Goal: Task Accomplishment & Management: Use online tool/utility

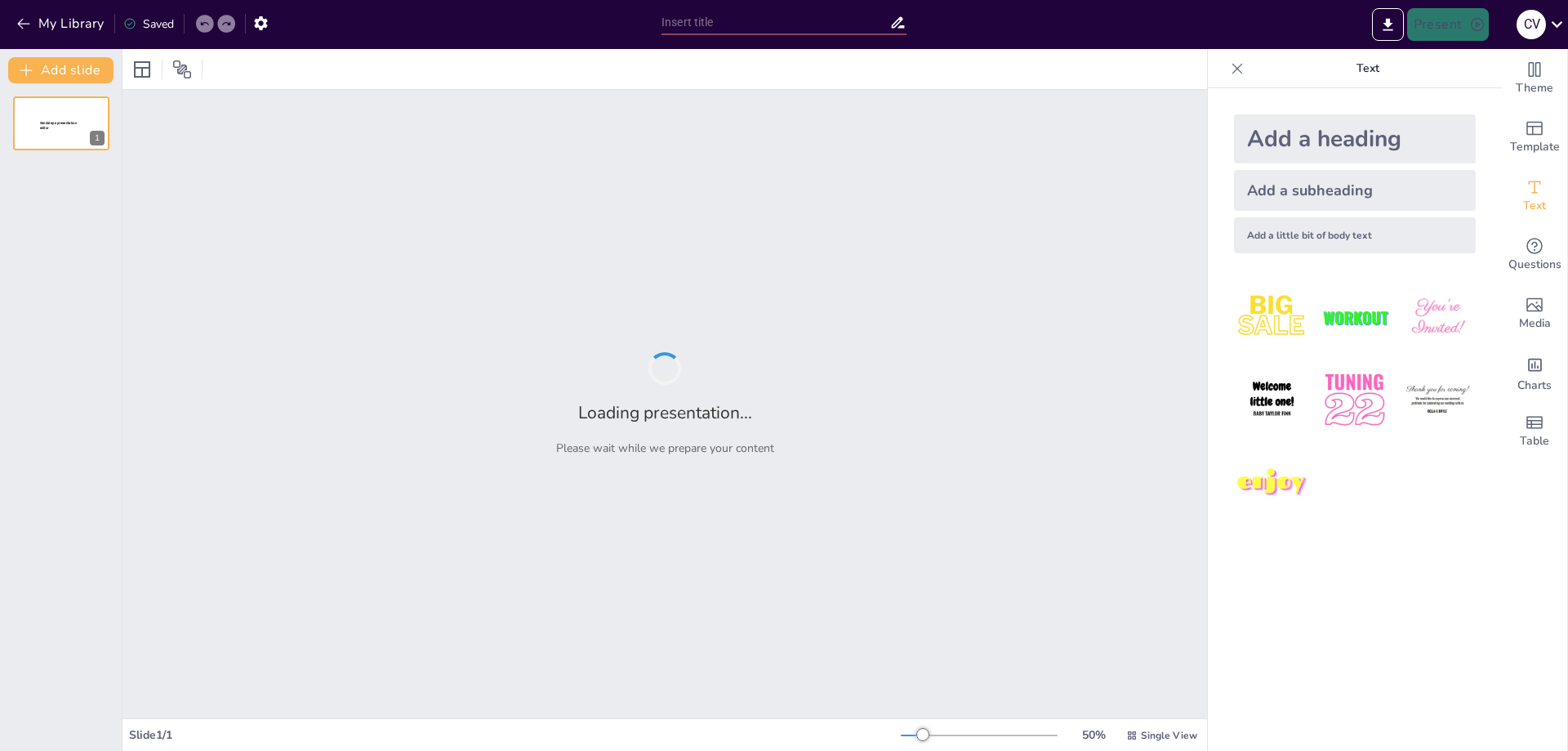
type input "Análisis Geomorfológico y su Relación con Fenómenos Atmosféricos"
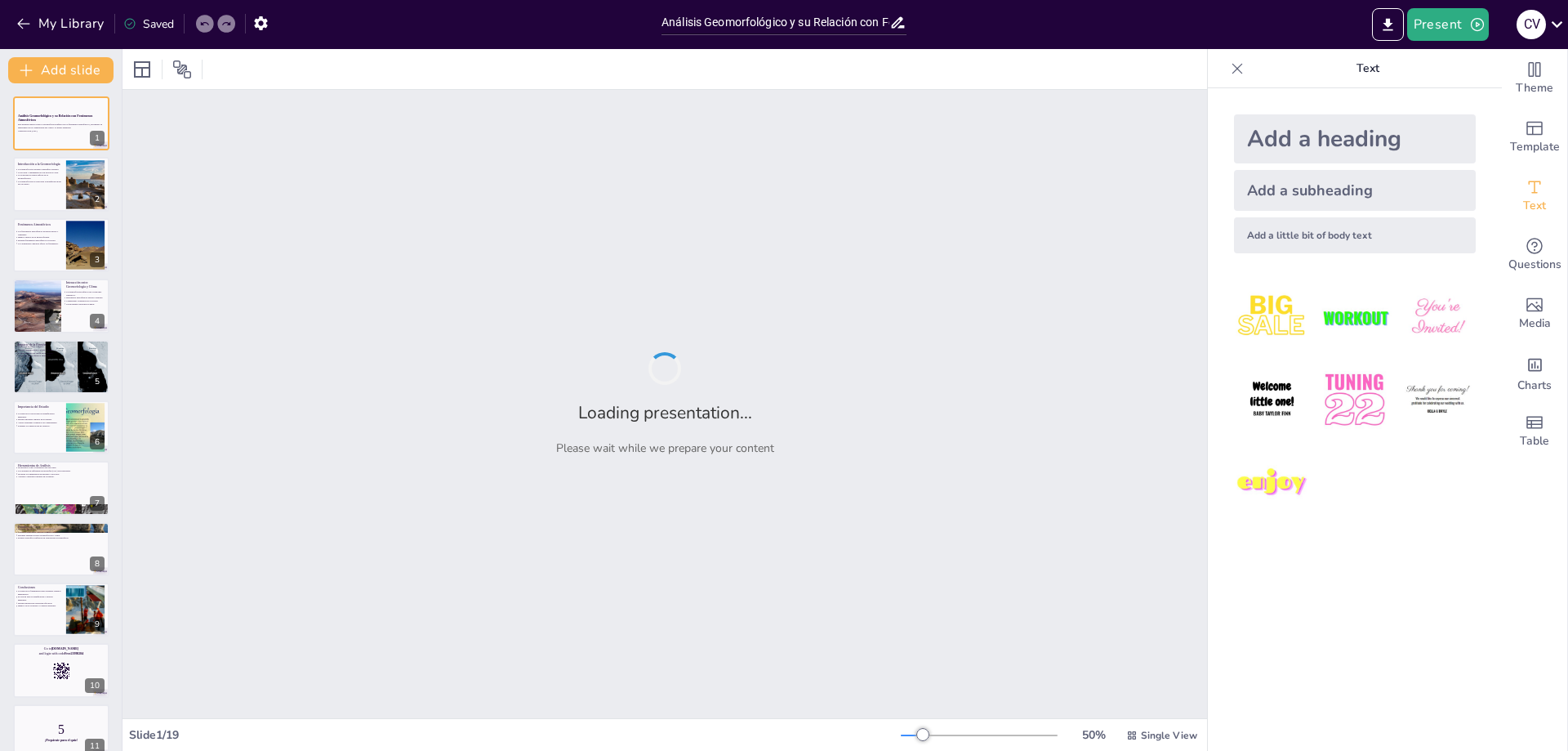
checkbox input "true"
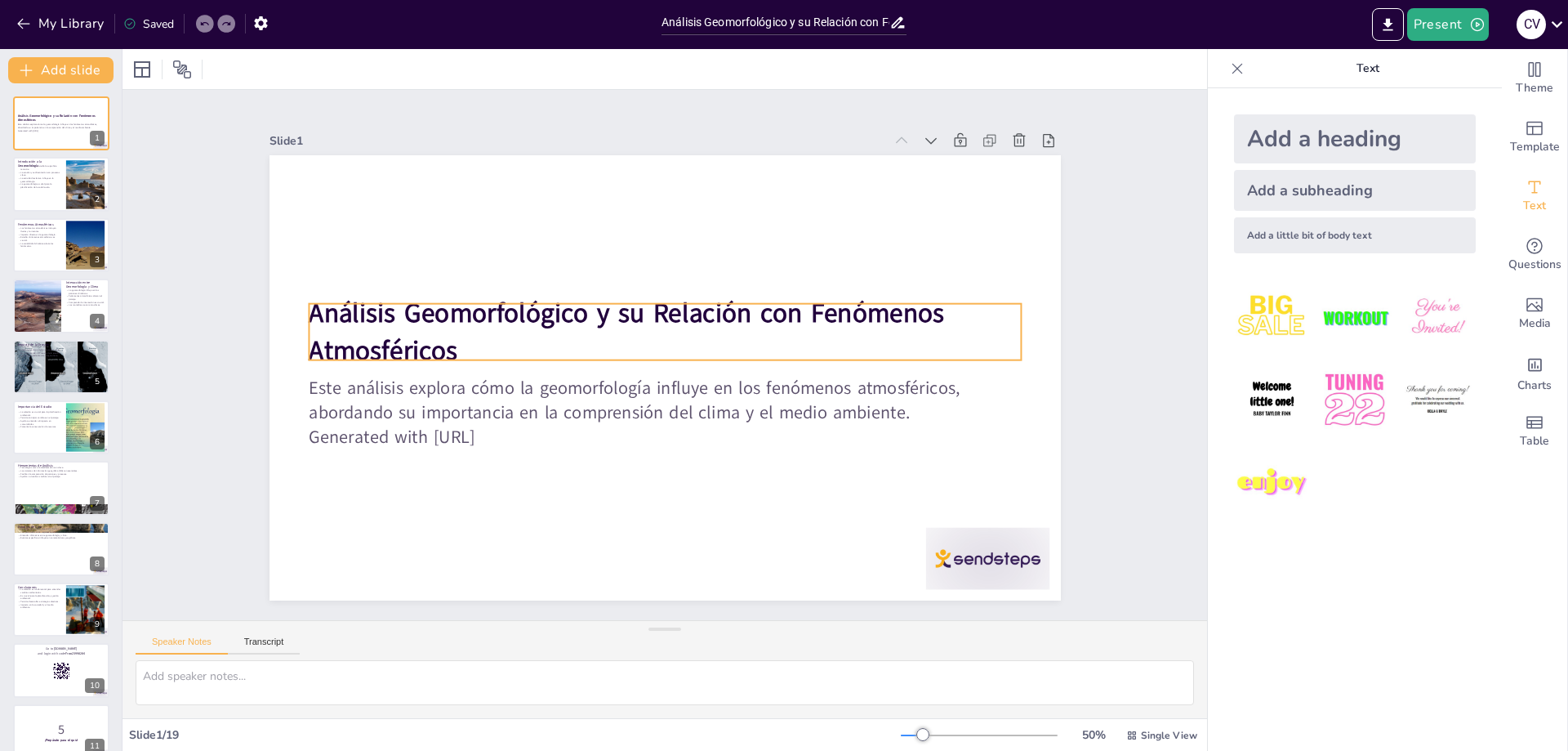
checkbox input "true"
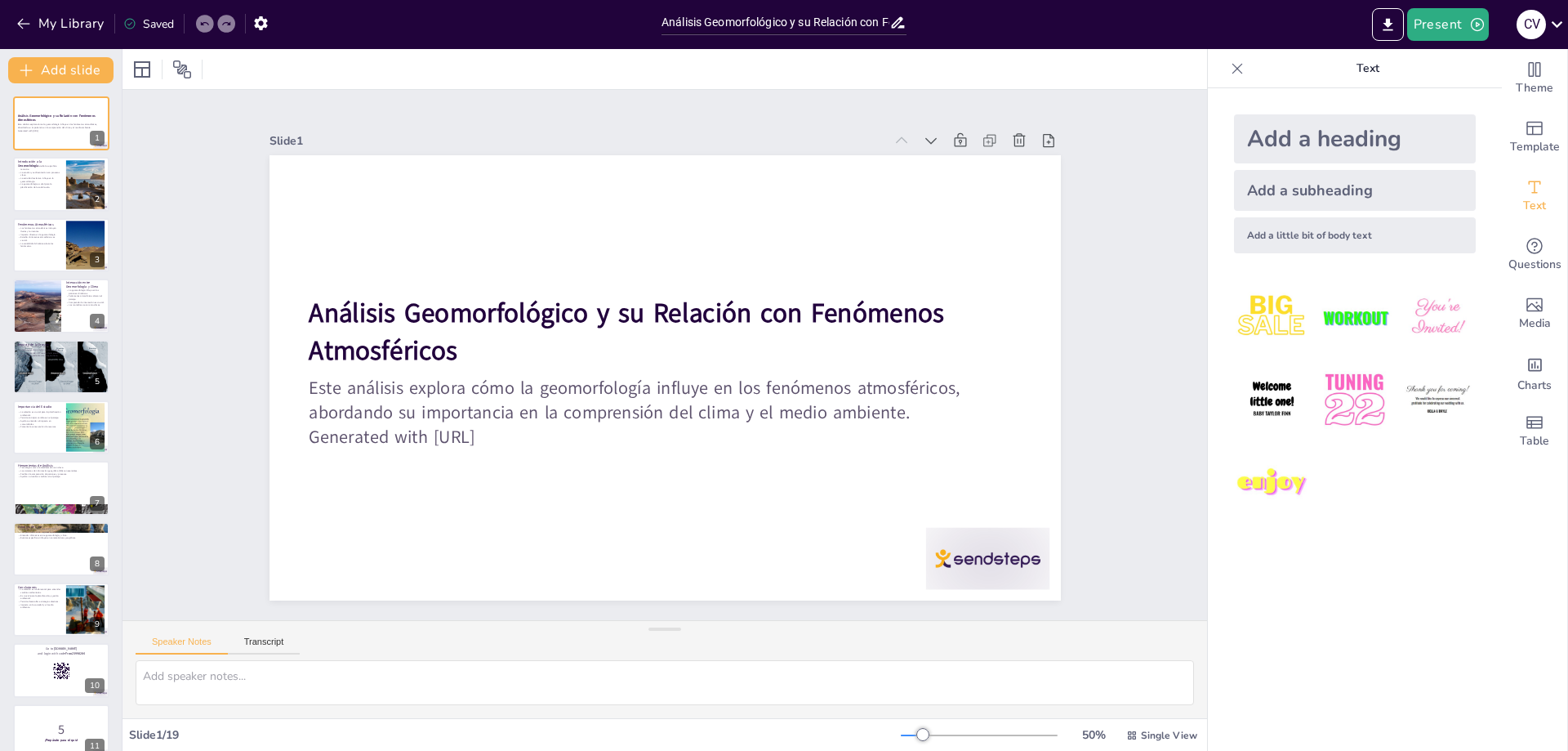
checkbox input "true"
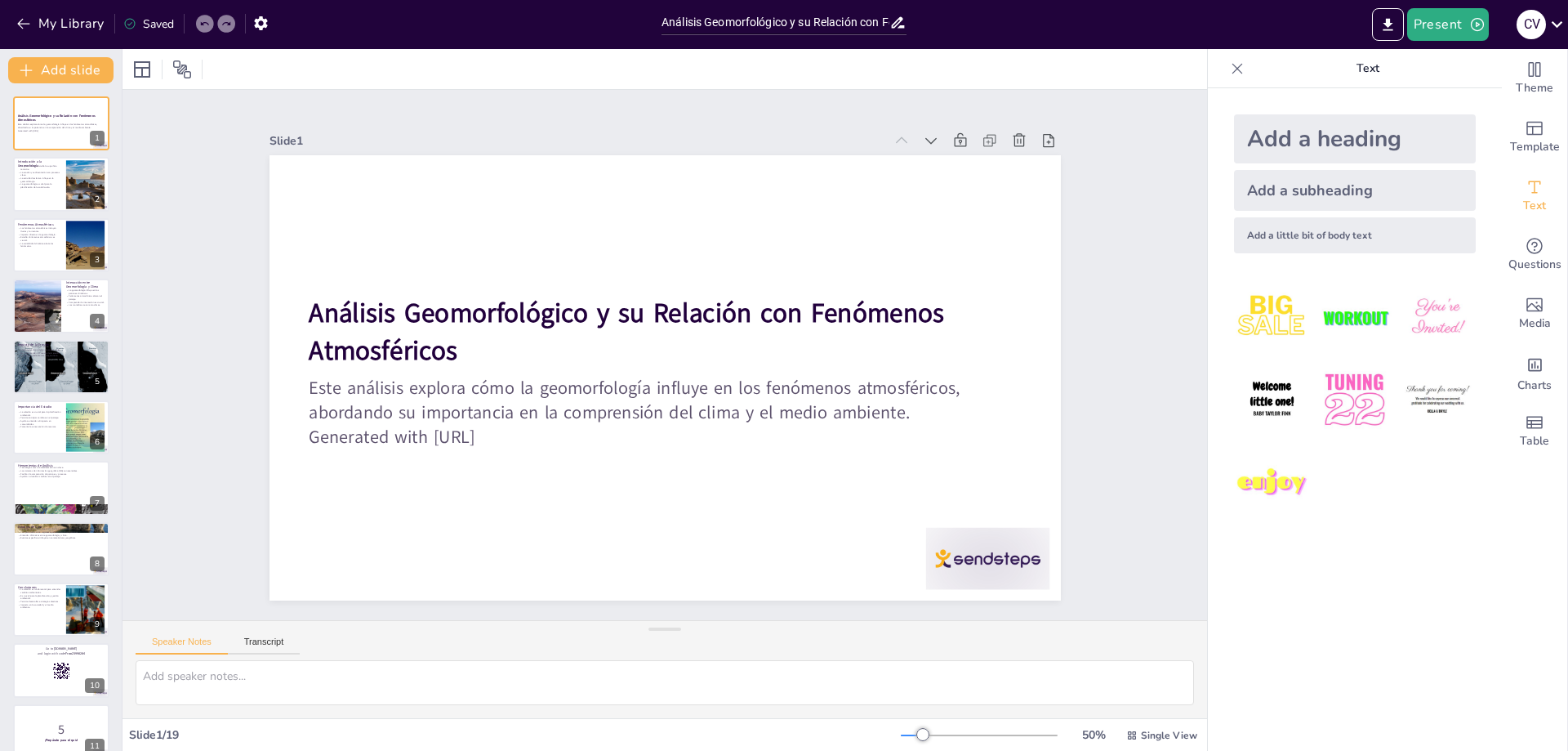
checkbox input "true"
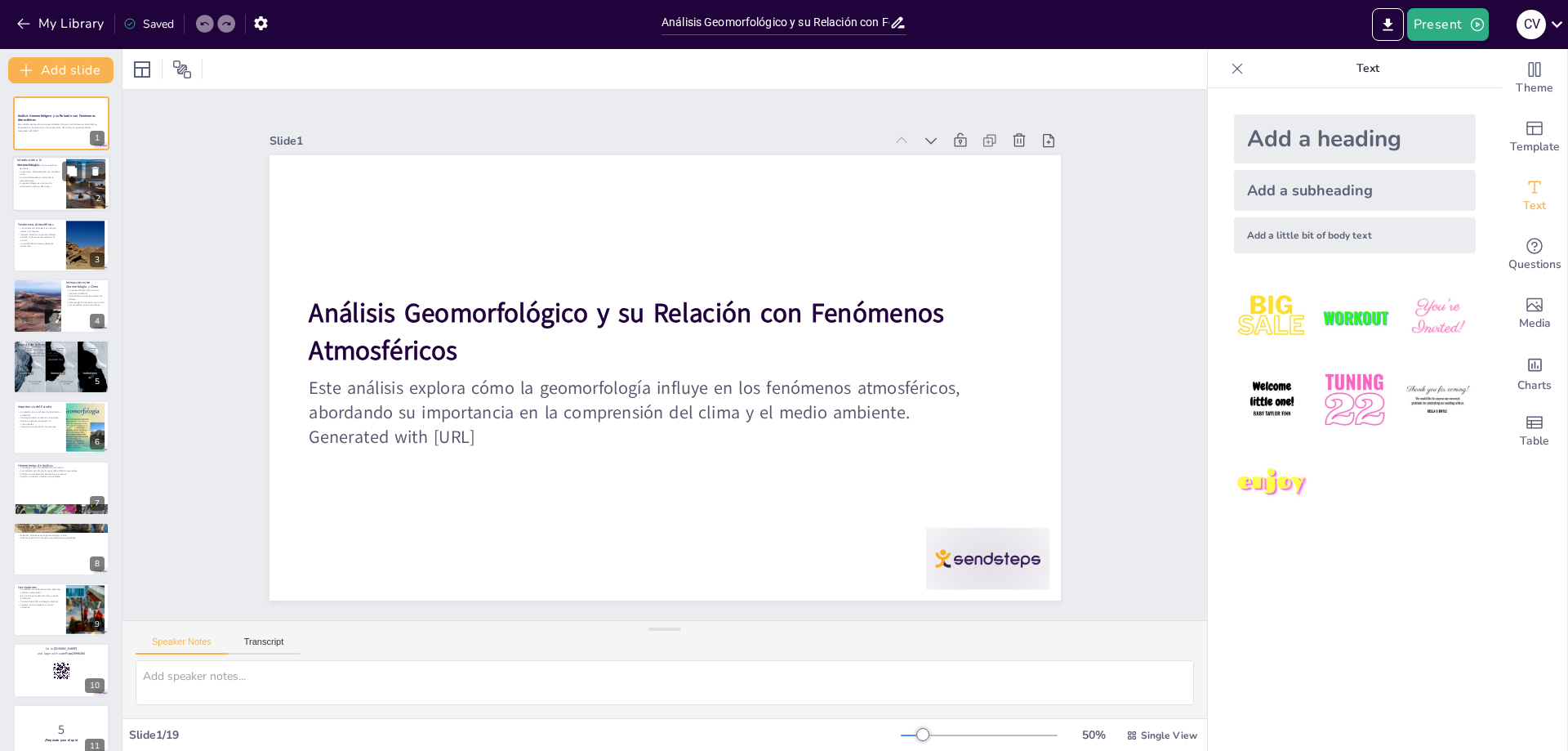
checkbox input "true"
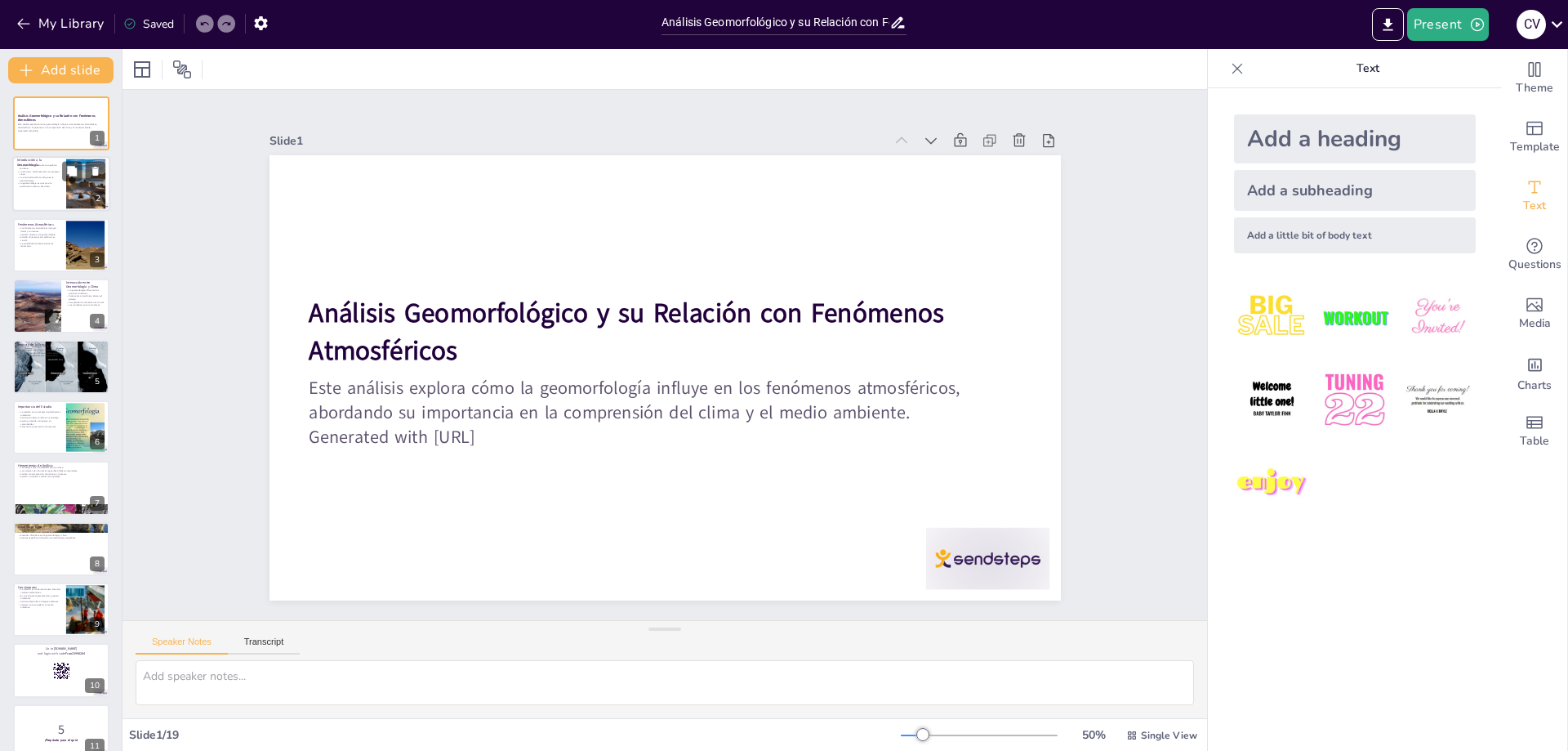
checkbox input "true"
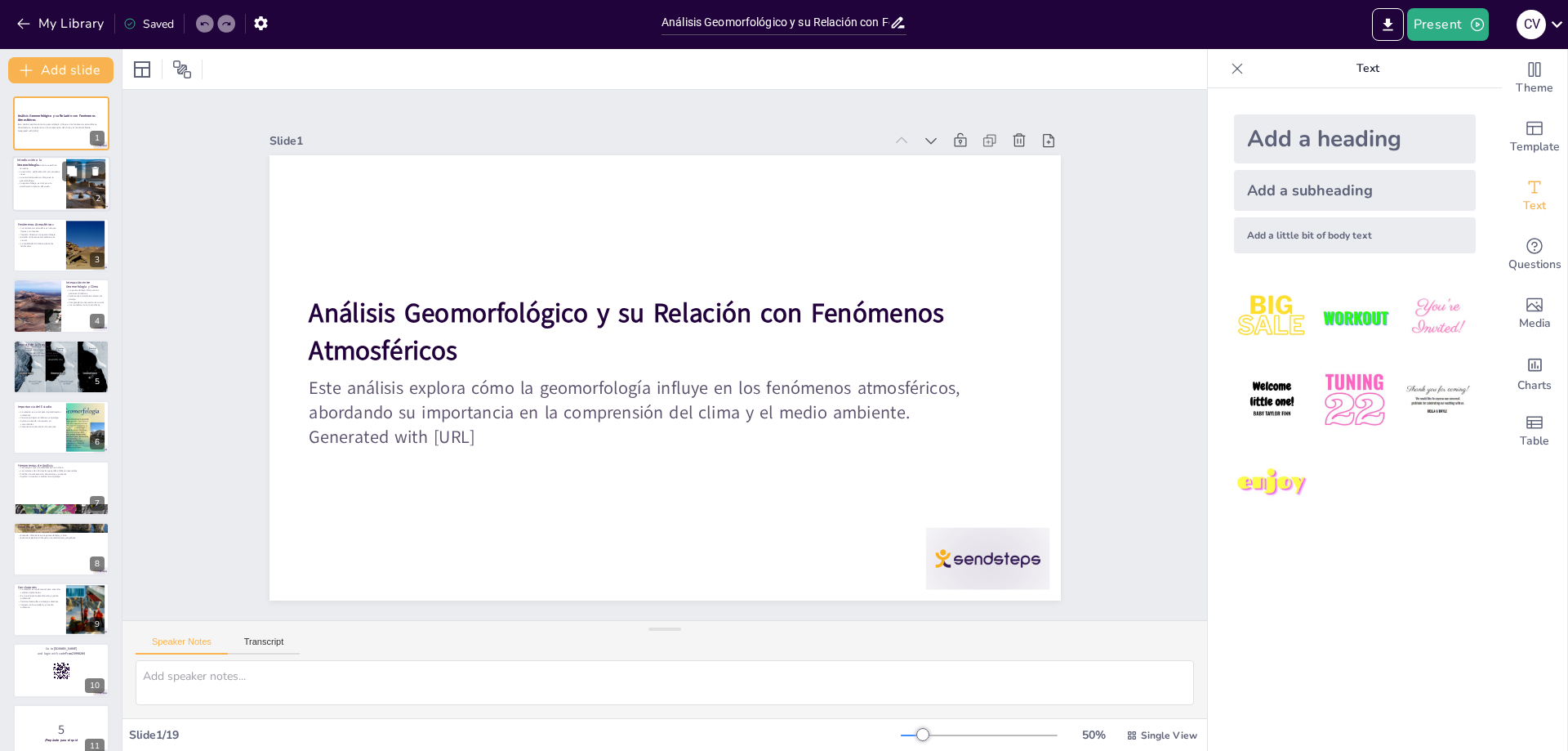
click at [72, 191] on div at bounding box center [86, 184] width 99 height 50
type textarea "La geomorfología es esencial para comprender cómo se forman y cambian las carac…"
checkbox input "true"
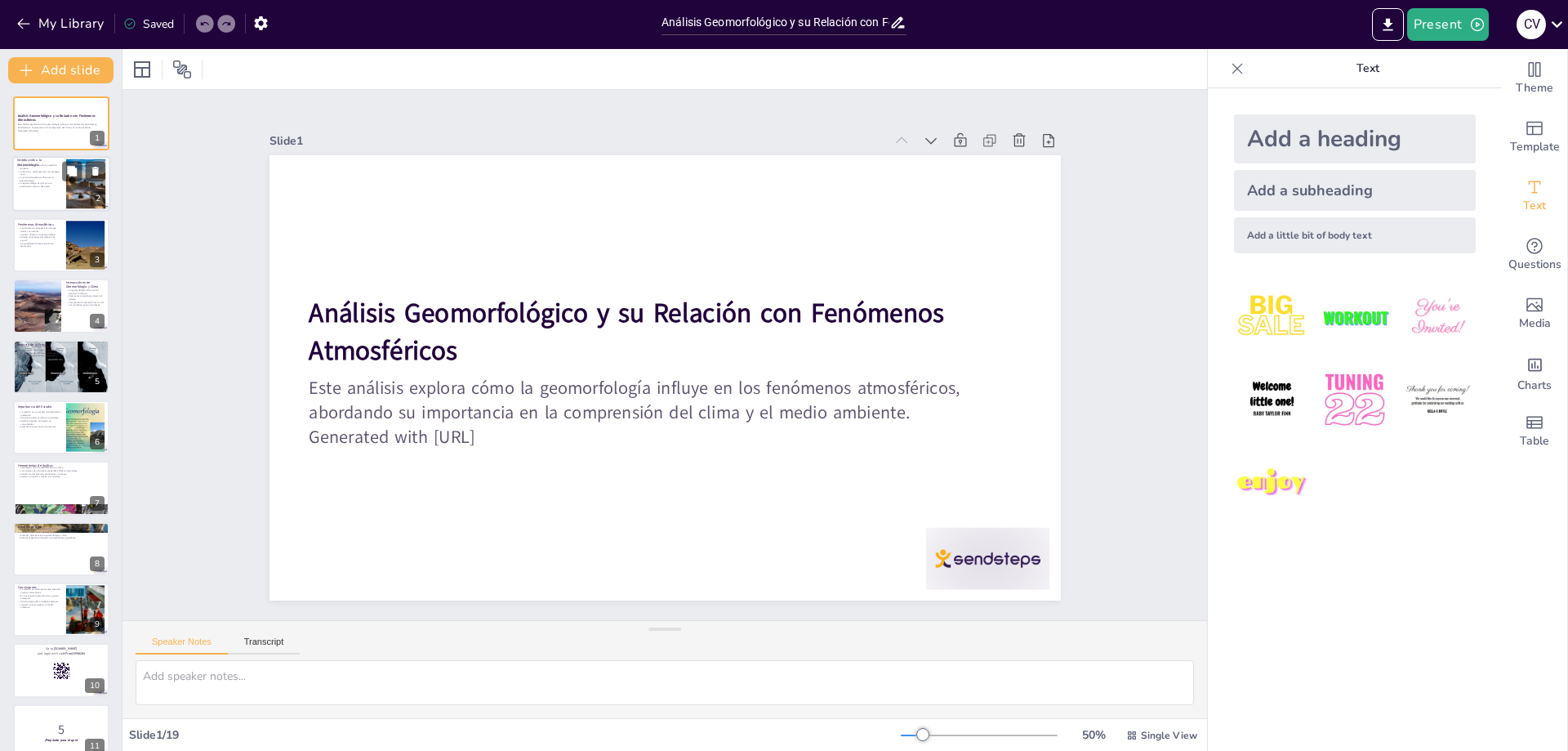
checkbox input "true"
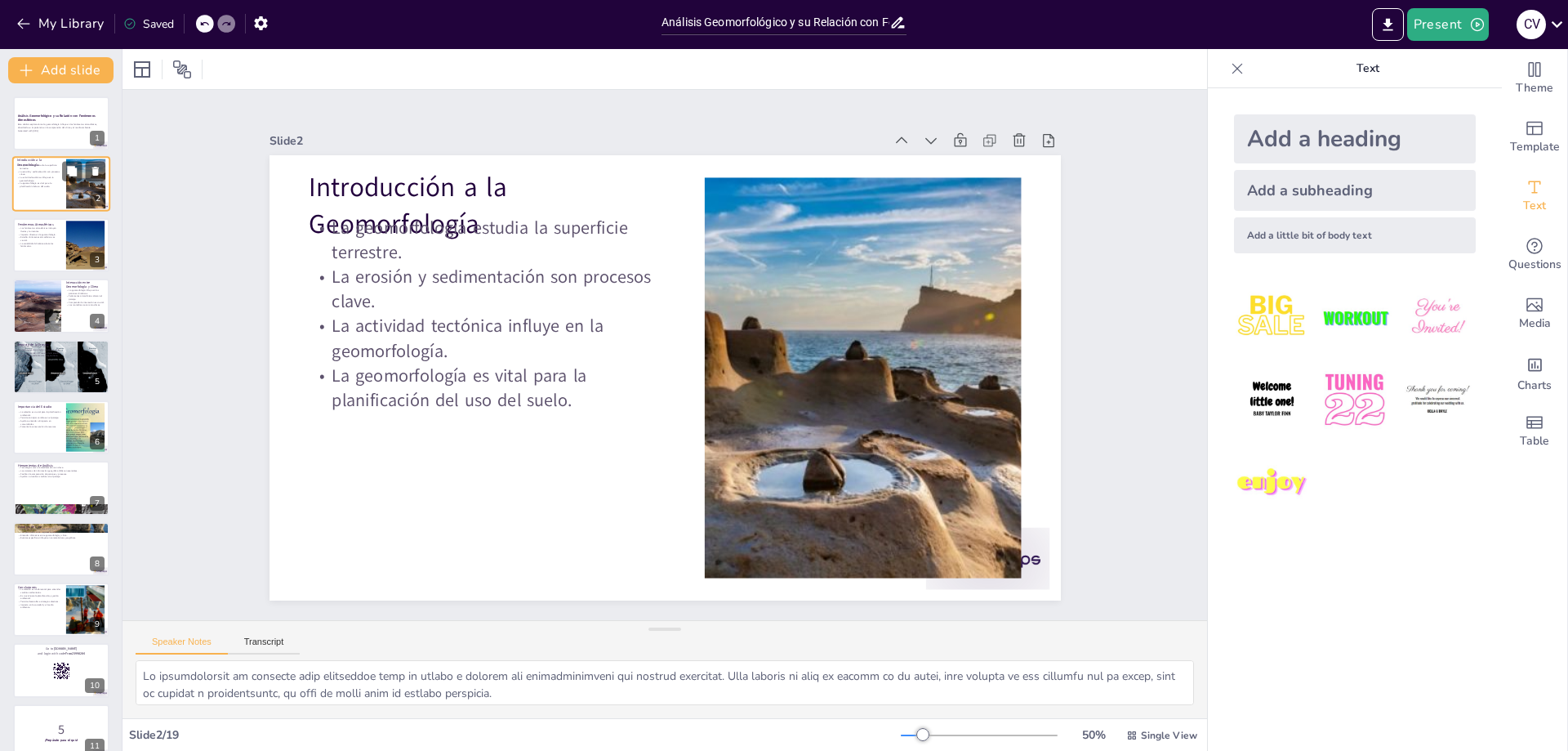
checkbox input "true"
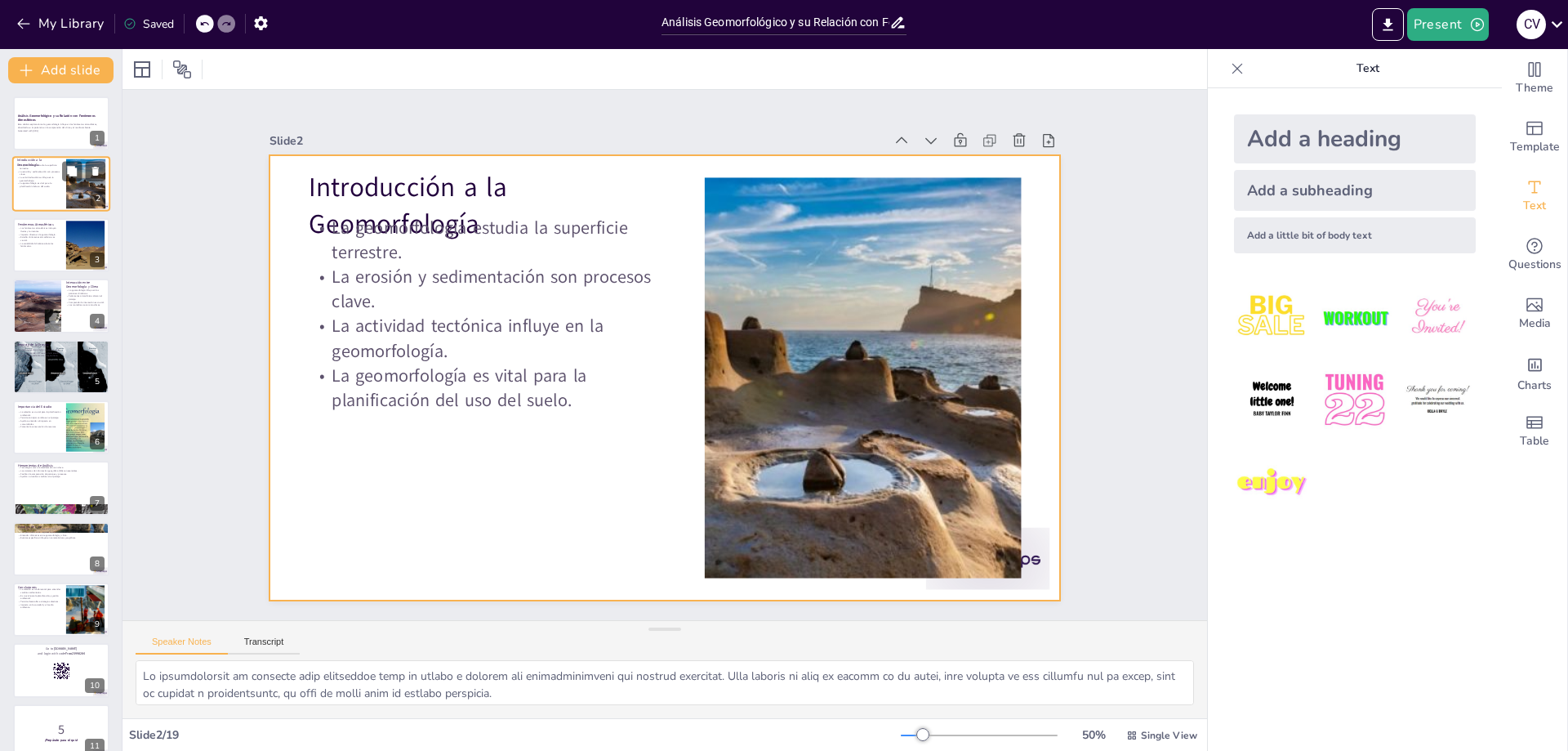
checkbox input "true"
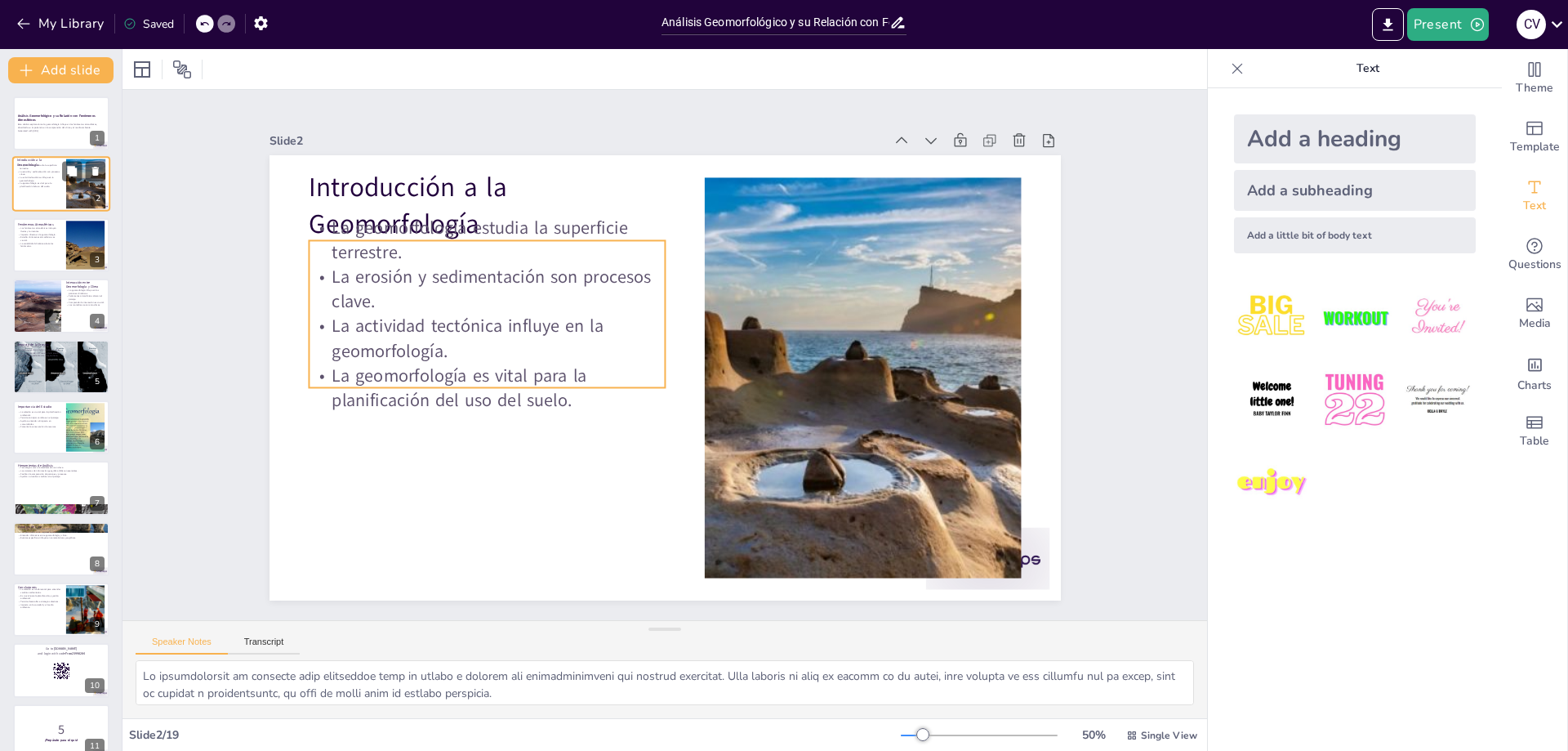
checkbox input "true"
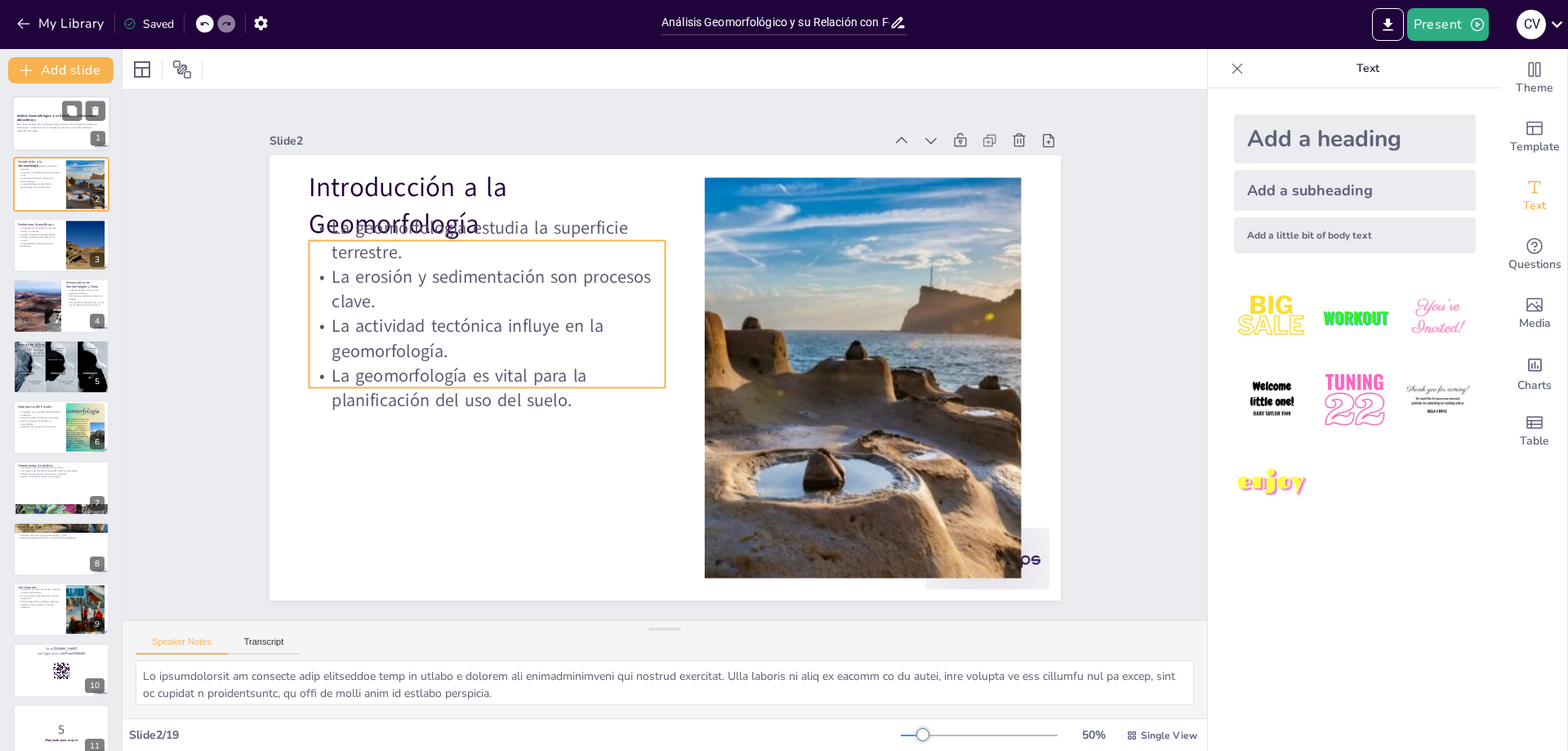
checkbox input "true"
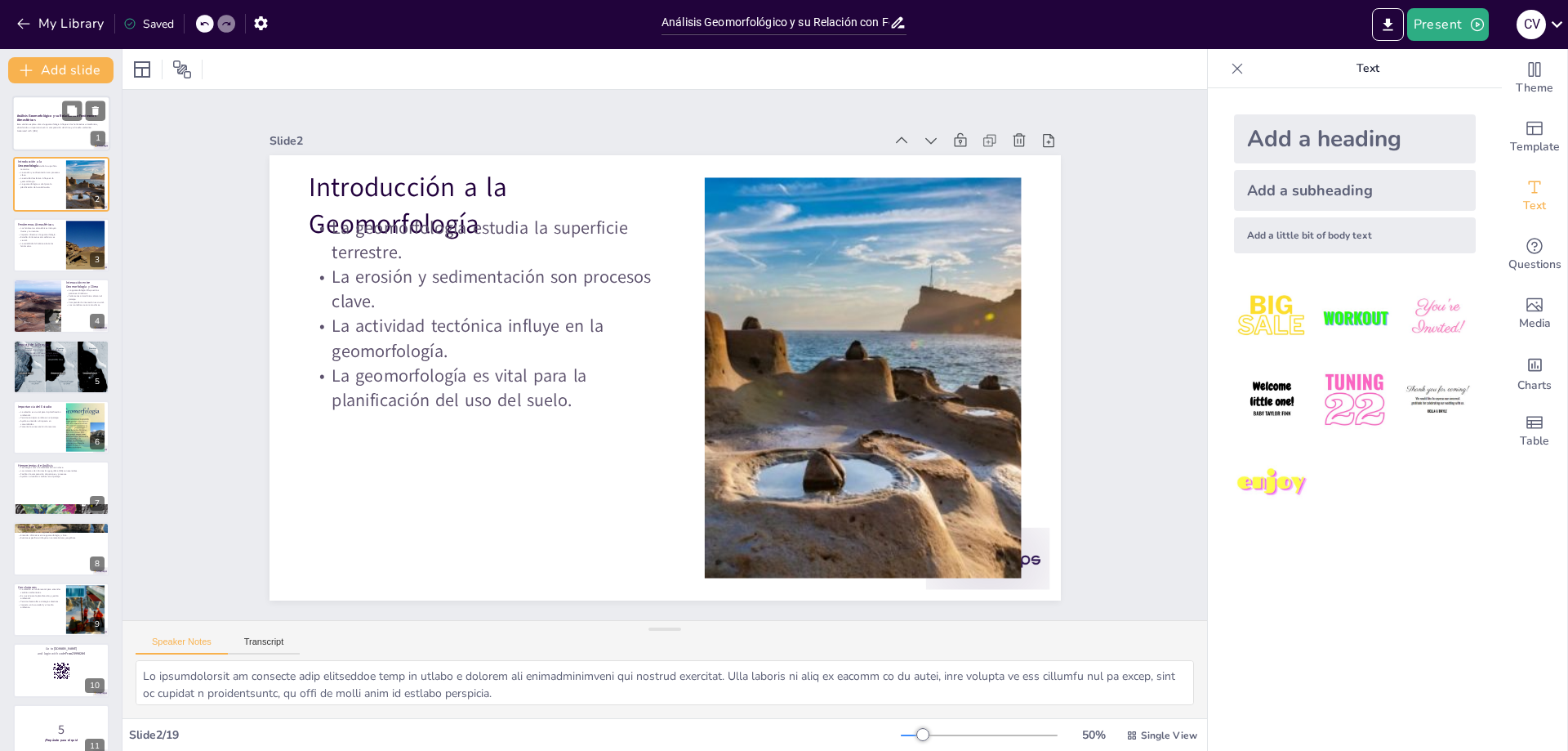
checkbox input "true"
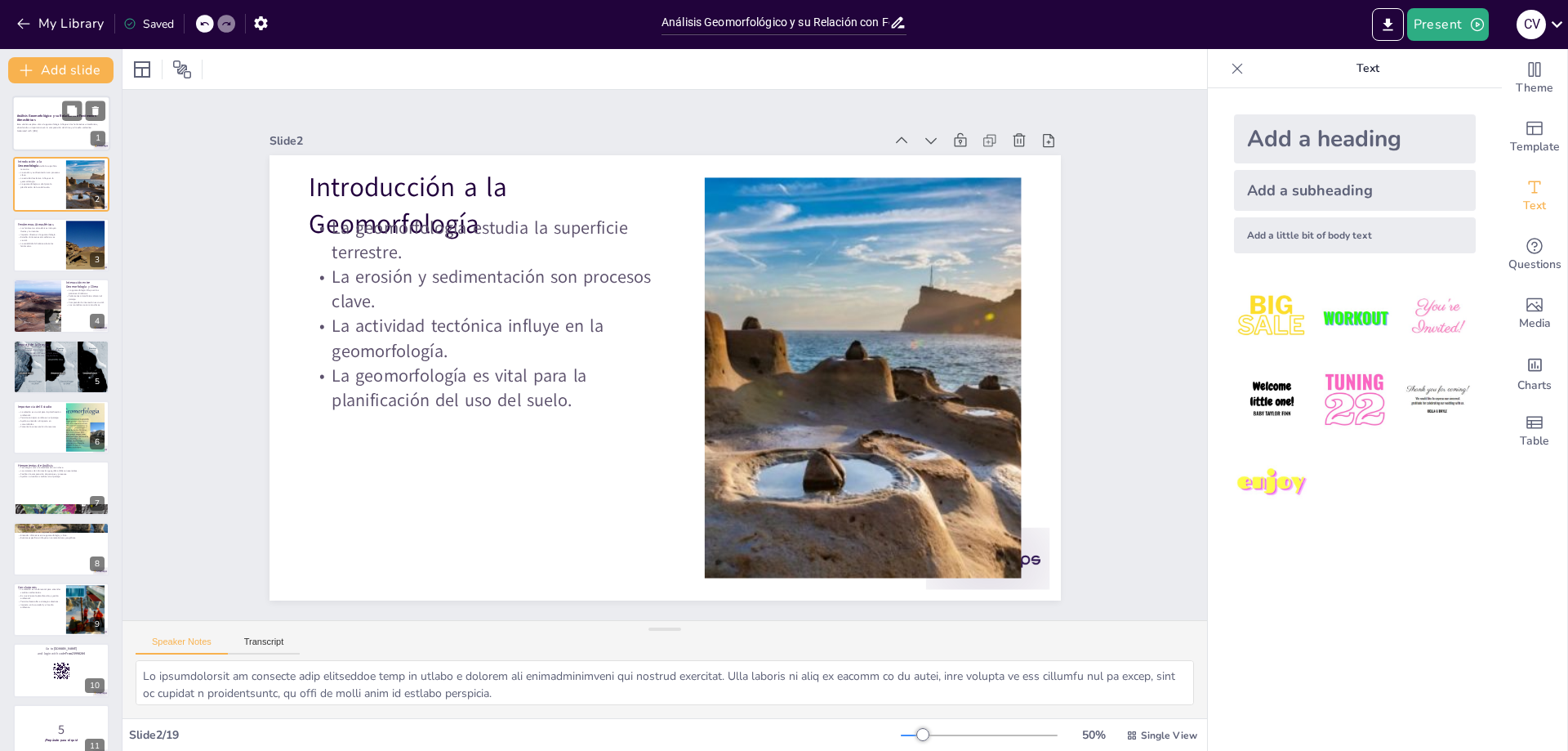
checkbox input "true"
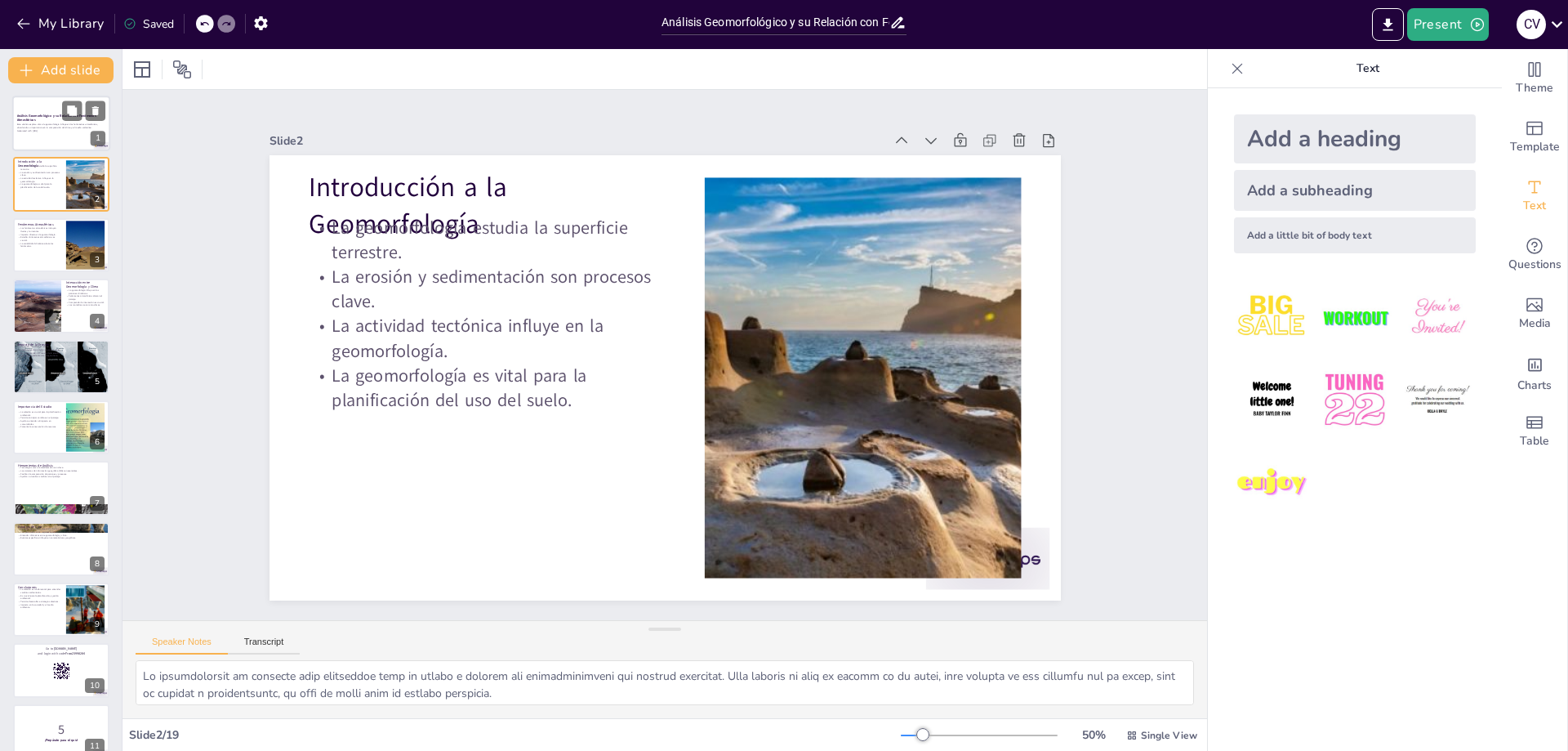
checkbox input "true"
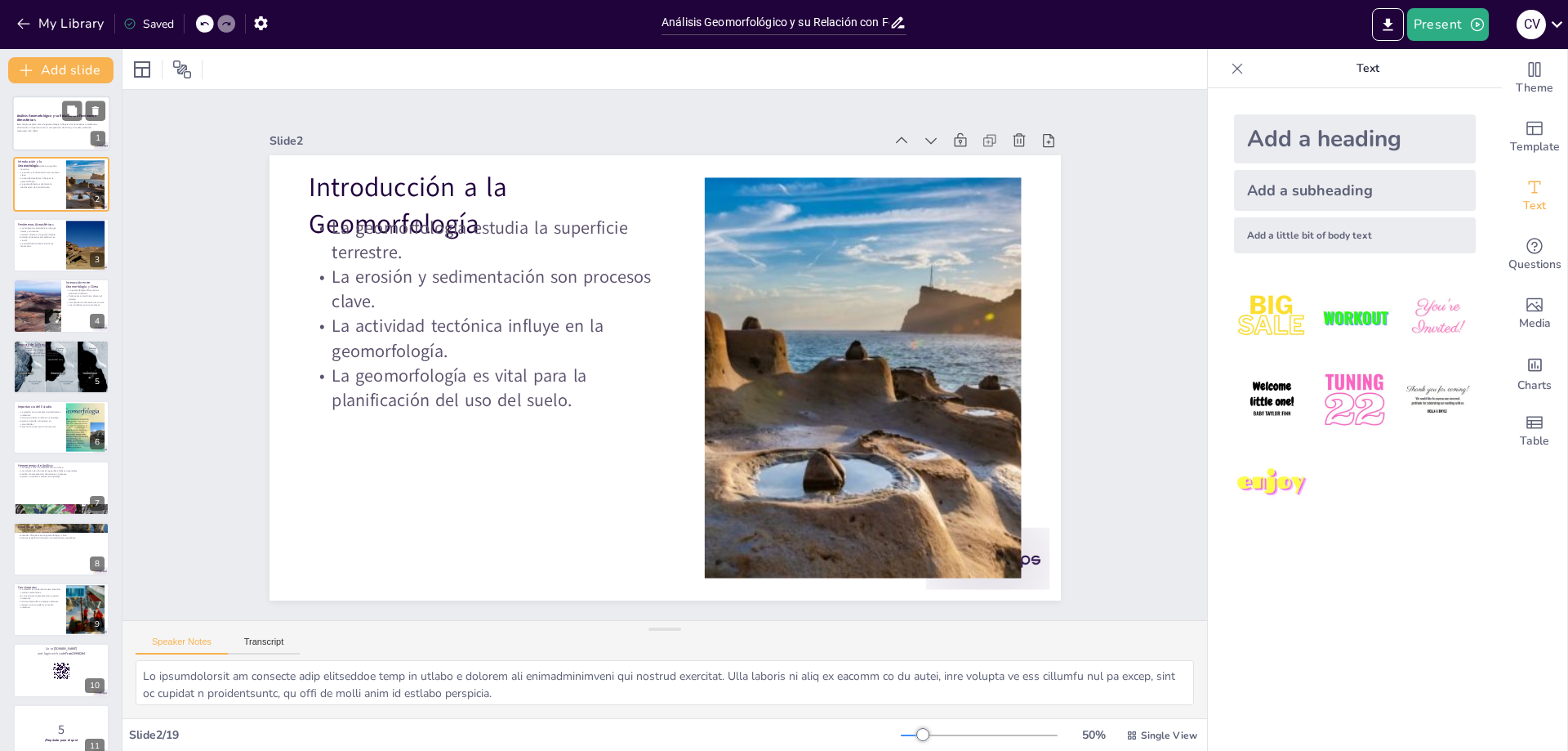
click at [35, 133] on div "Este análisis explora cómo la geomorfología influye en los fenómenos atmosféric…" at bounding box center [60, 127] width 88 height 11
checkbox input "true"
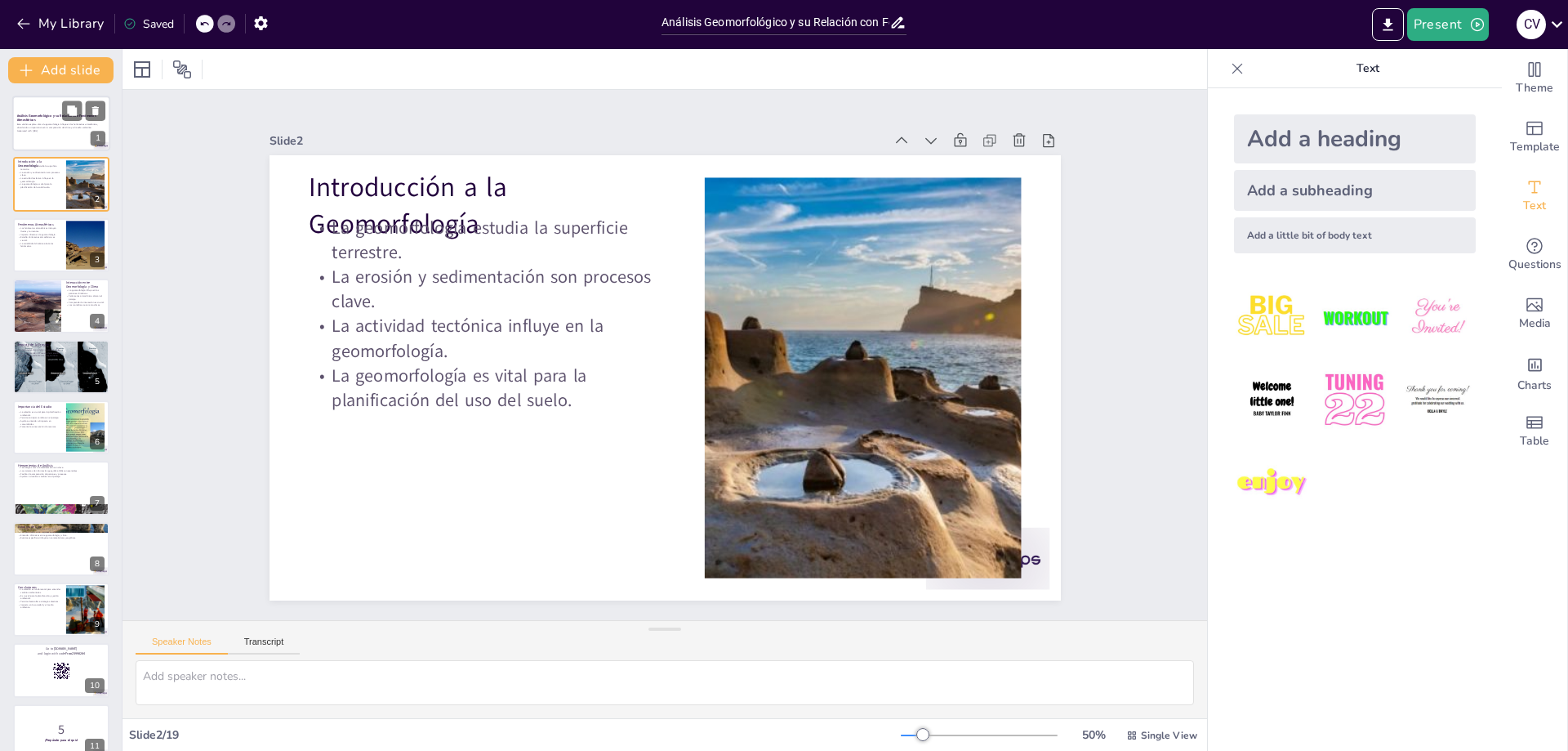
checkbox input "true"
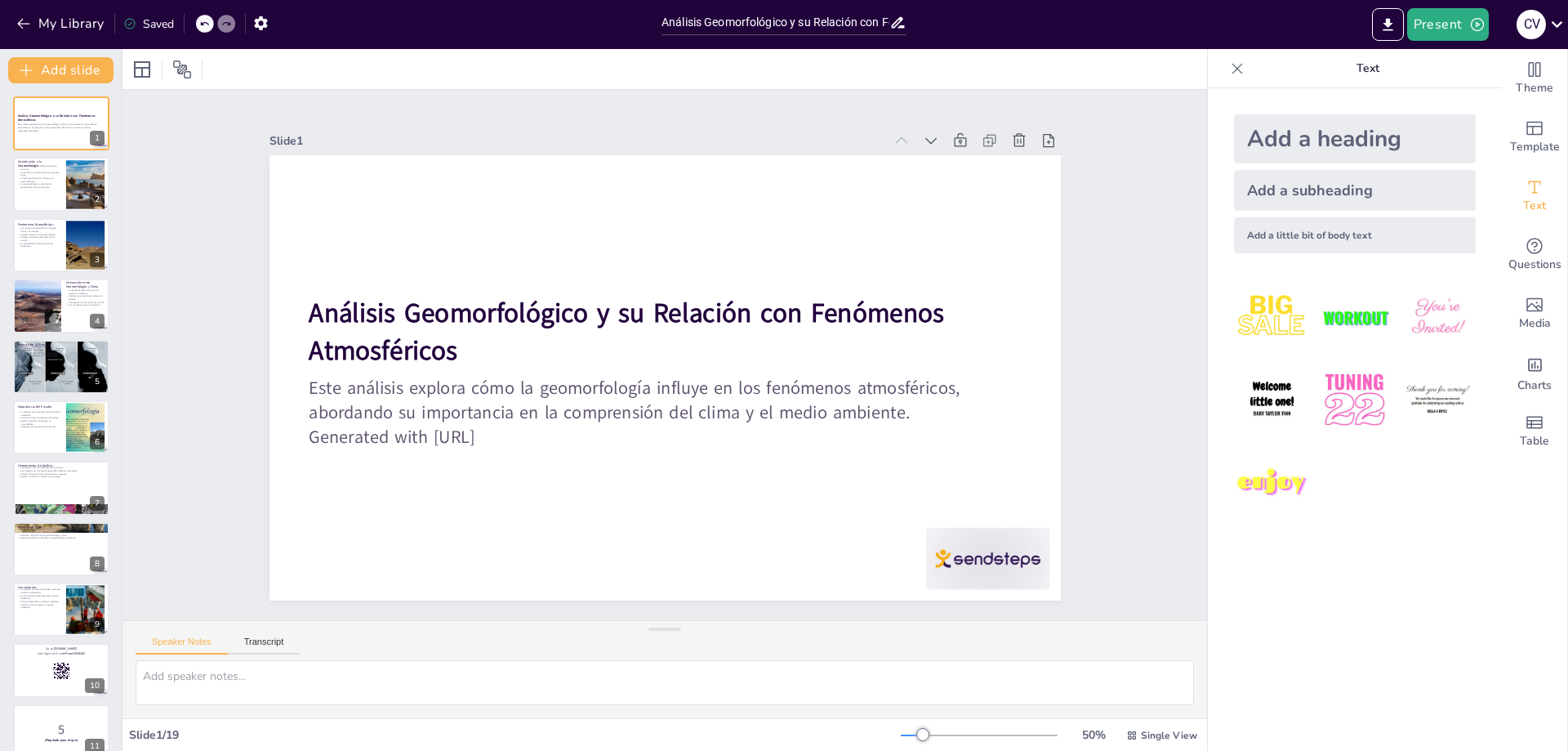
checkbox input "true"
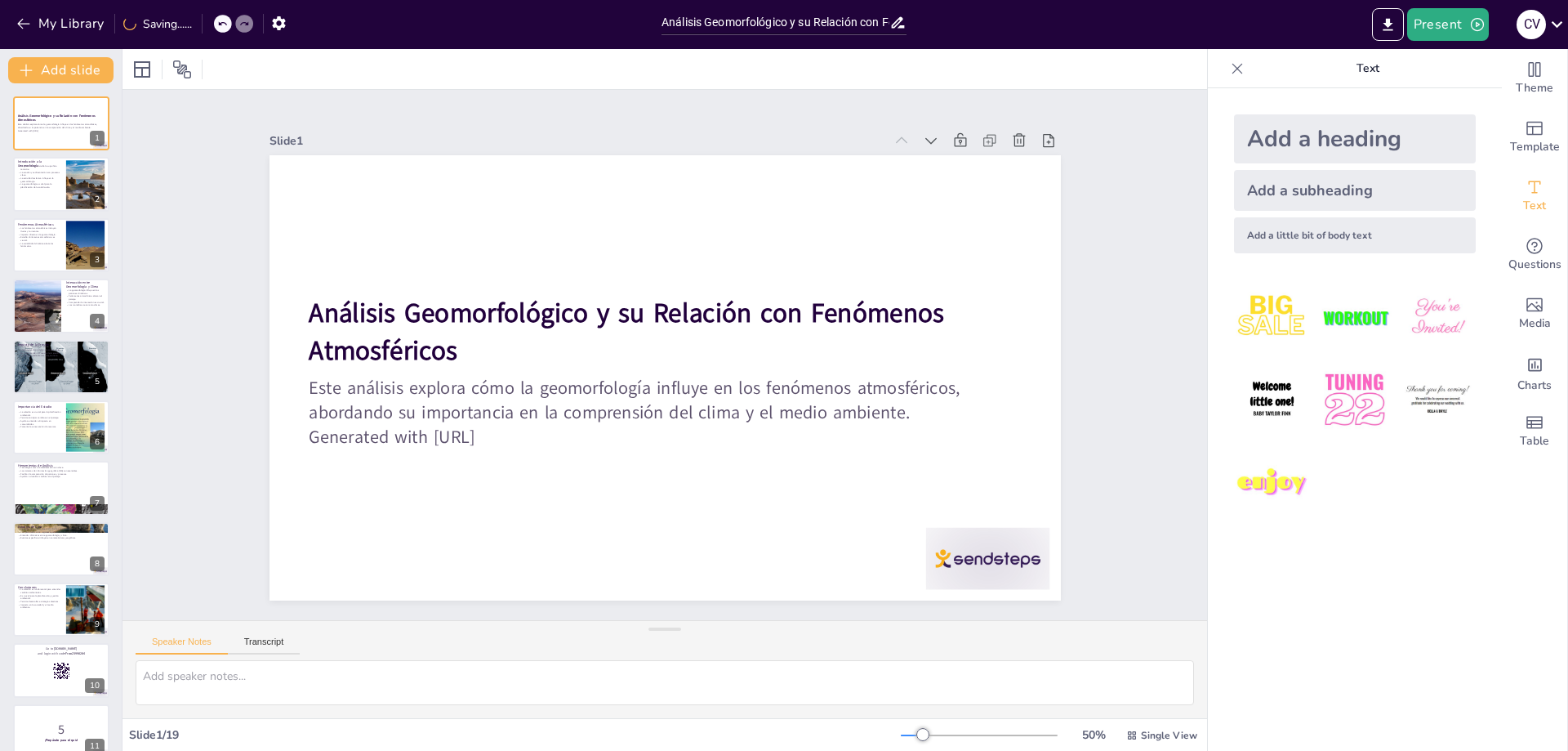
checkbox input "true"
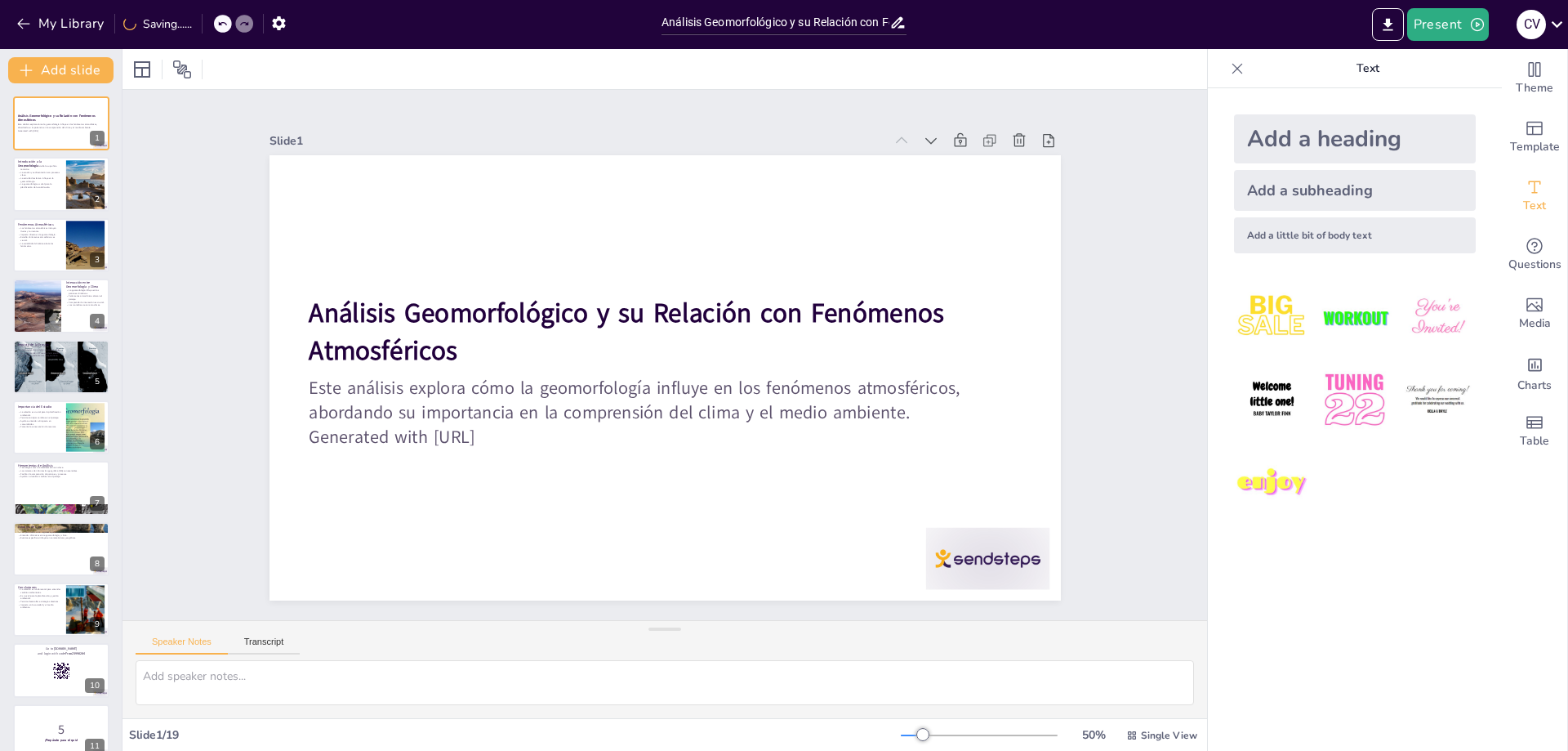
checkbox input "true"
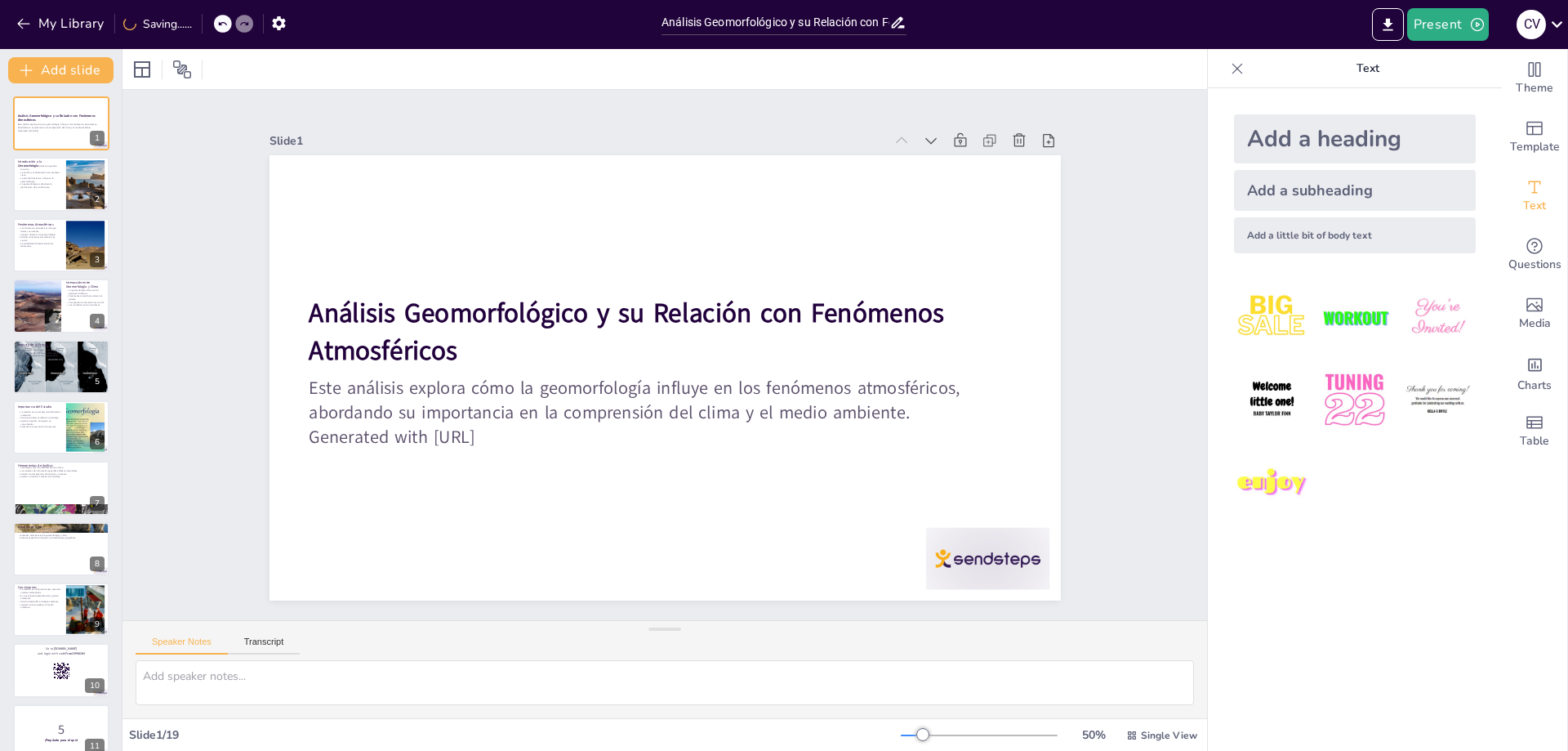
checkbox input "true"
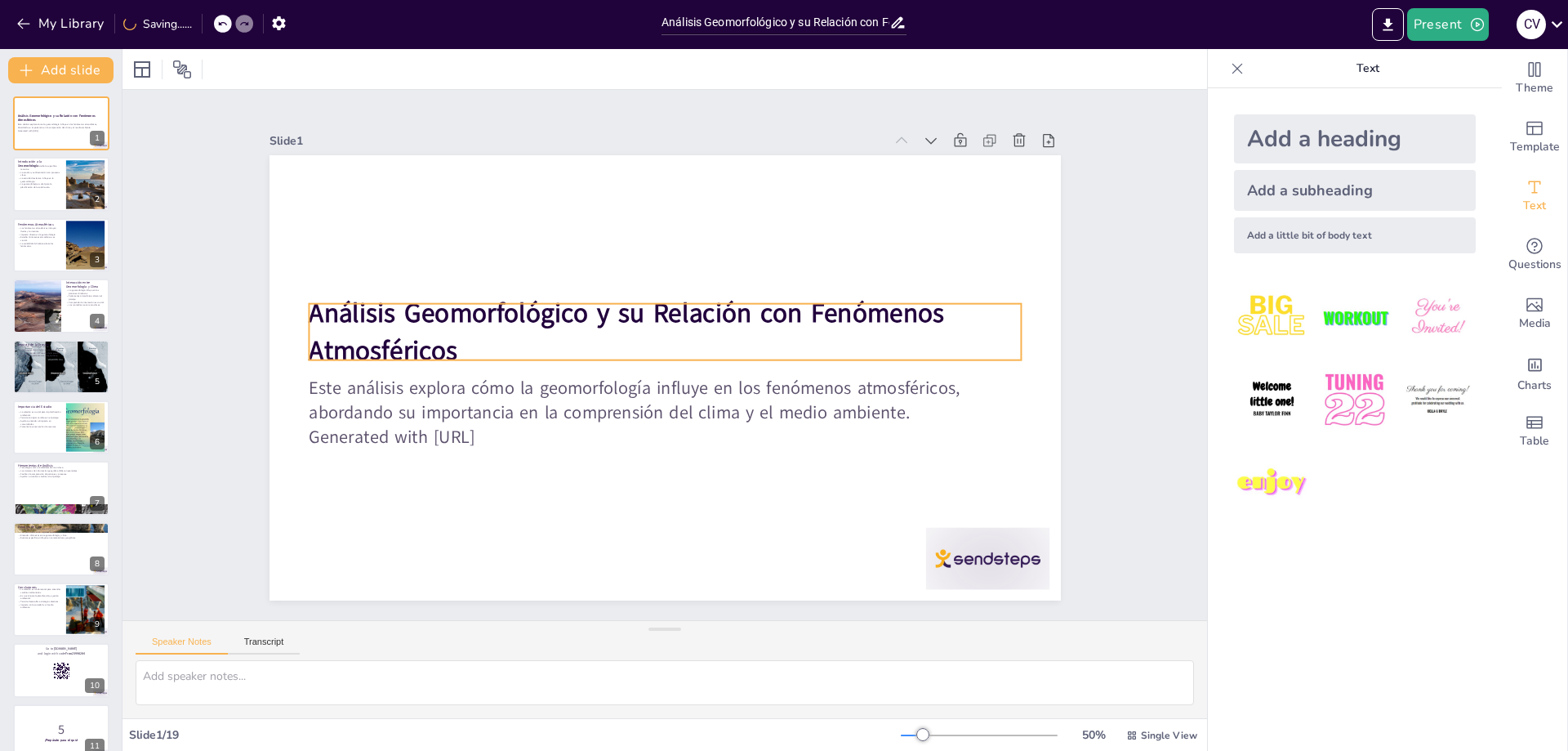
checkbox input "true"
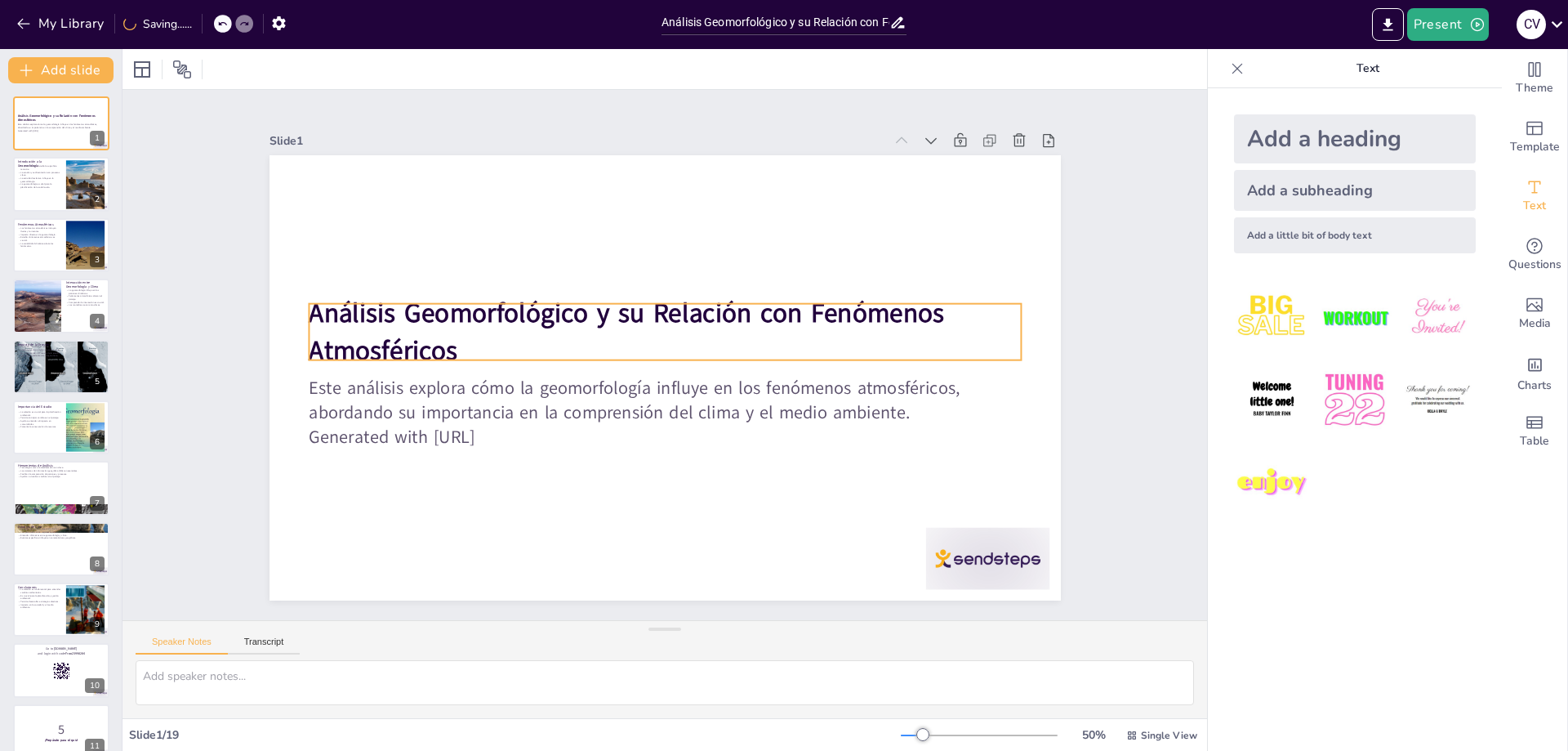
checkbox input "true"
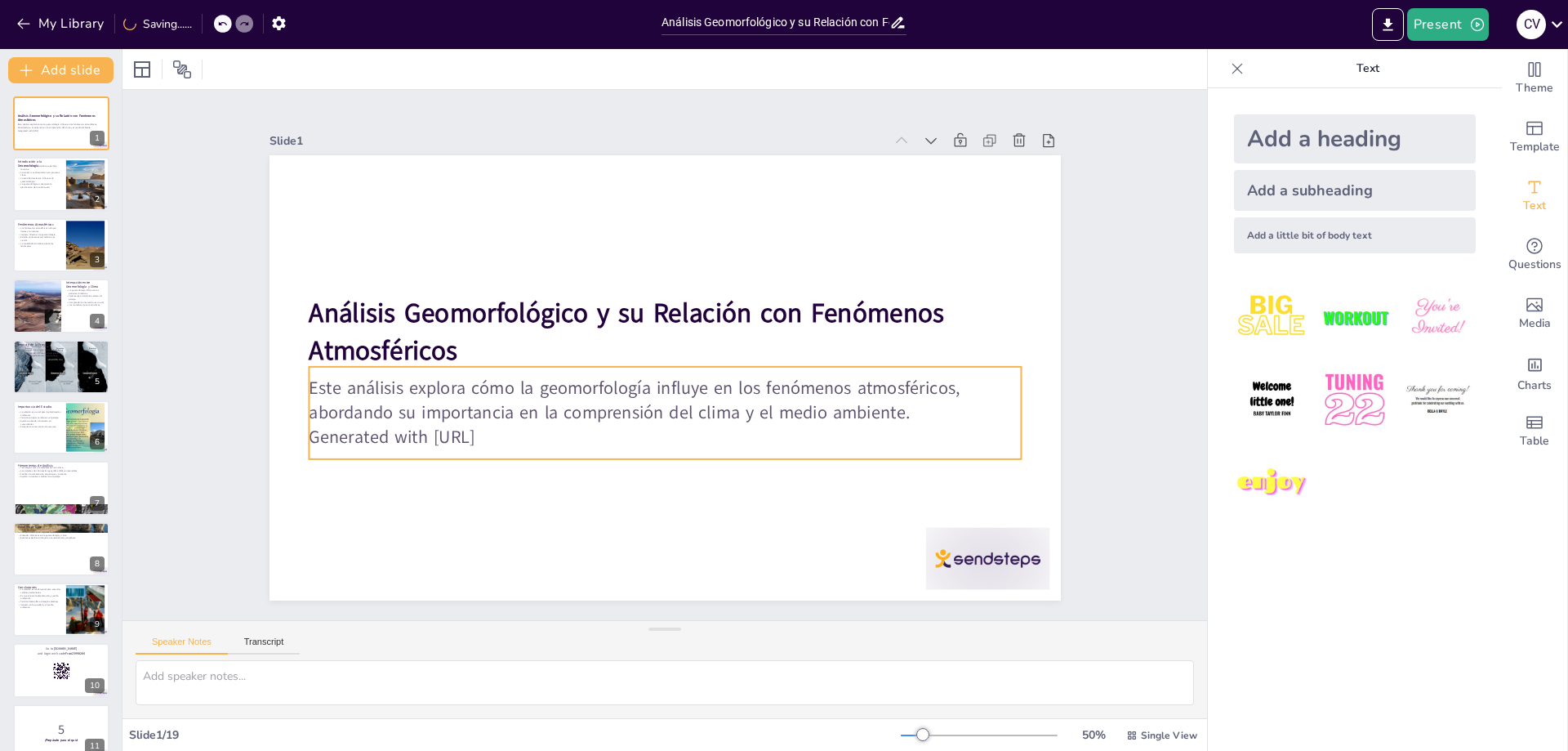
checkbox input "true"
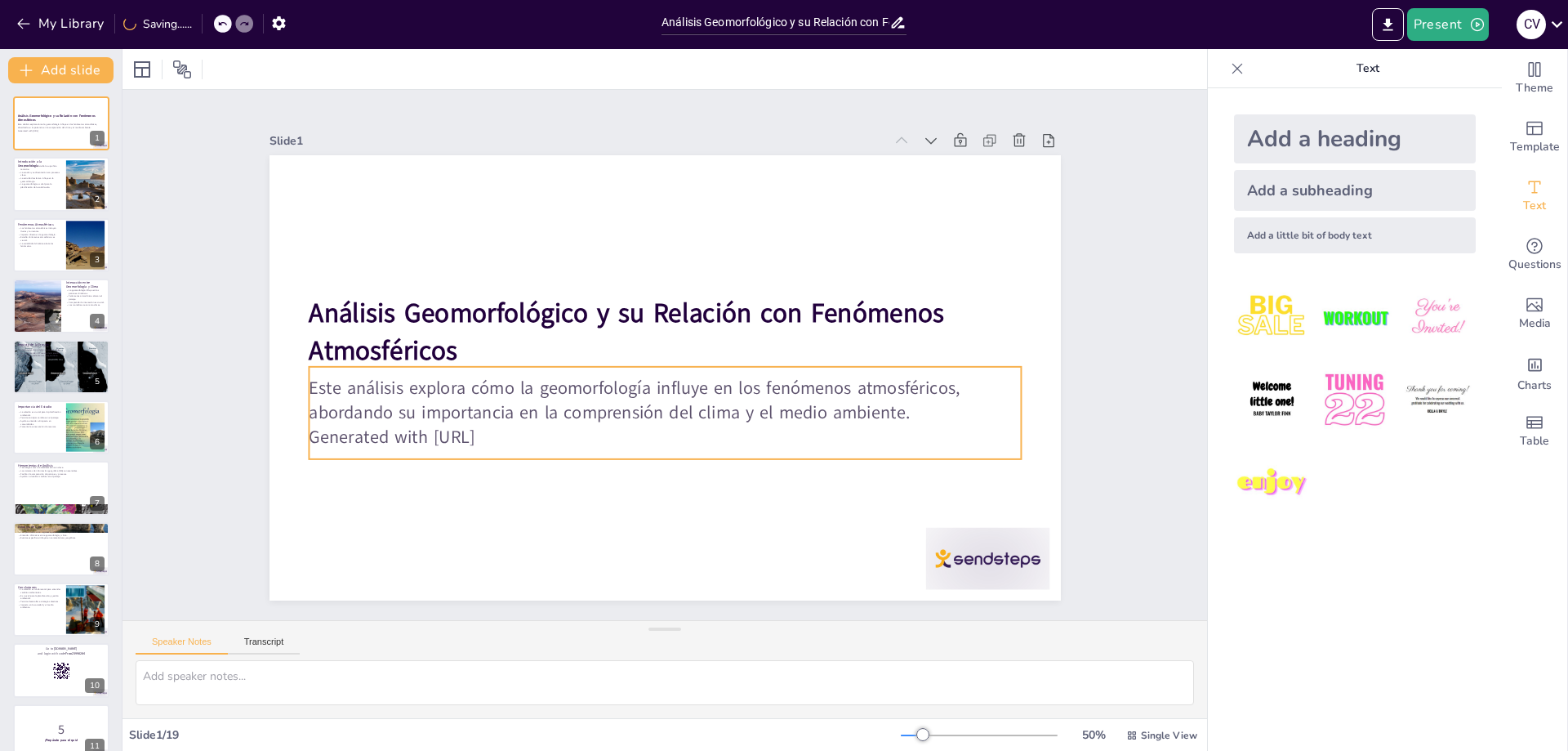
checkbox input "true"
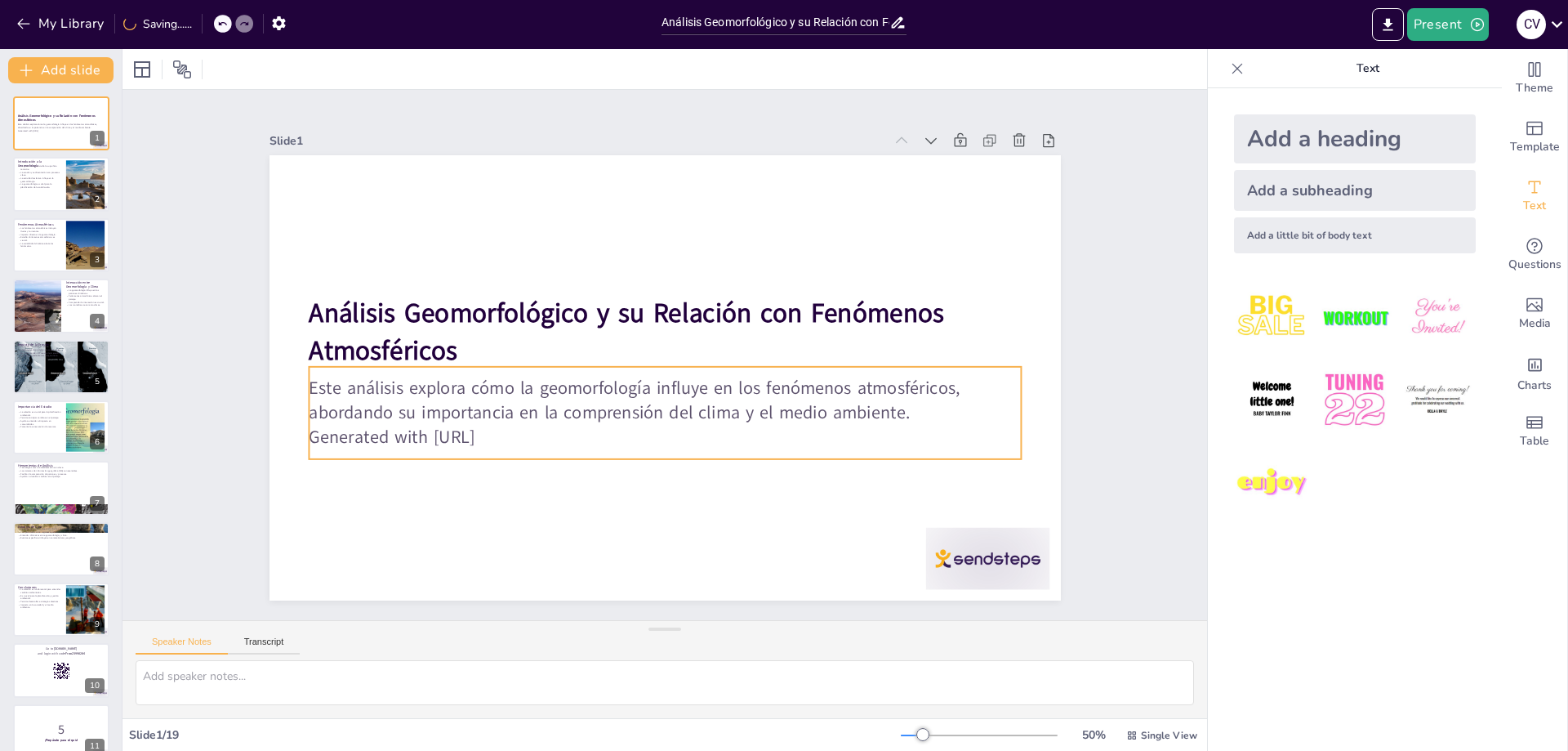
checkbox input "true"
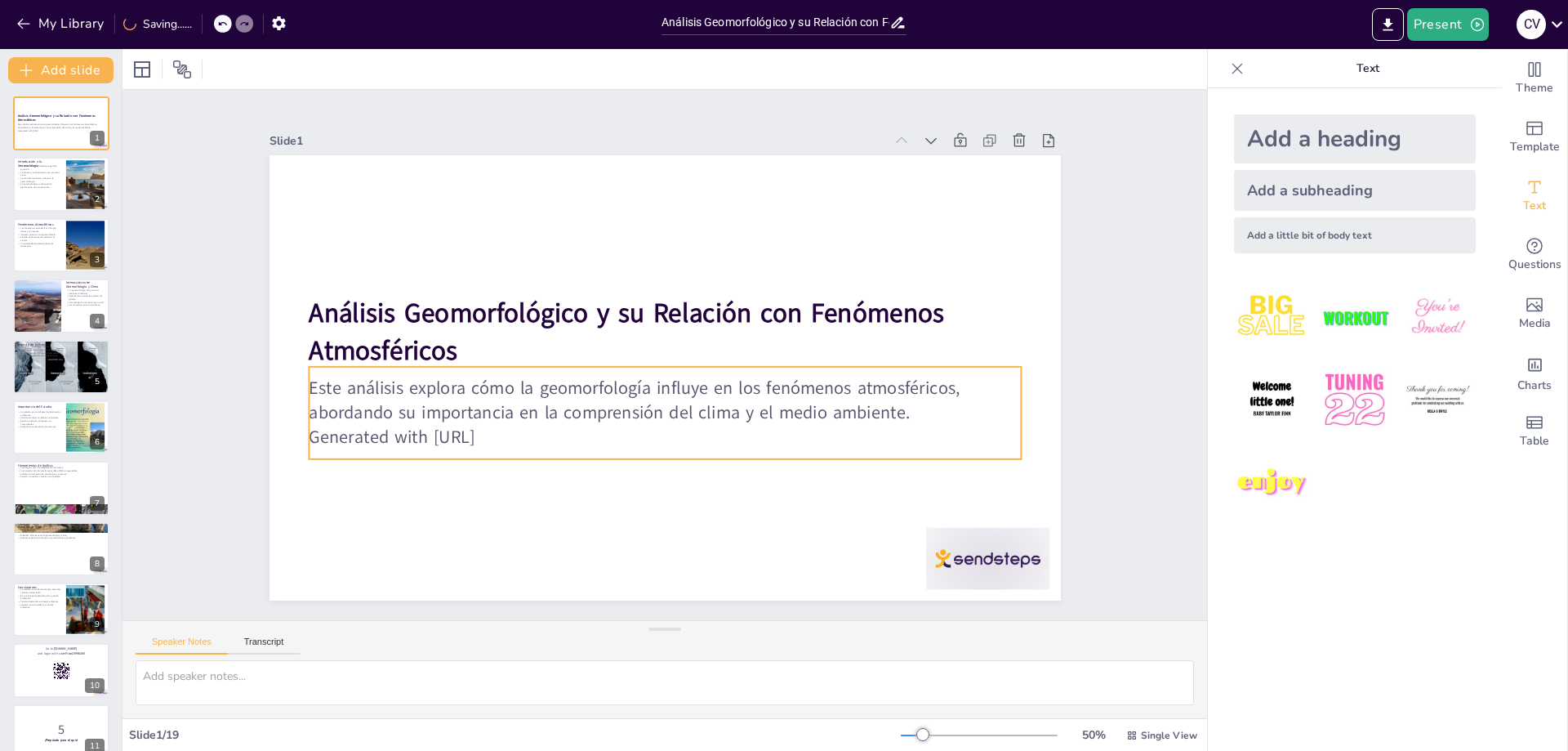
checkbox input "true"
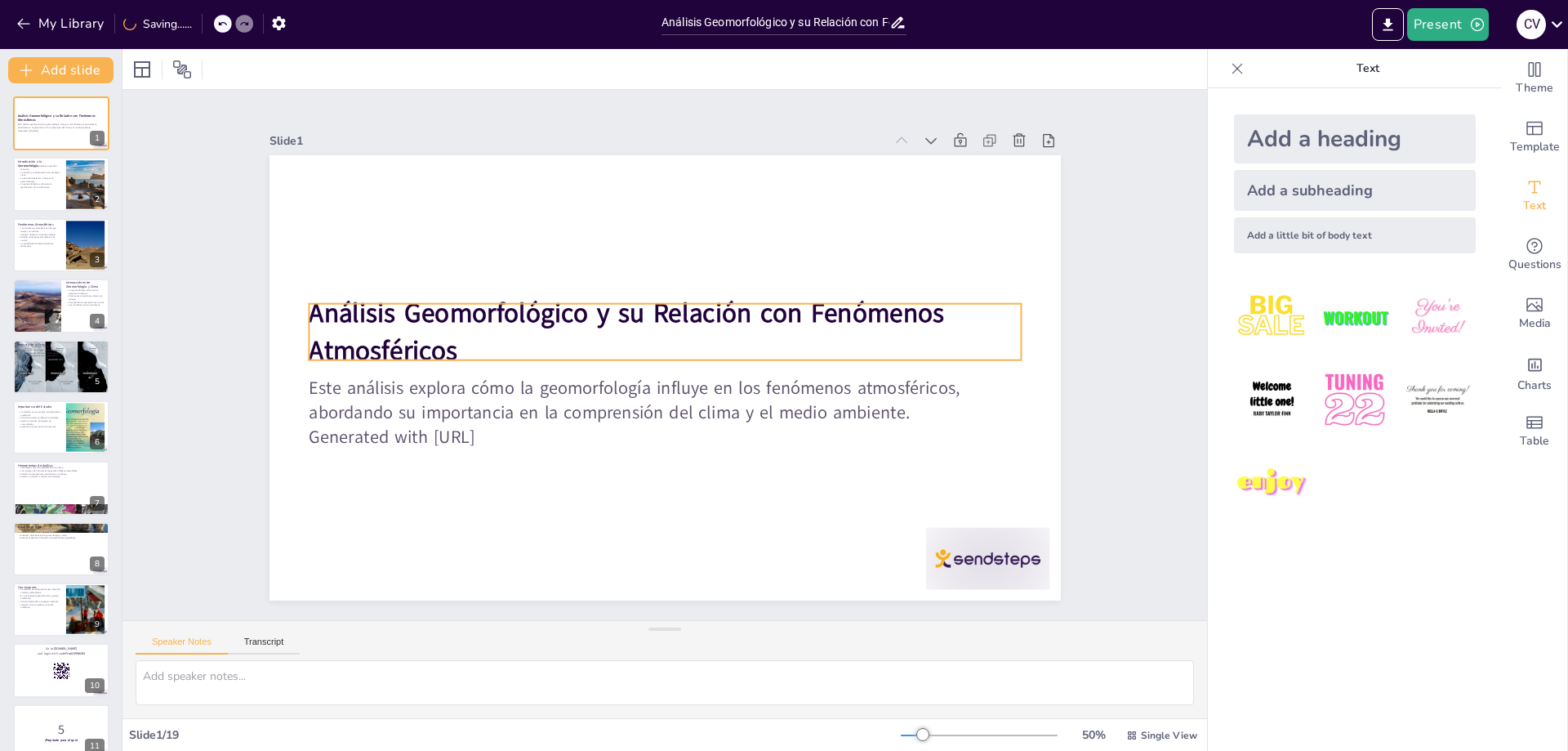
checkbox input "true"
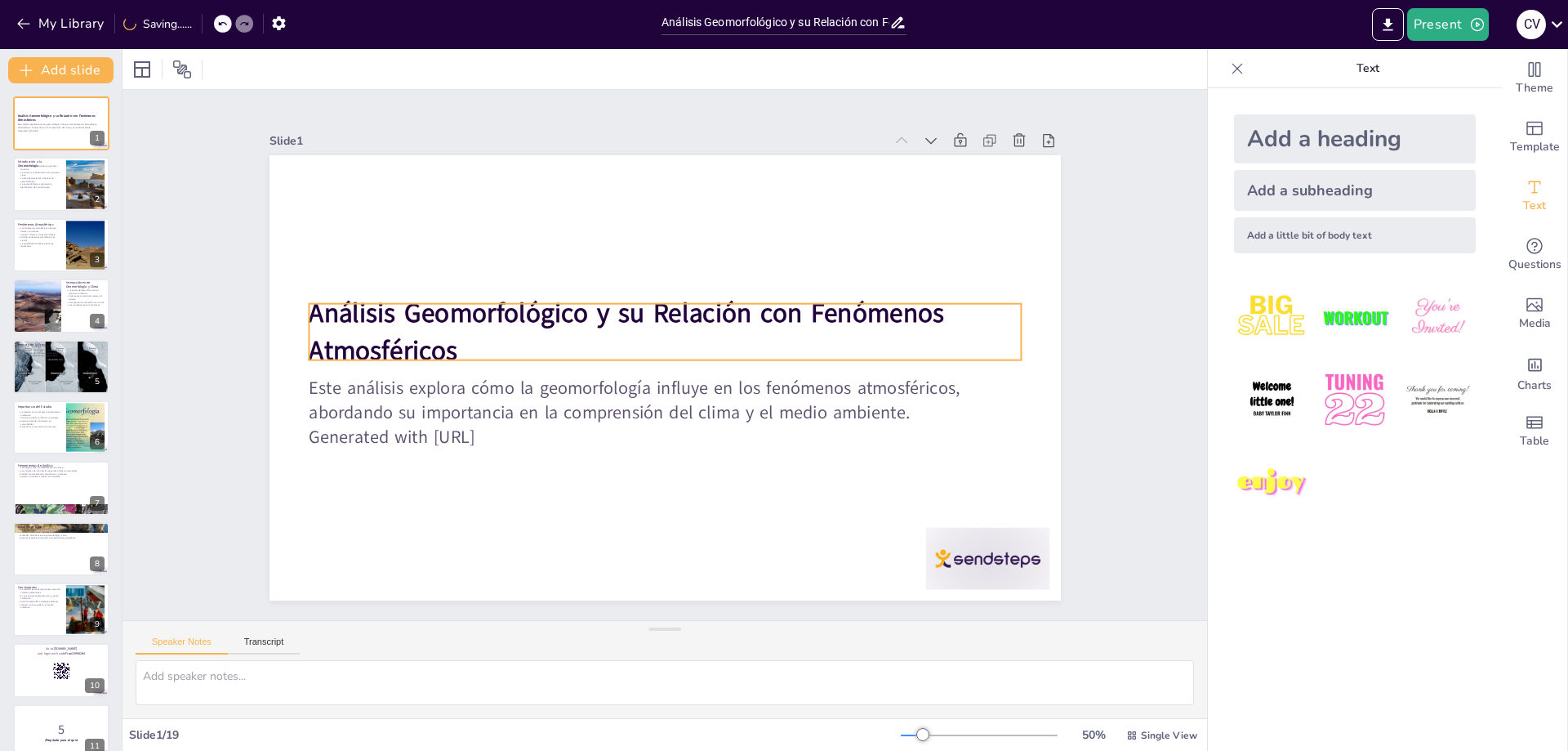
checkbox input "true"
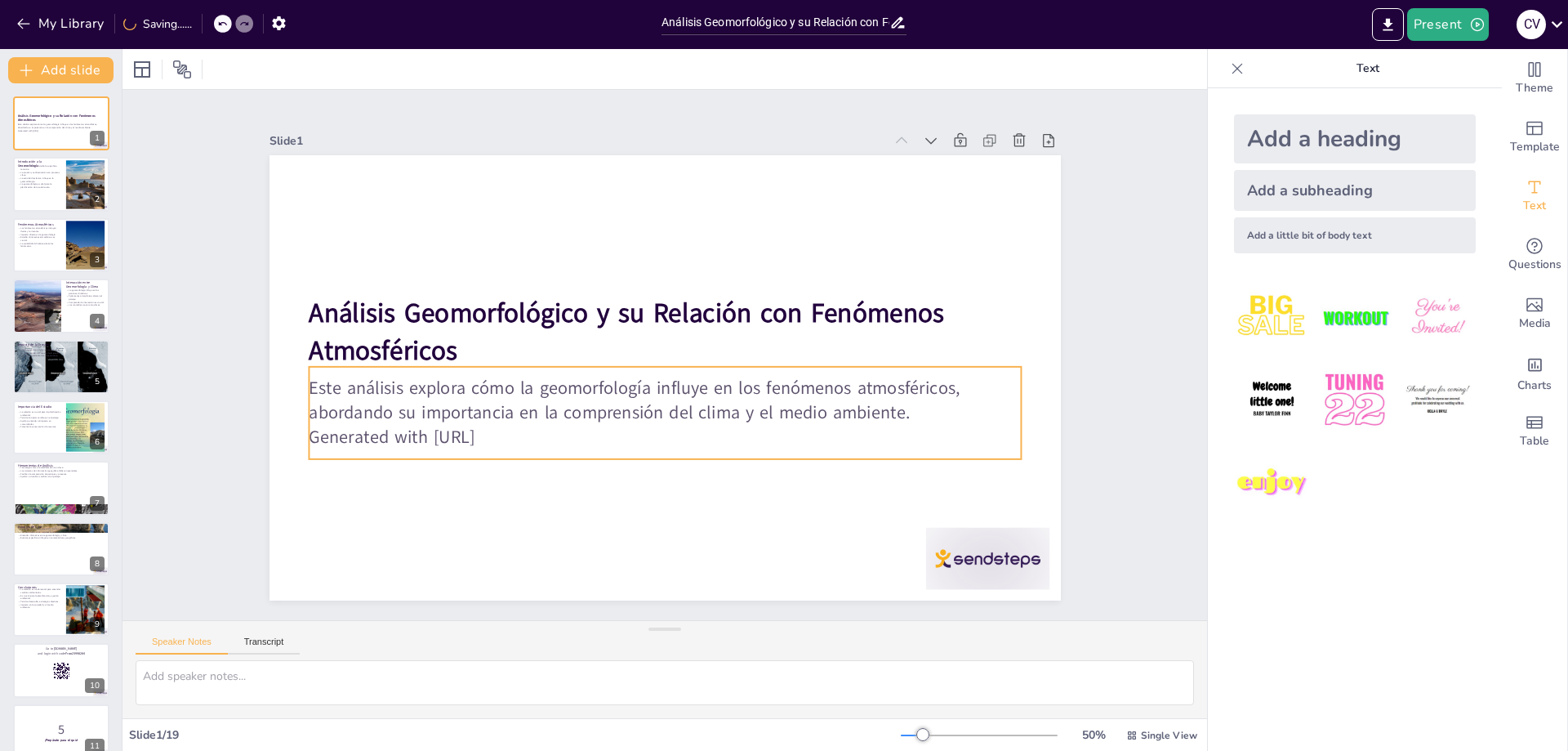
checkbox input "true"
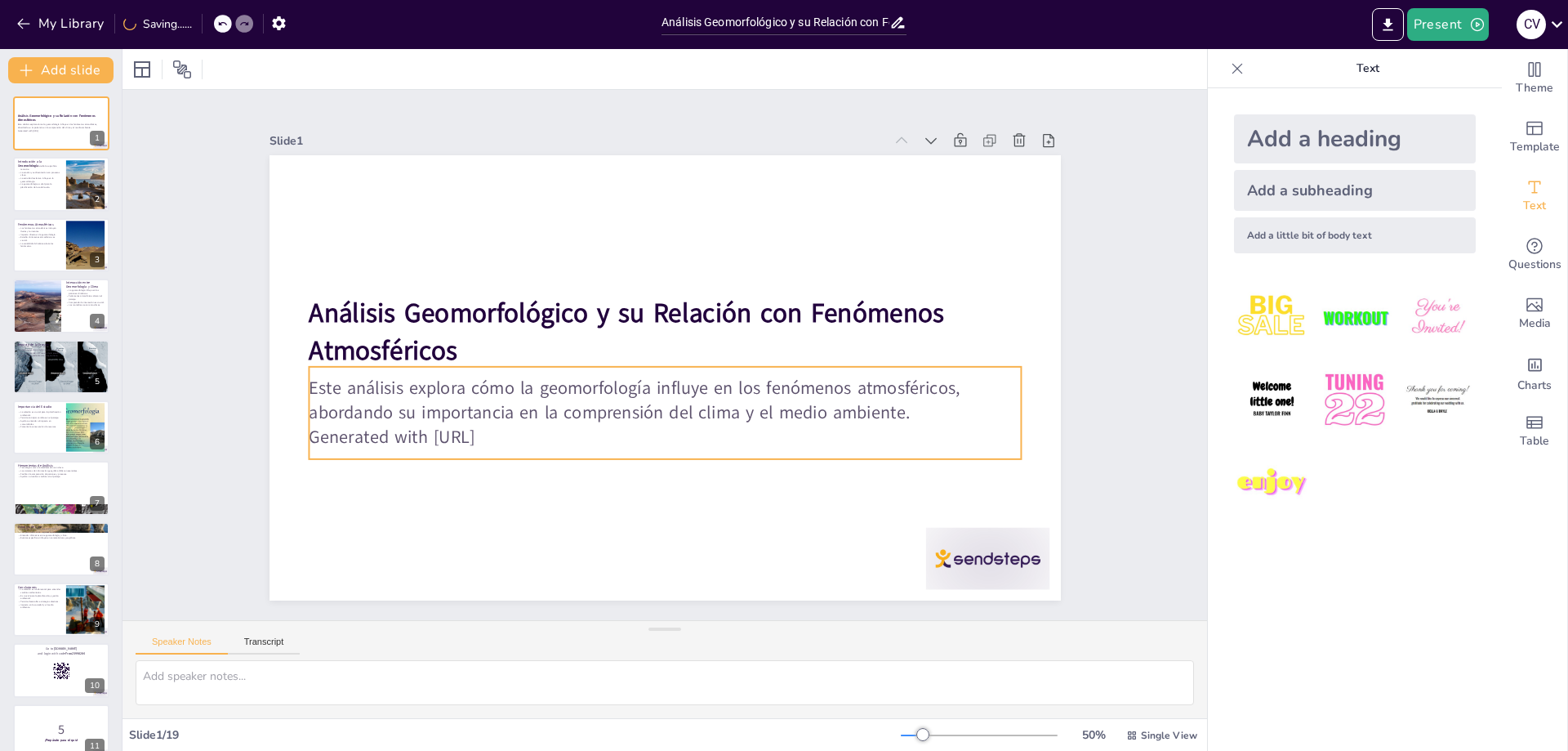
checkbox input "true"
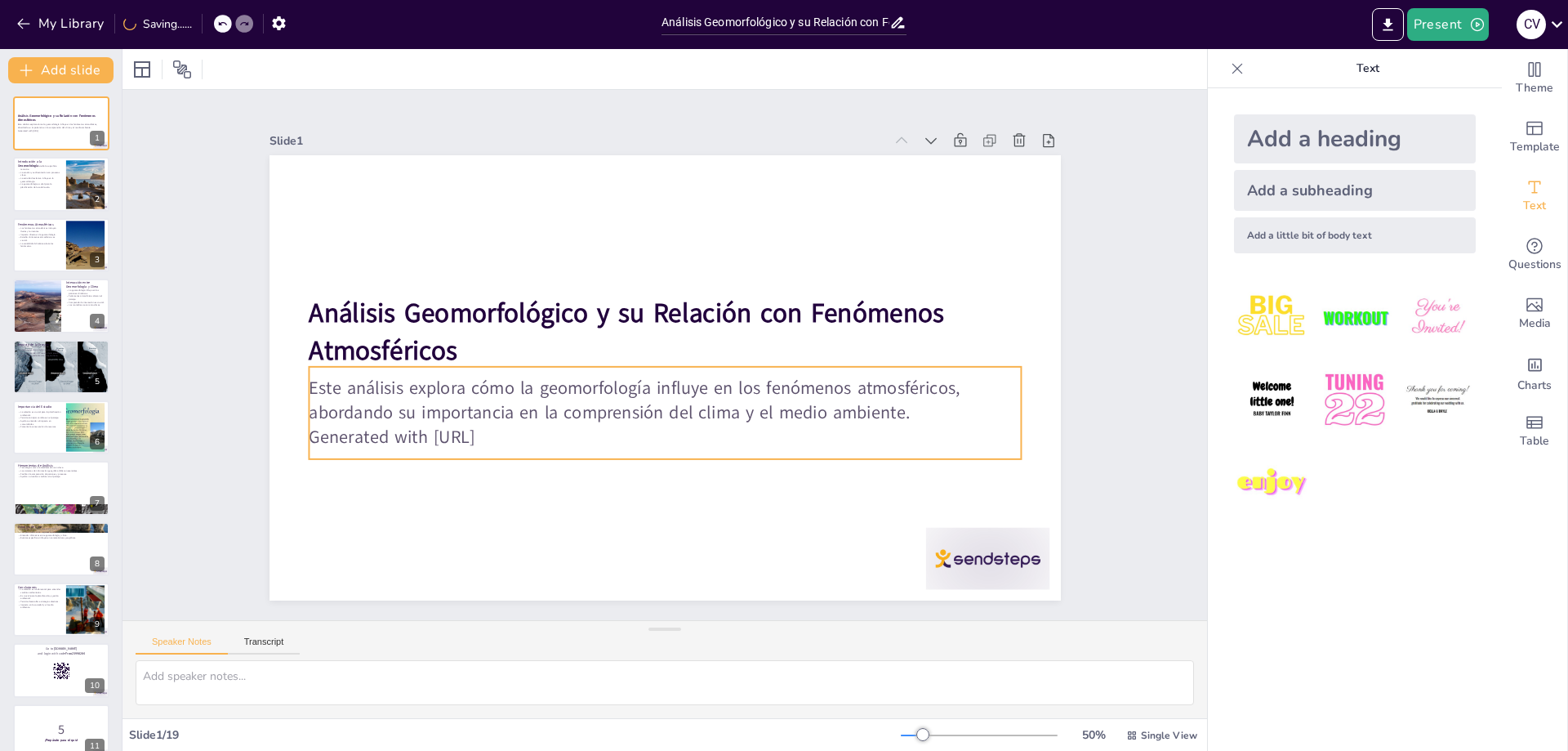
checkbox input "true"
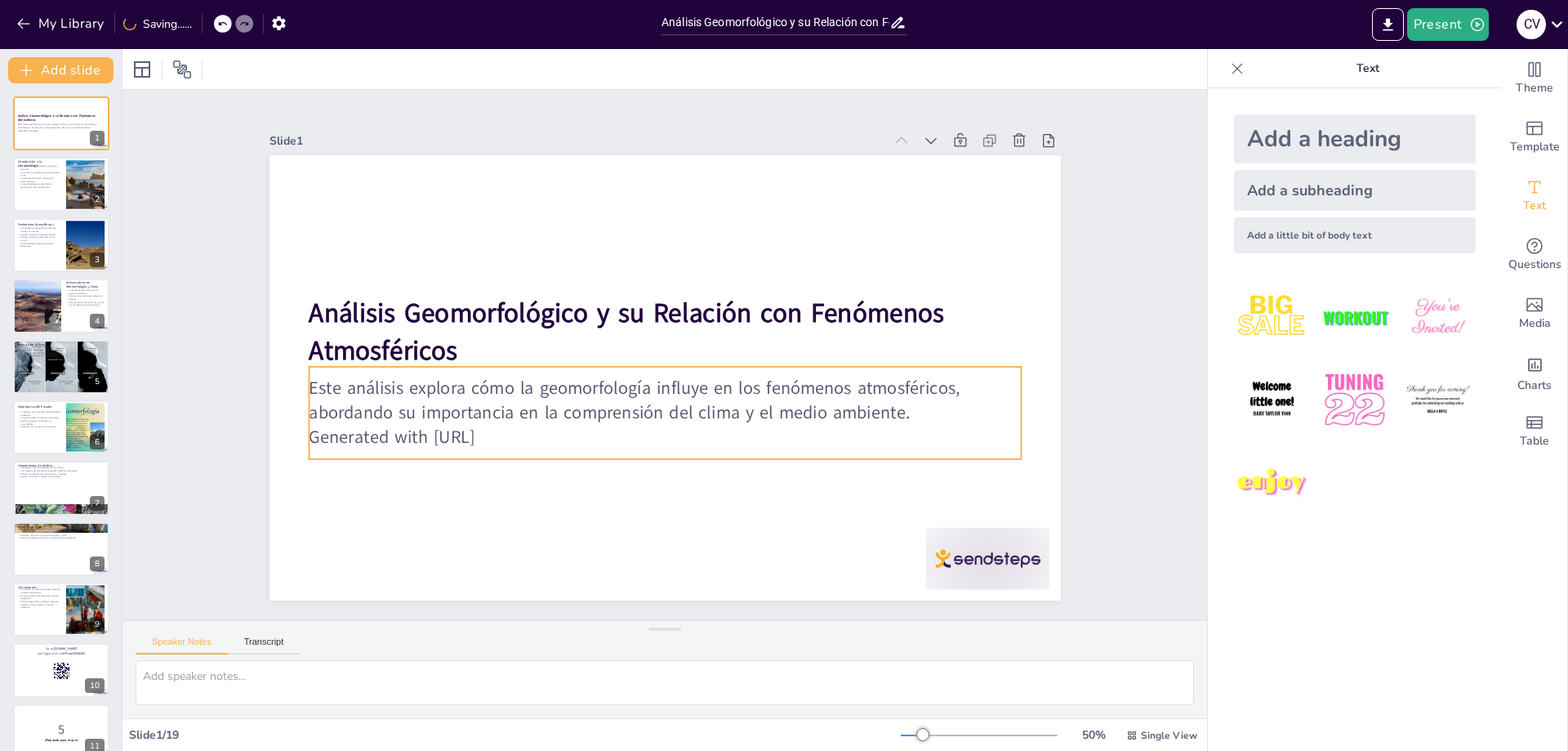
checkbox input "true"
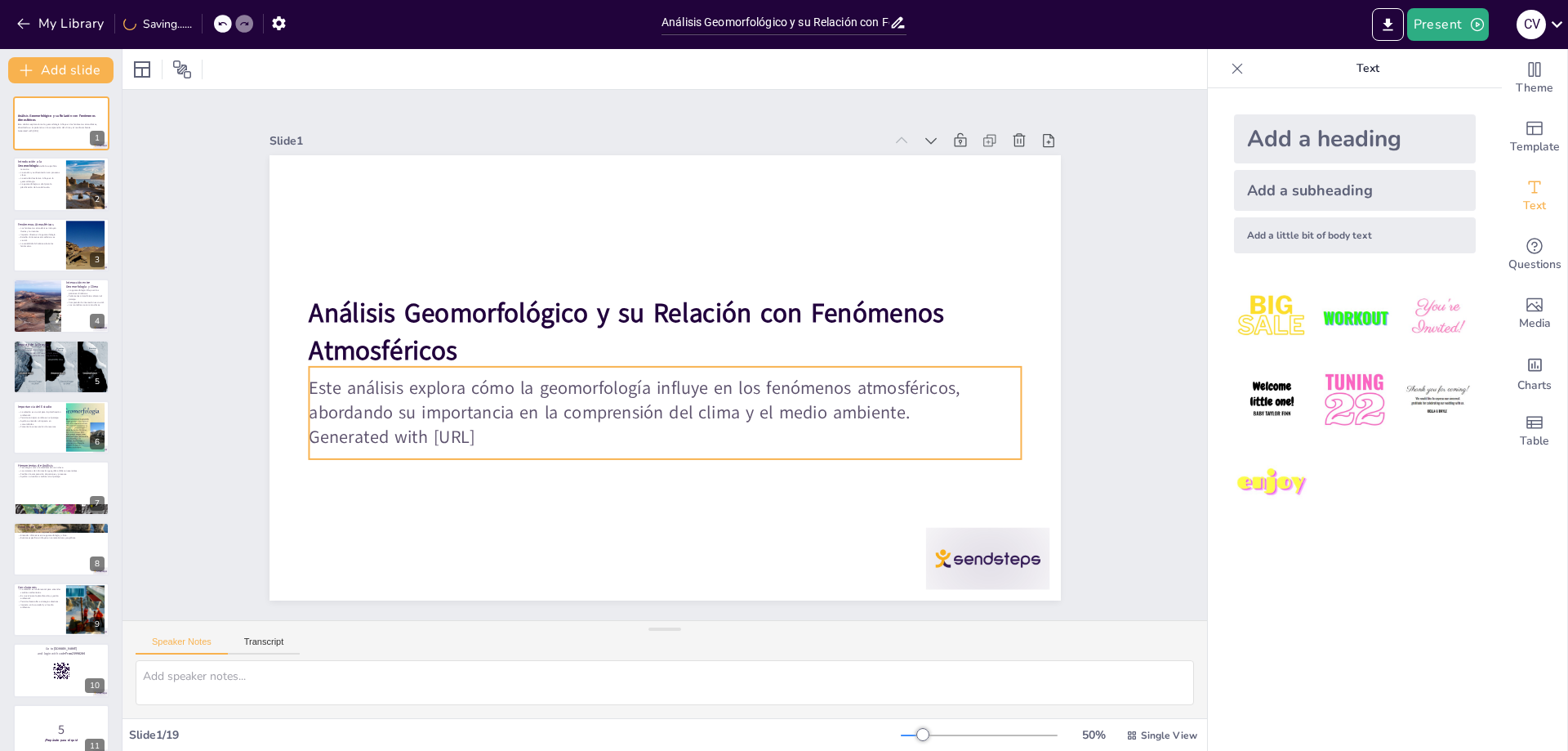
checkbox input "true"
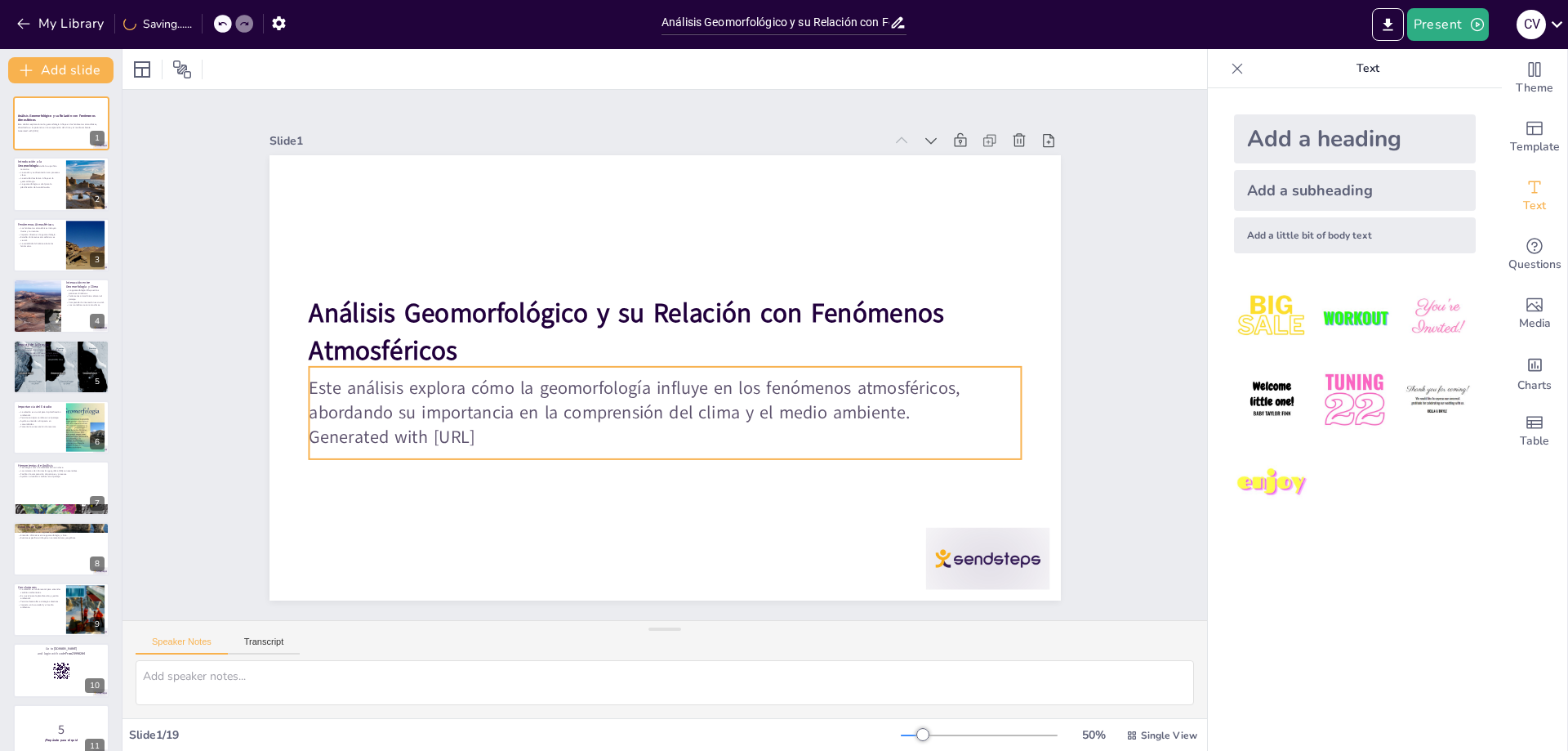
checkbox input "true"
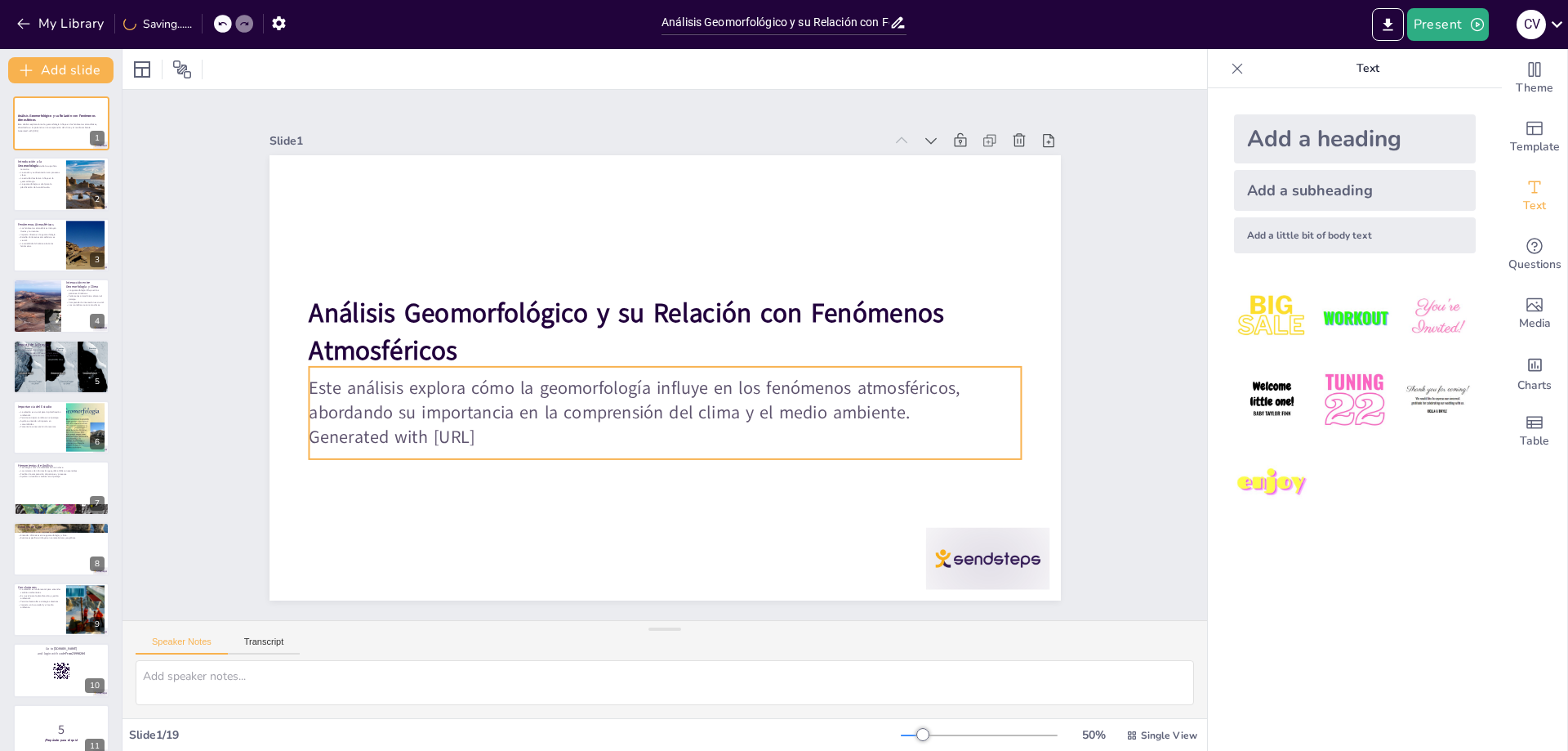
checkbox input "true"
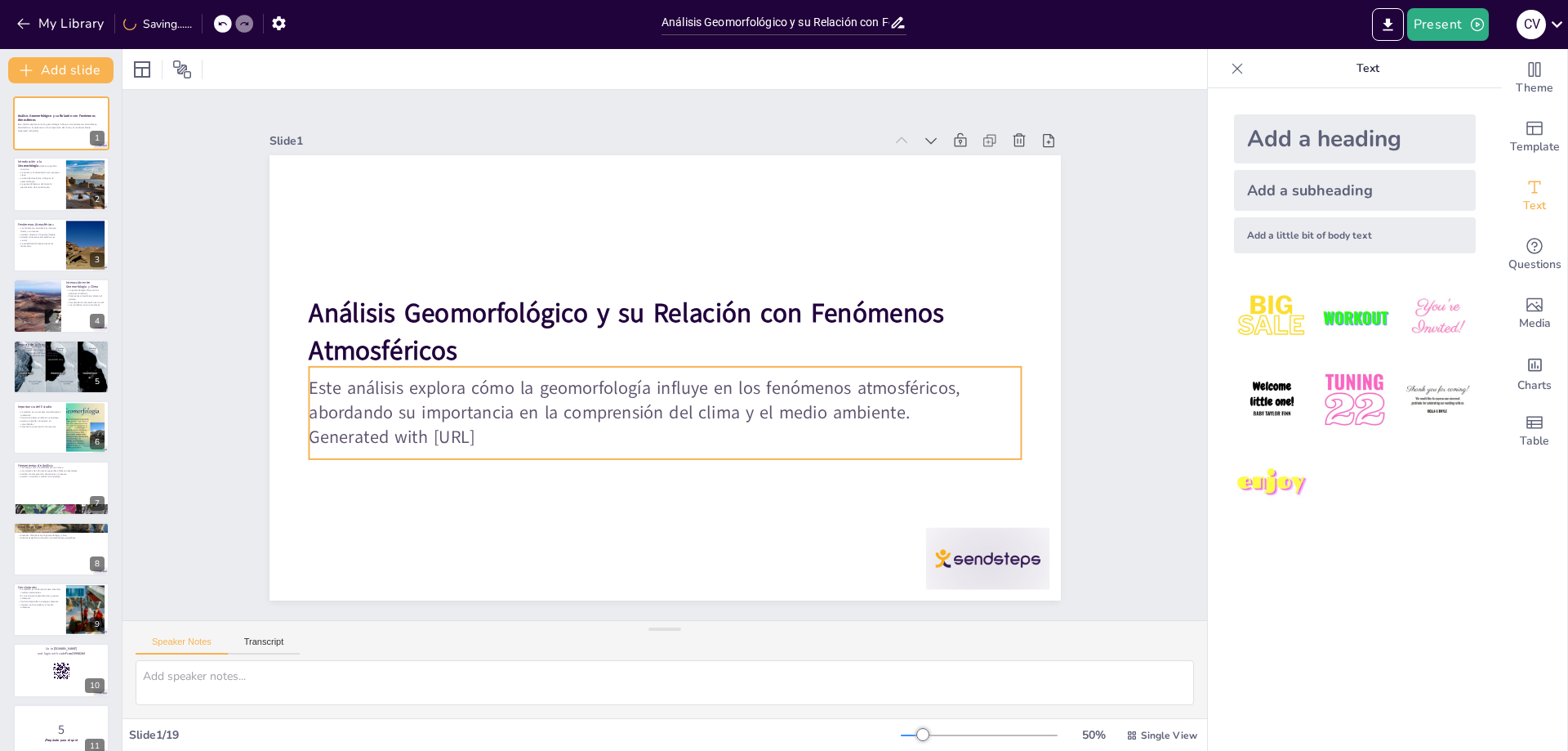
checkbox input "true"
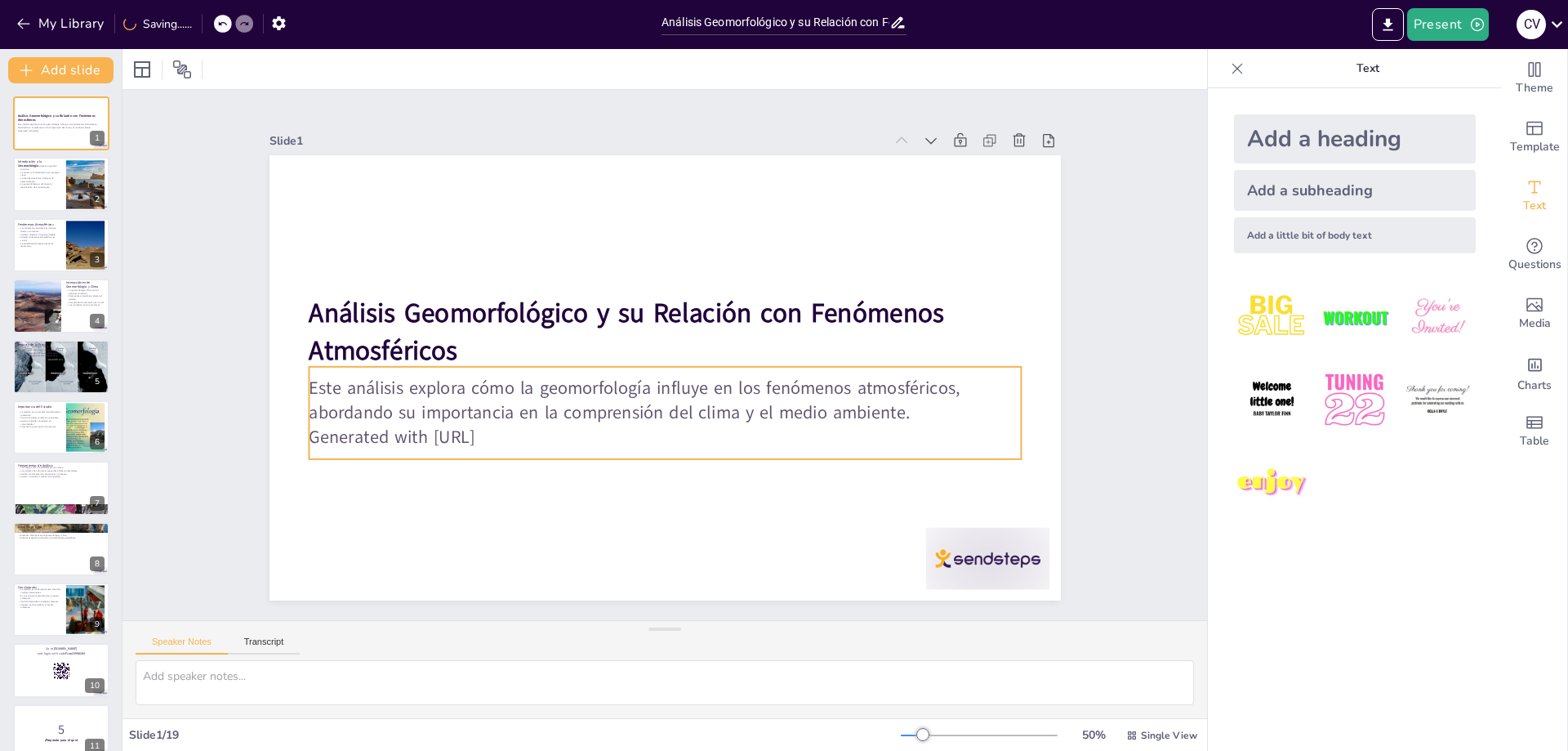
checkbox input "true"
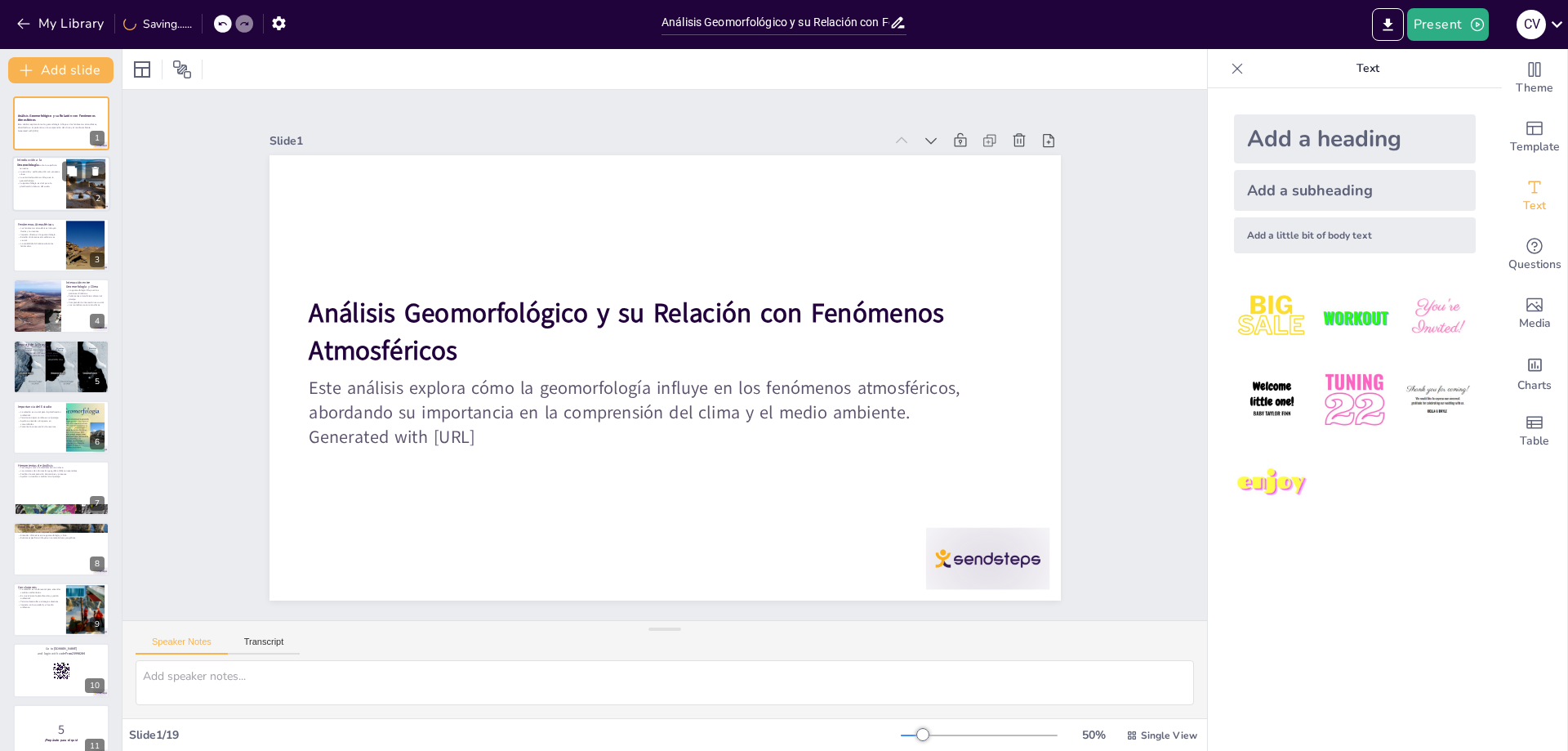
checkbox input "true"
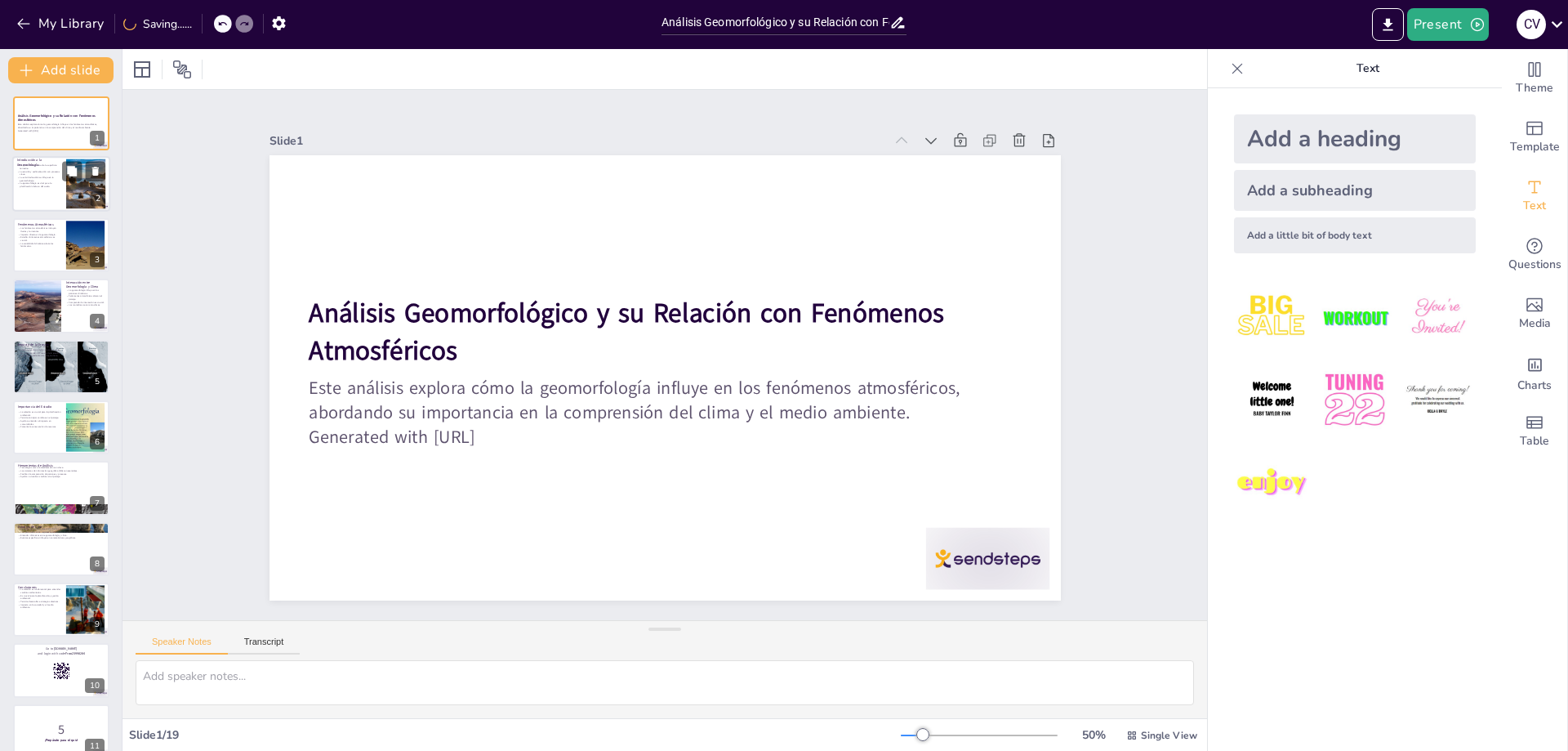
checkbox input "true"
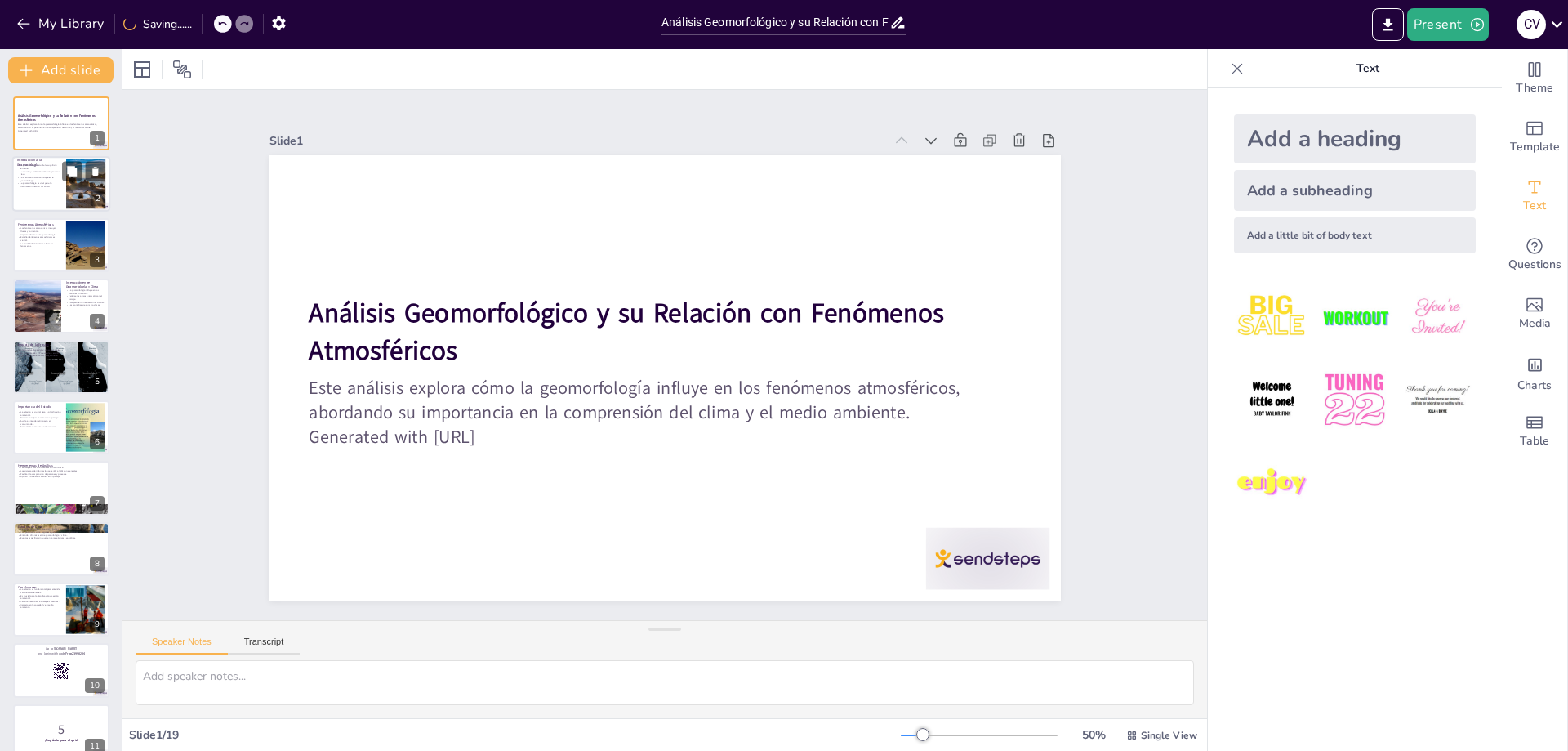
click at [47, 192] on div at bounding box center [60, 185] width 98 height 56
type textarea "La geomorfología es esencial para comprender cómo se forman y cambian las carac…"
checkbox input "true"
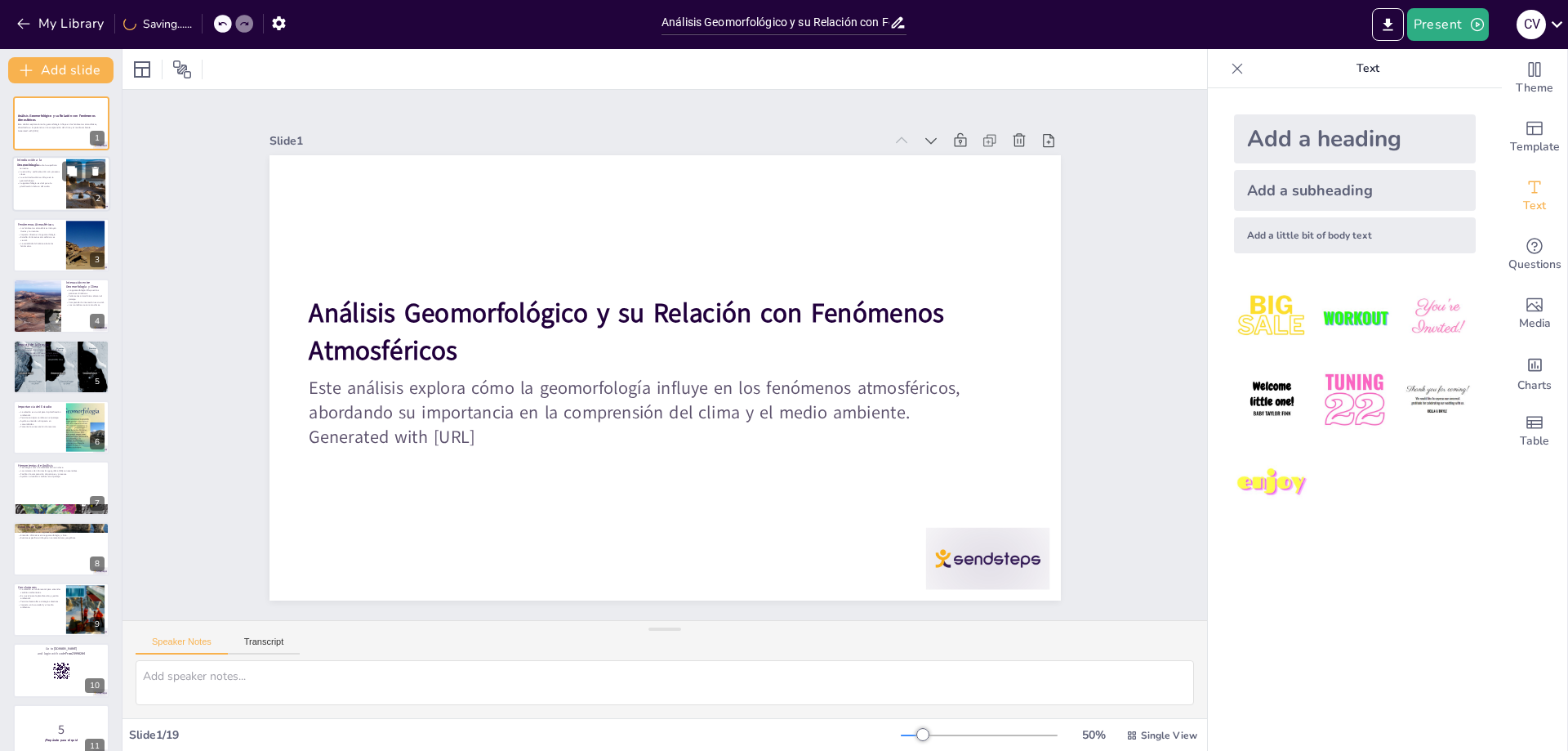
checkbox input "true"
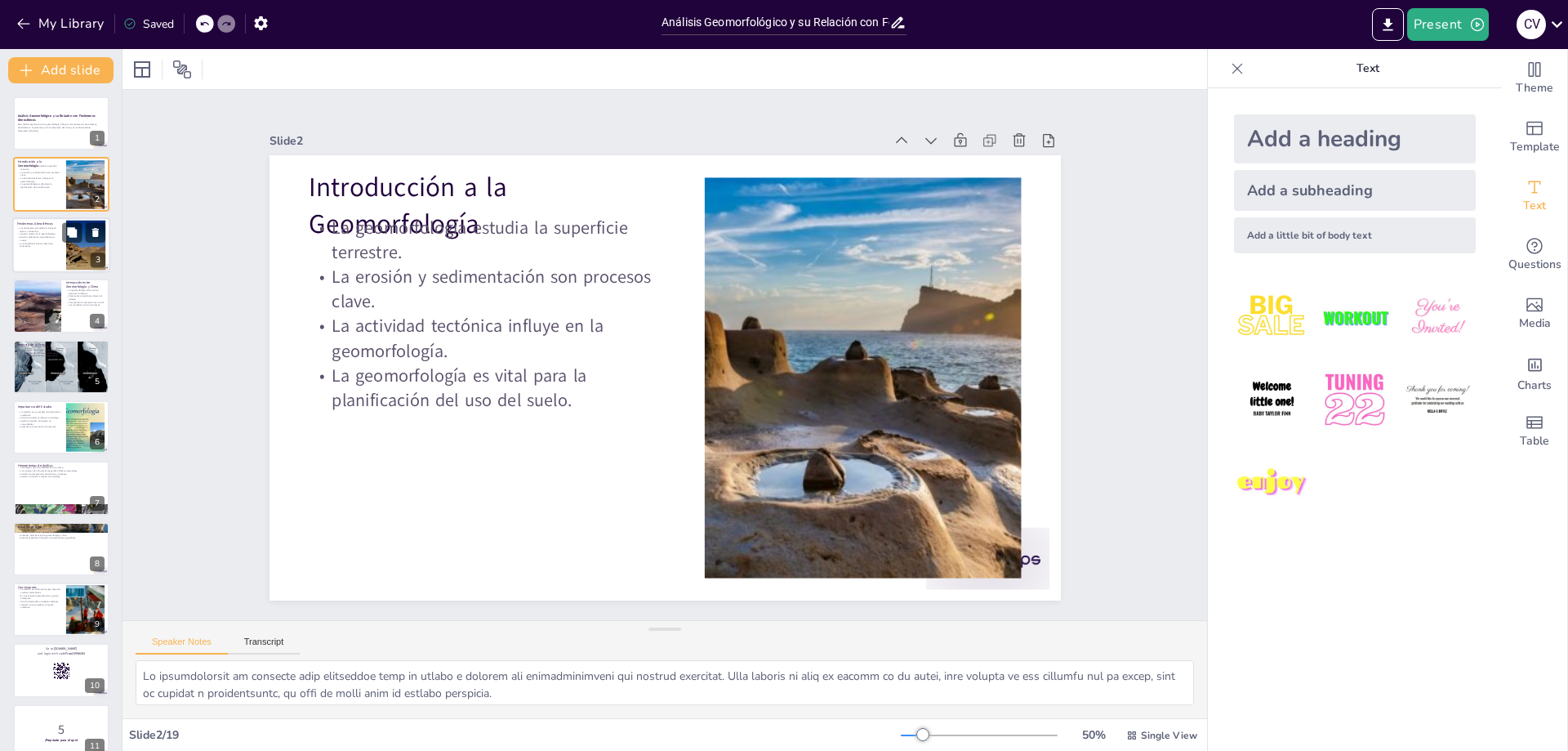
checkbox input "true"
click at [46, 251] on div at bounding box center [60, 245] width 98 height 56
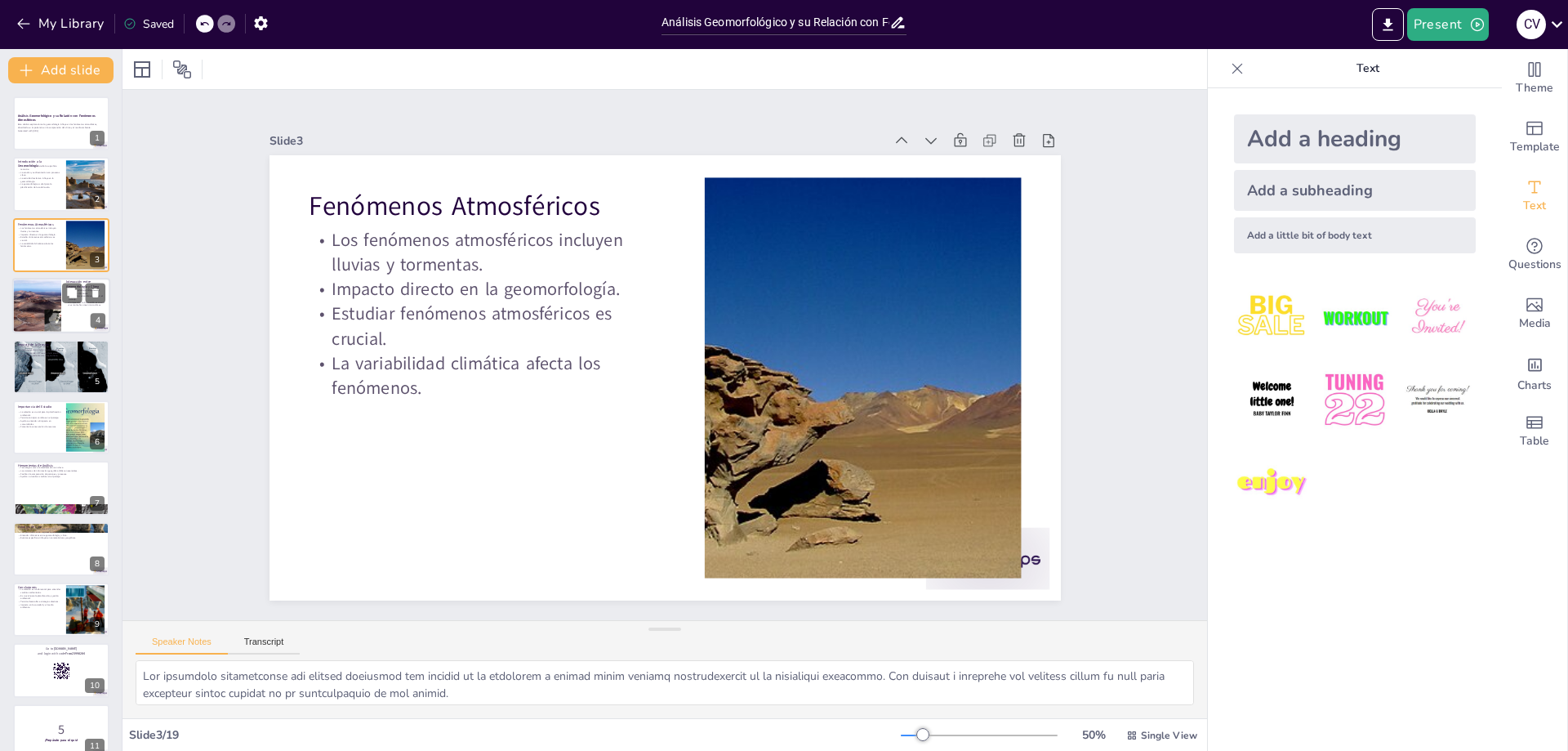
click at [46, 295] on div at bounding box center [36, 306] width 91 height 56
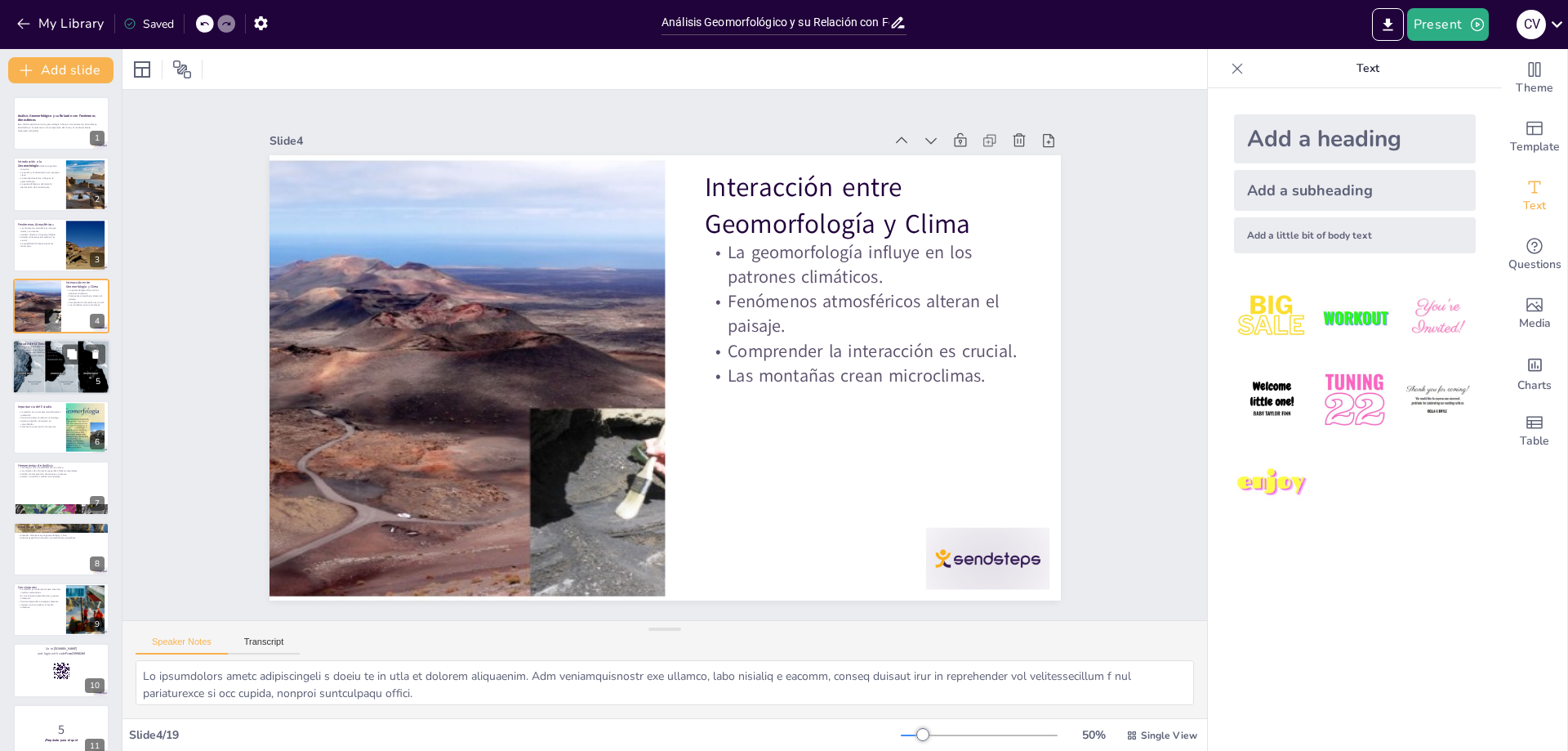
click at [40, 353] on p "Es vital entender las causas de la erosión." at bounding box center [60, 352] width 88 height 4
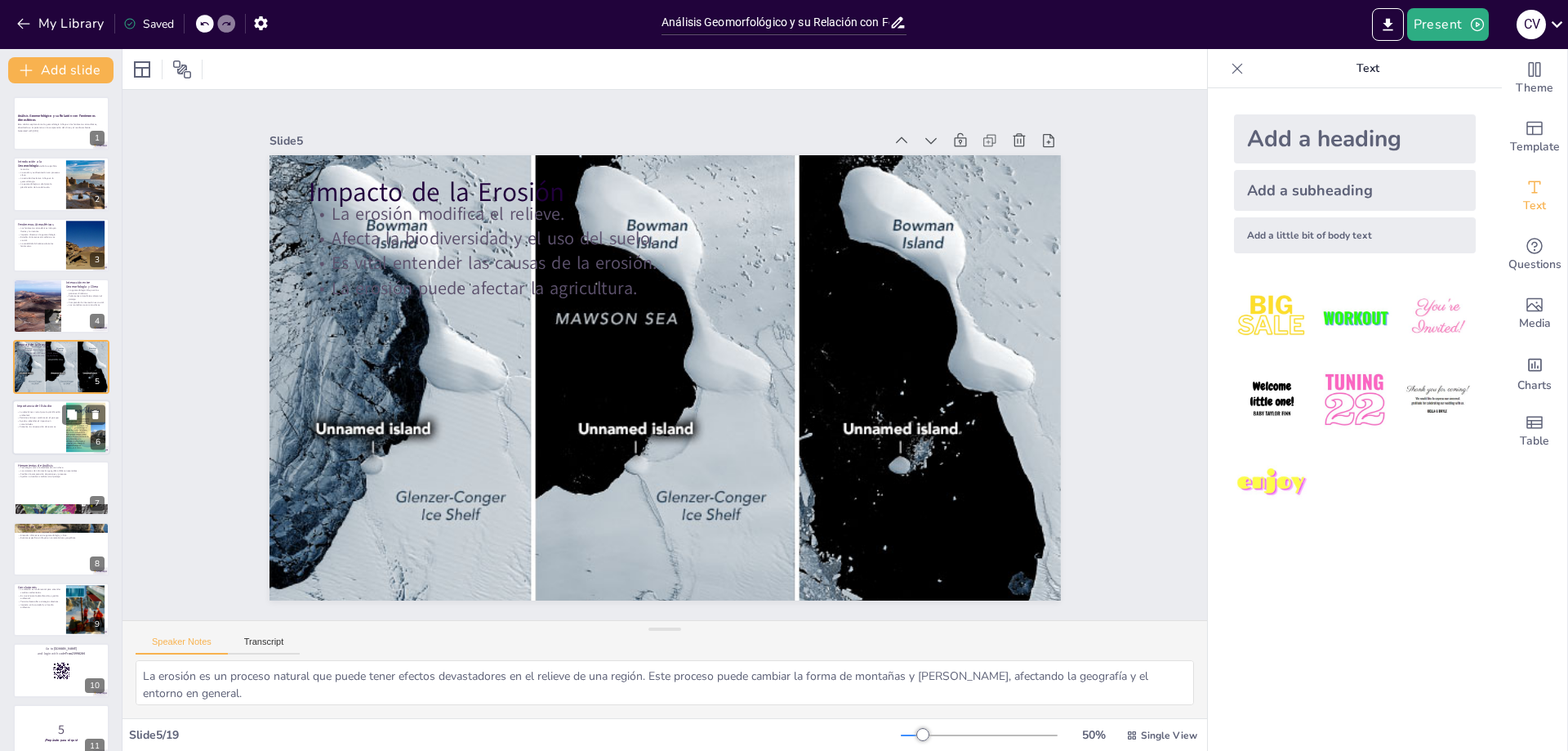
click at [28, 416] on p "Permite anticipar cambios en el paisaje." at bounding box center [38, 418] width 44 height 4
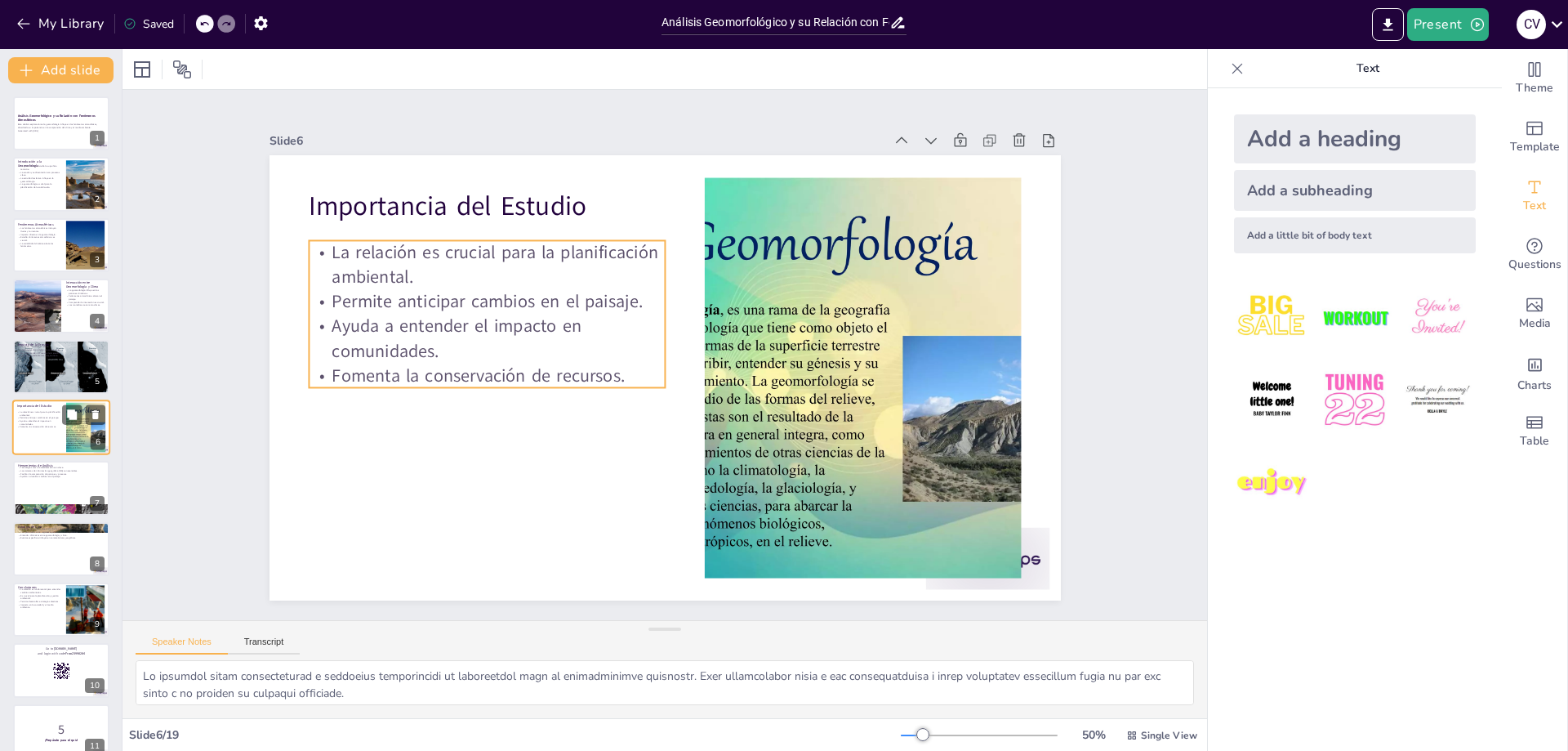
scroll to position [10, 0]
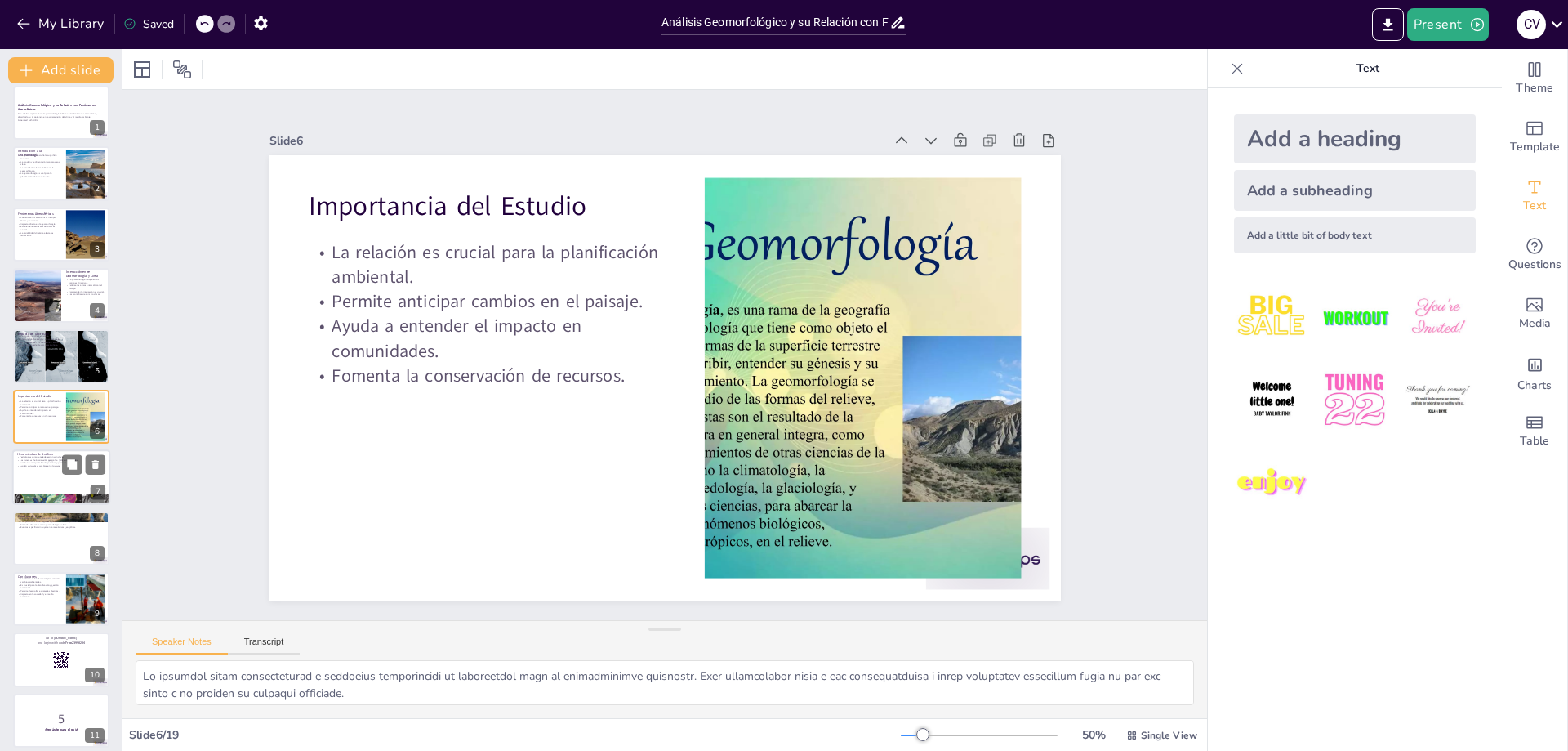
click at [34, 477] on div at bounding box center [60, 478] width 98 height 56
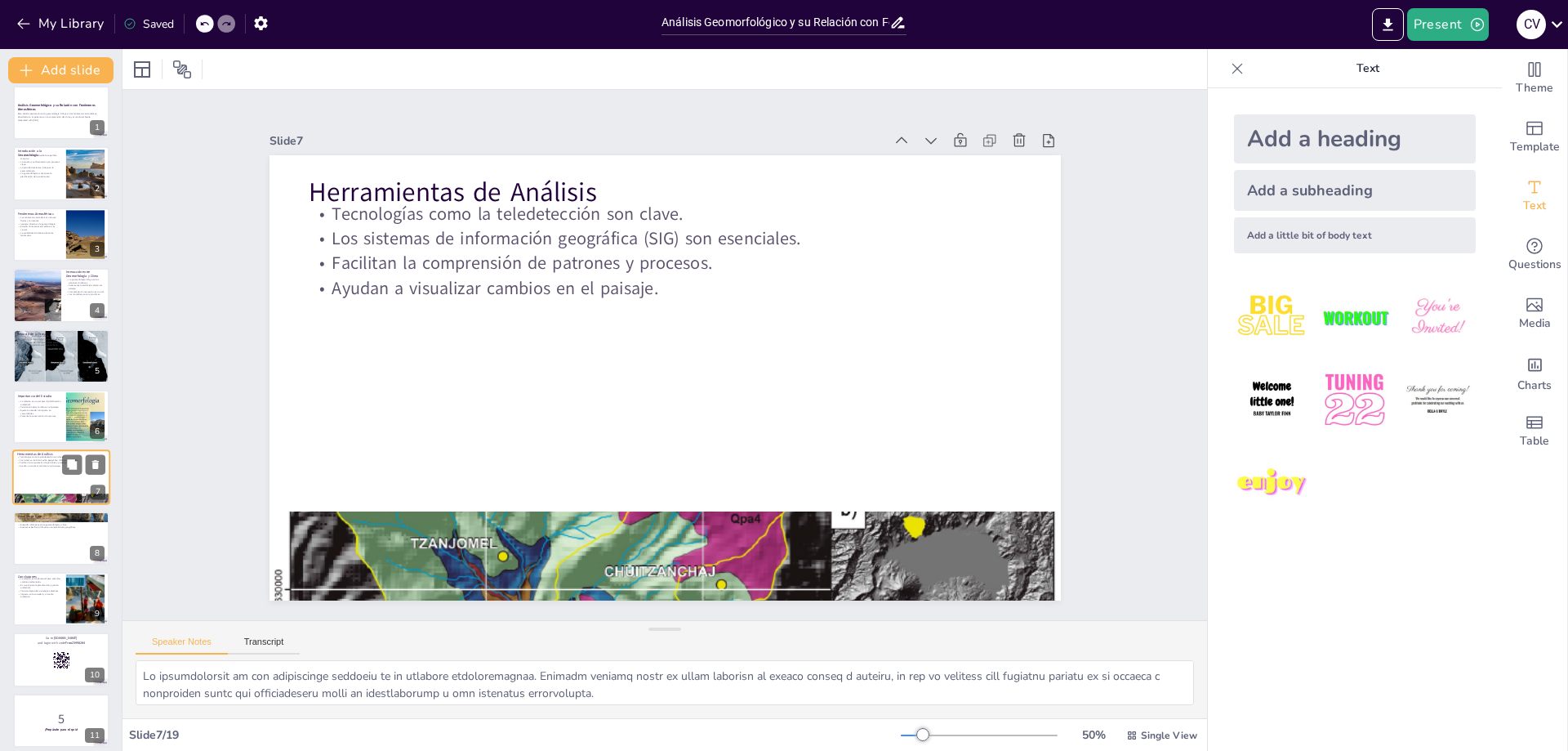
scroll to position [71, 0]
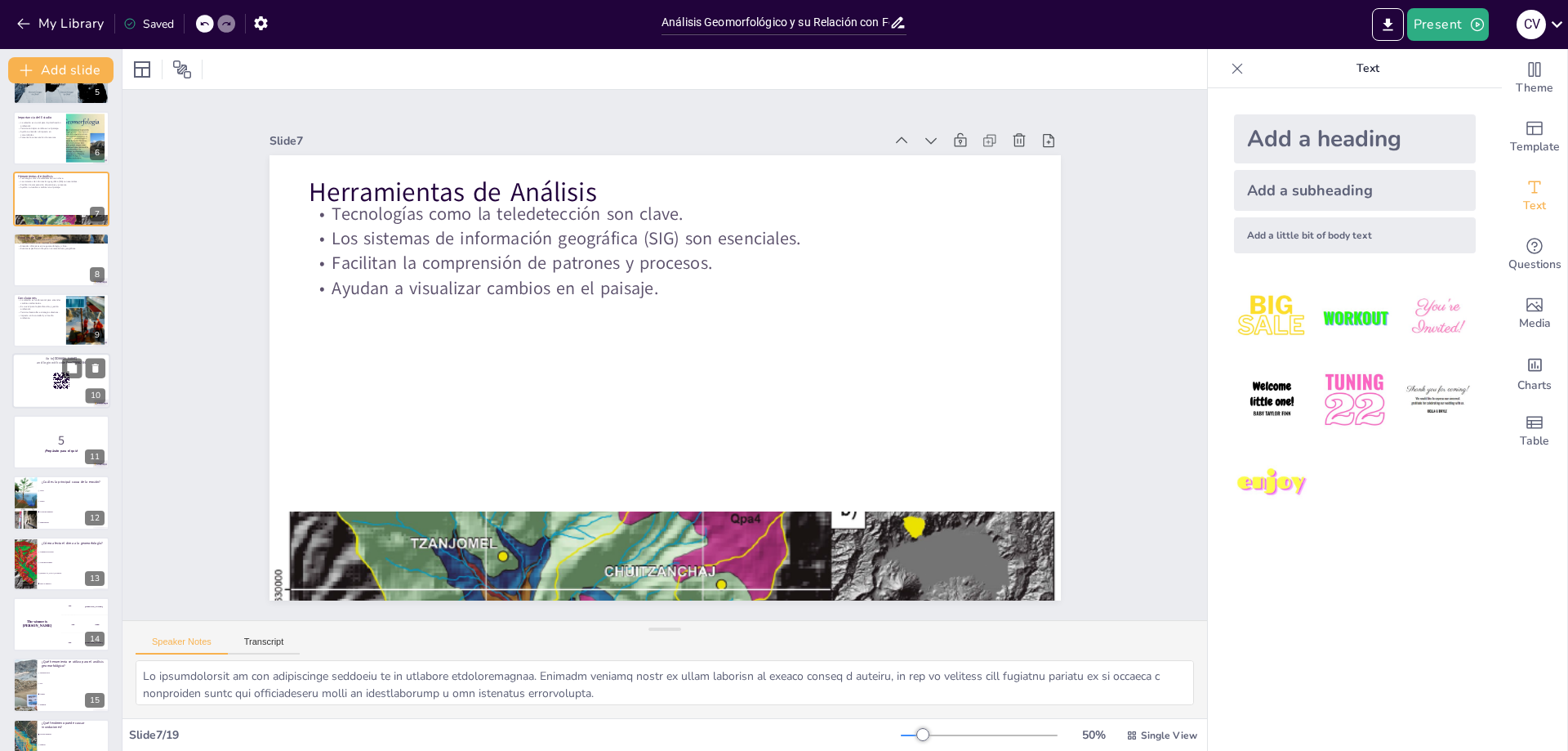
click at [46, 384] on div at bounding box center [60, 382] width 98 height 56
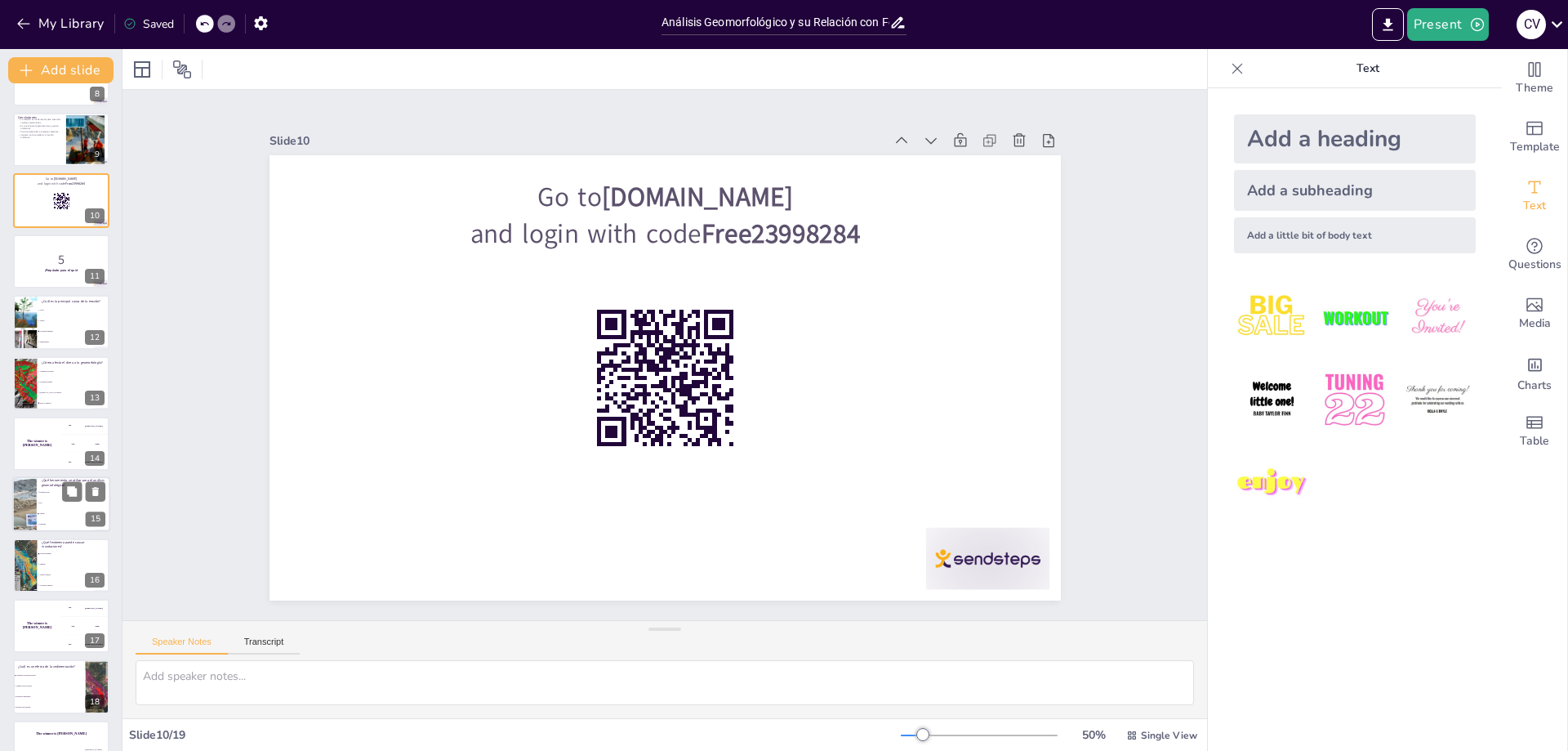
scroll to position [507, 0]
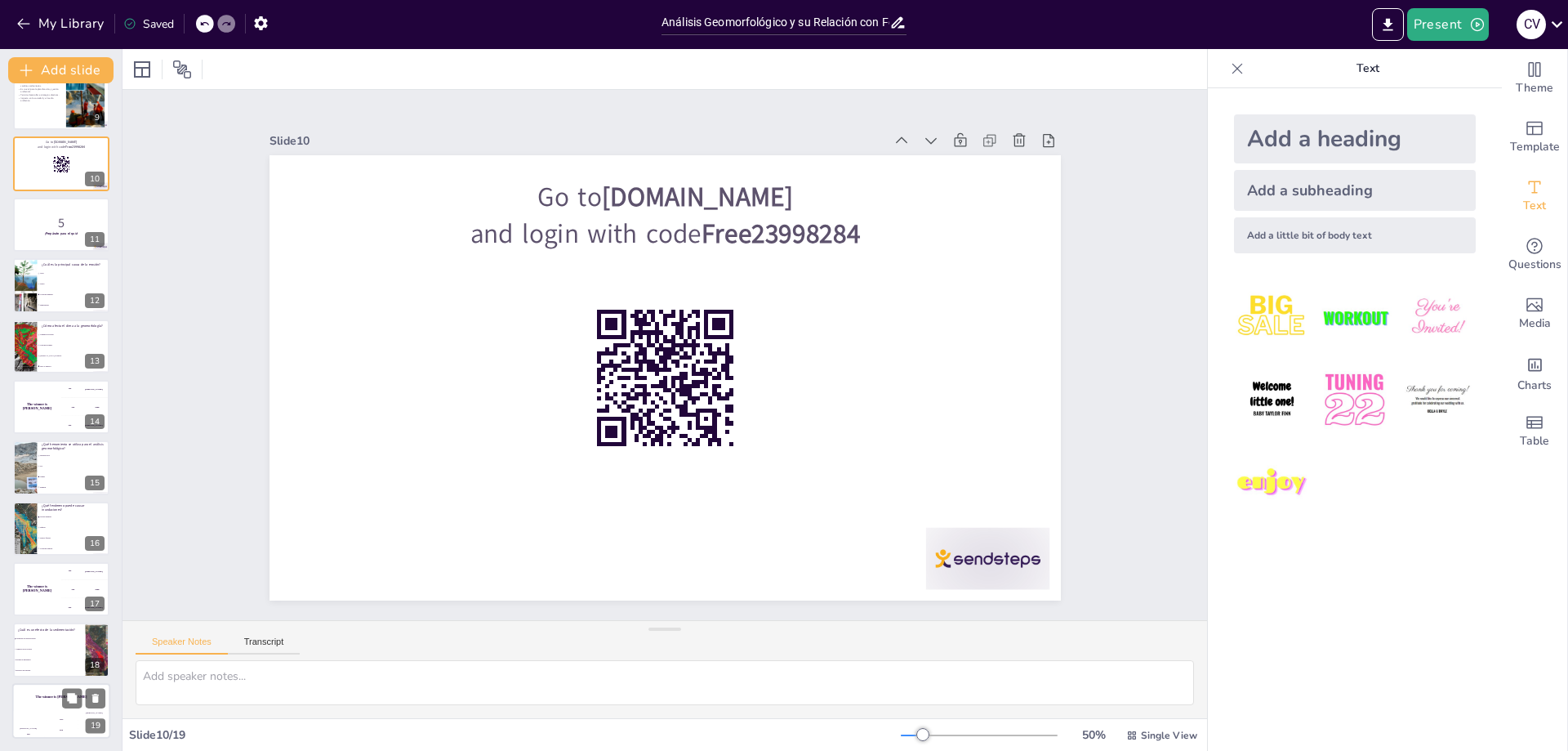
click at [37, 712] on div "Hasan 100" at bounding box center [28, 725] width 33 height 28
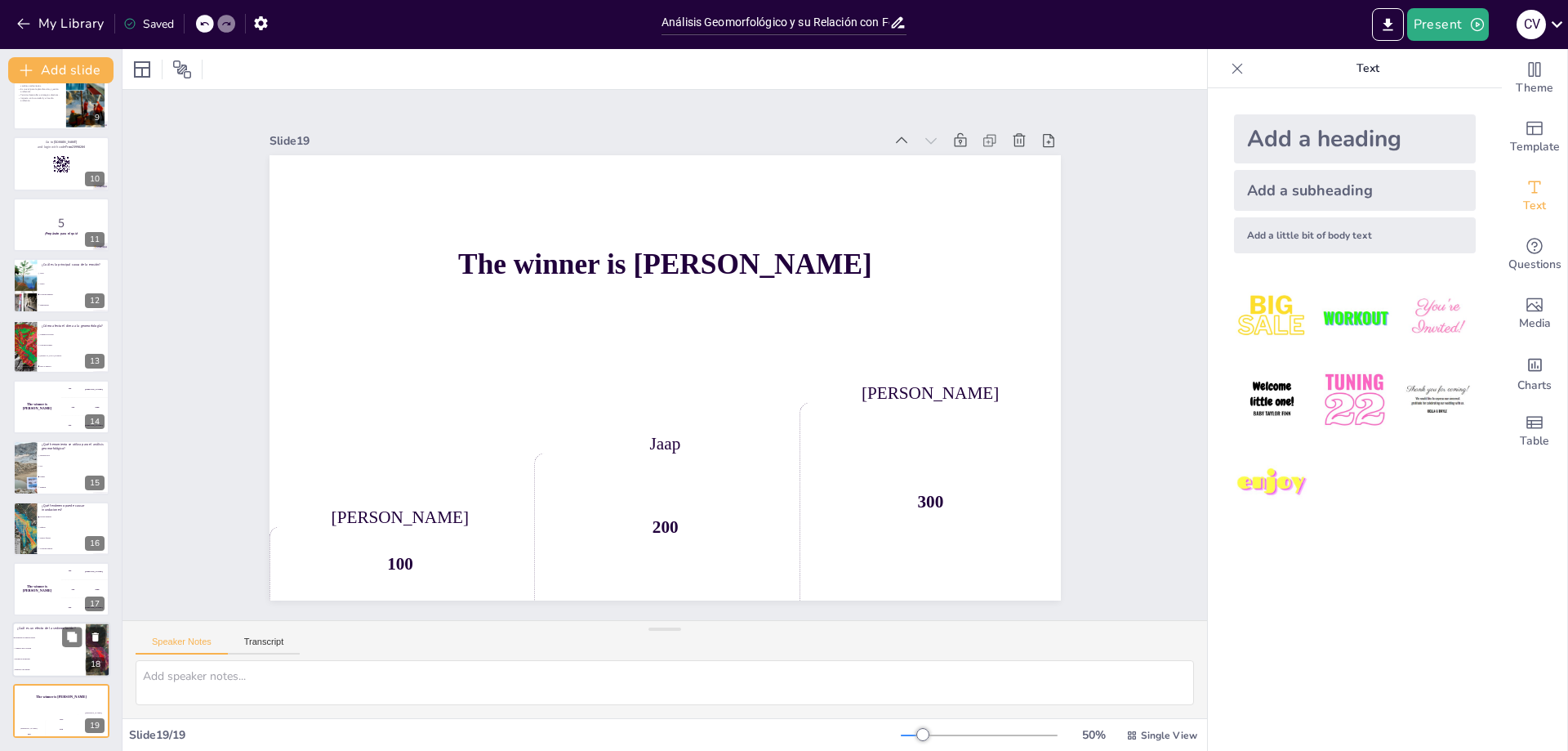
click at [31, 627] on p "¿Cuál es un efecto de la sedimentación?" at bounding box center [48, 628] width 64 height 5
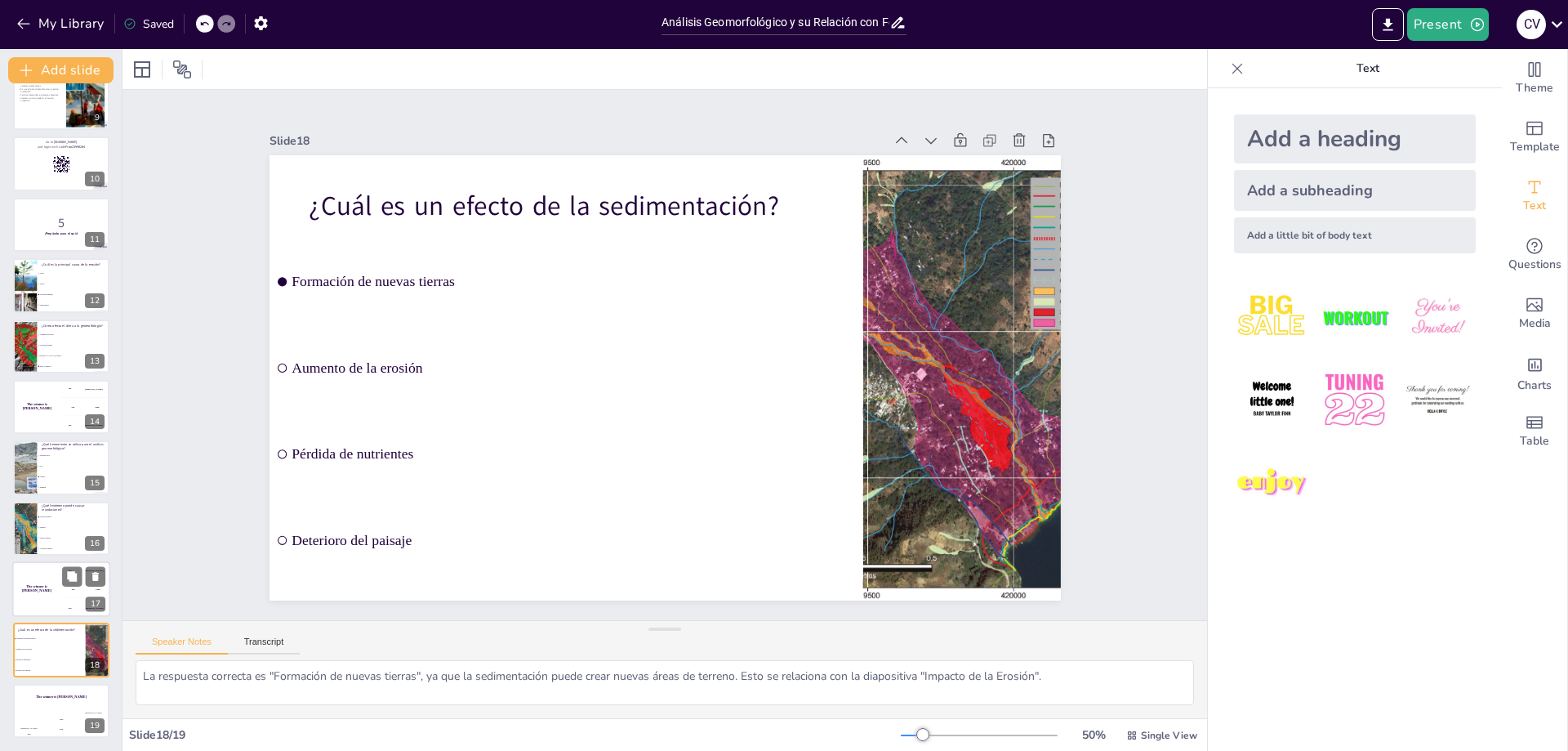
click at [24, 576] on div "The winner is Niels 🏆" at bounding box center [36, 589] width 49 height 56
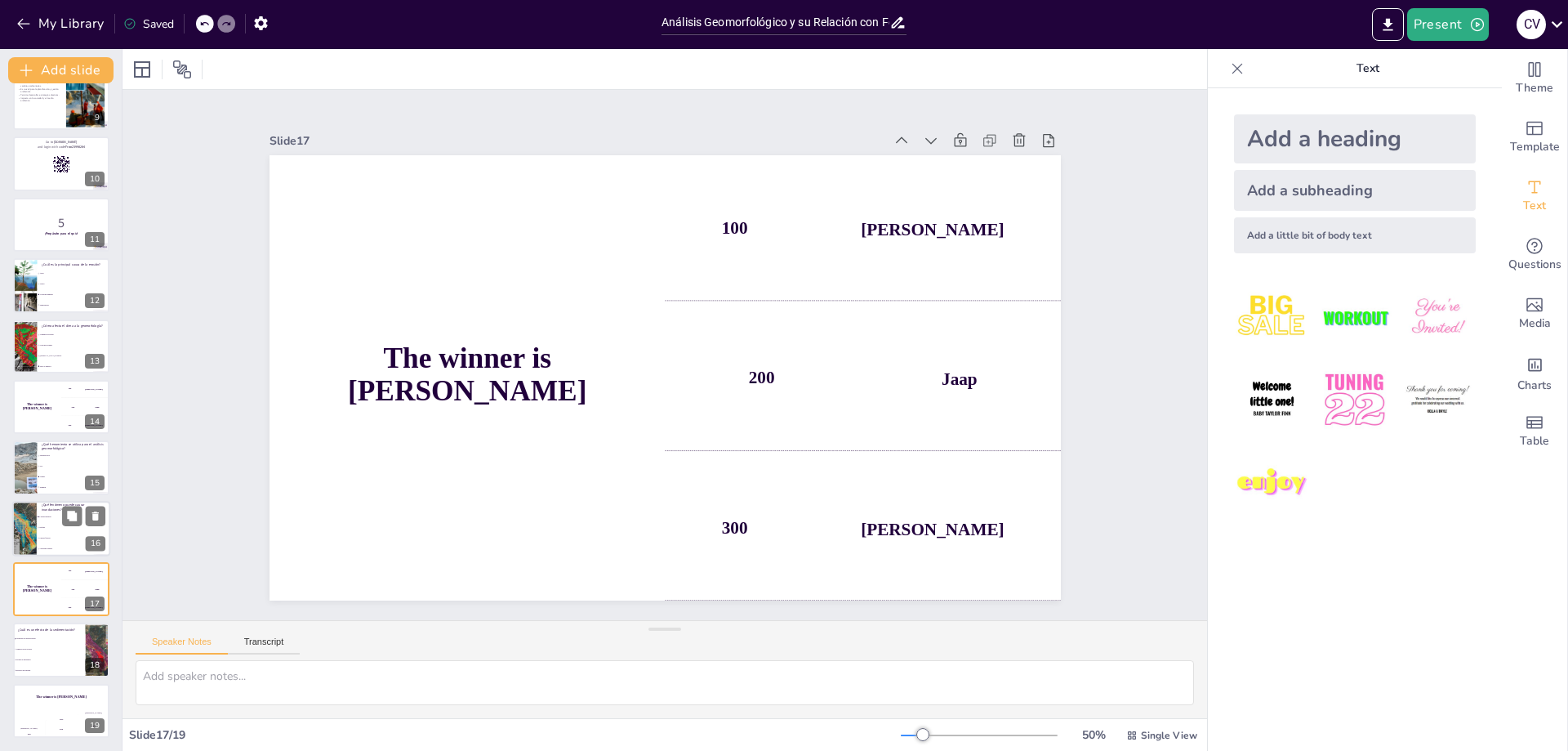
click at [20, 529] on div at bounding box center [23, 529] width 55 height 56
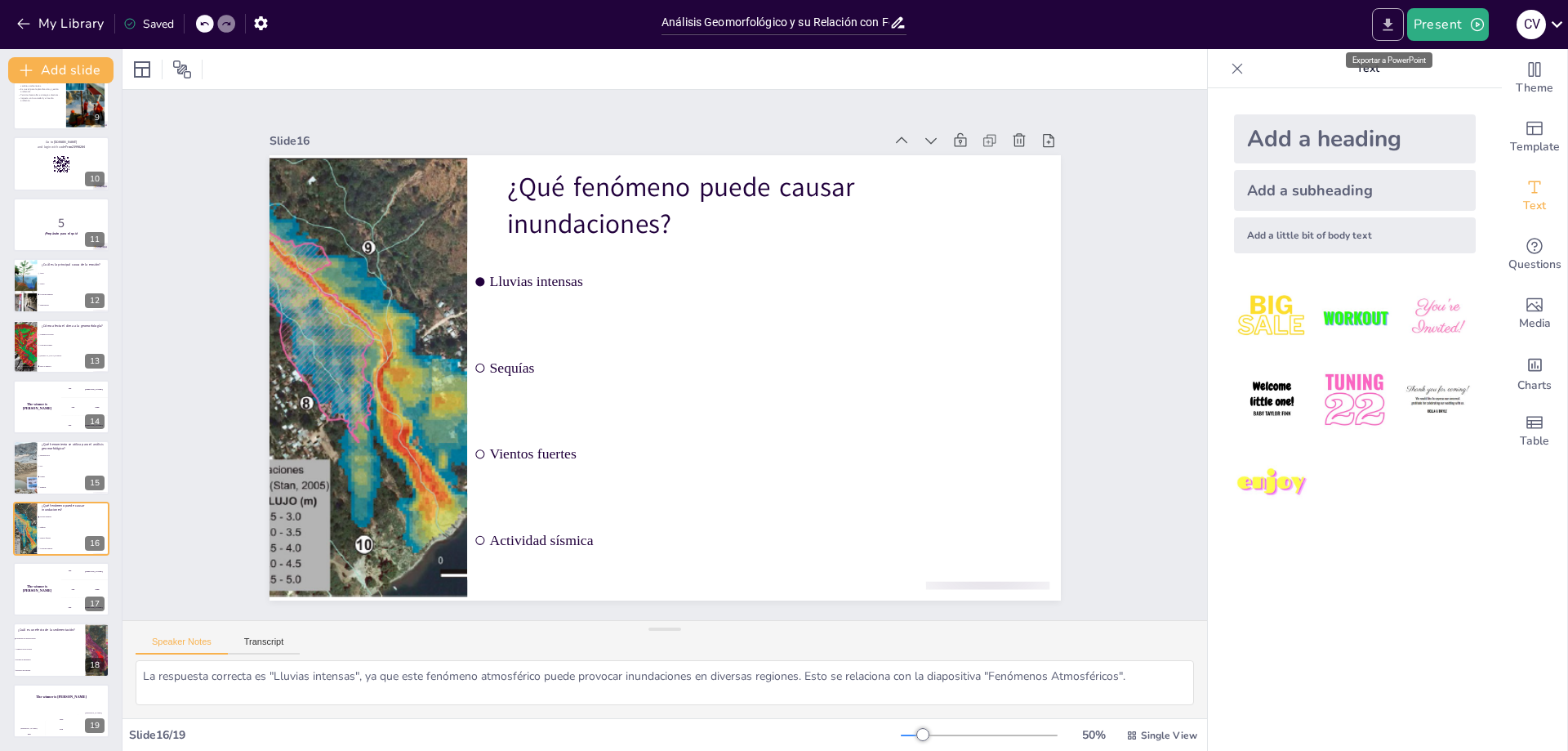
click at [1378, 30] on button "Export to PowerPoint" at bounding box center [1388, 24] width 32 height 33
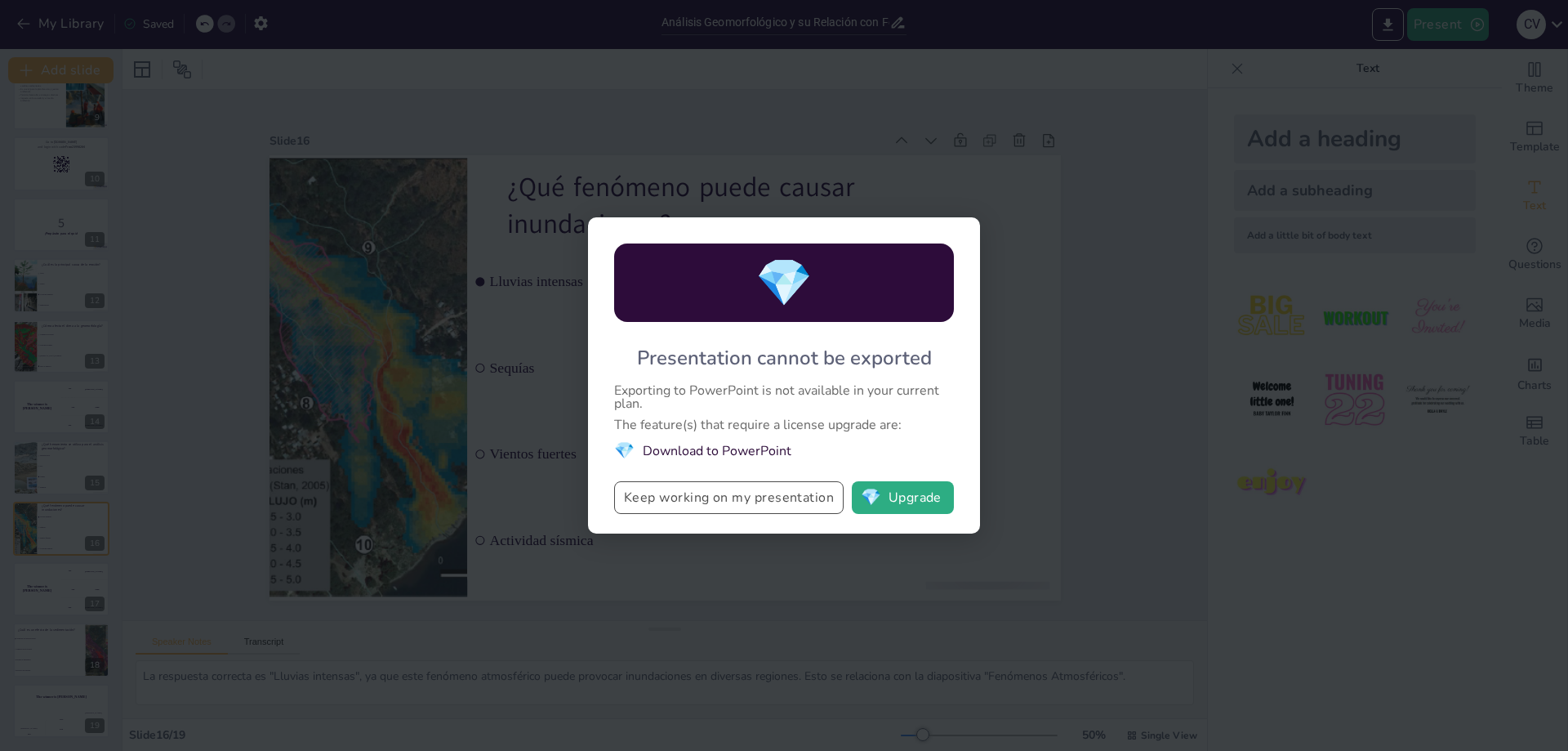
click at [731, 506] on button "Keep working on my presentation" at bounding box center [729, 497] width 230 height 33
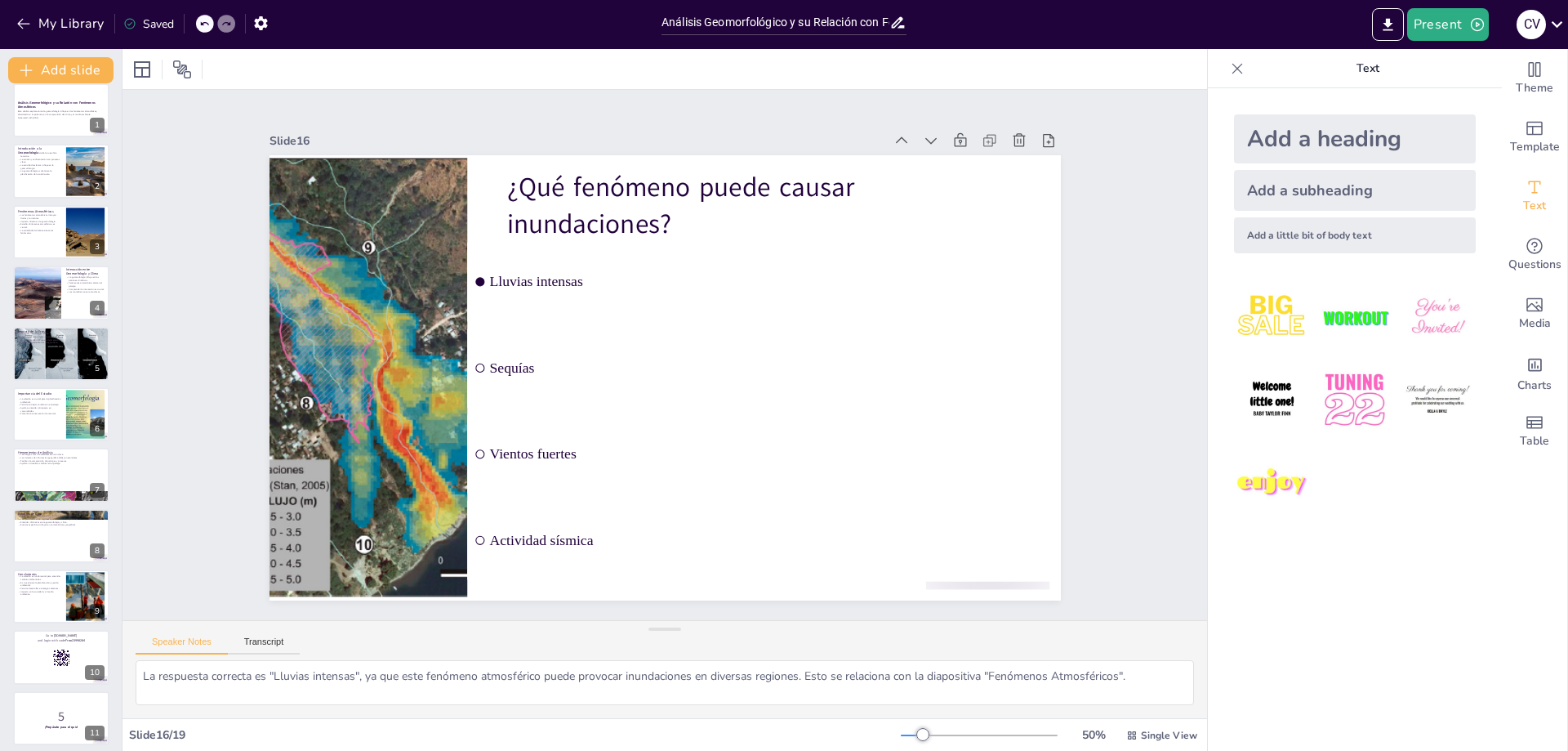
scroll to position [0, 0]
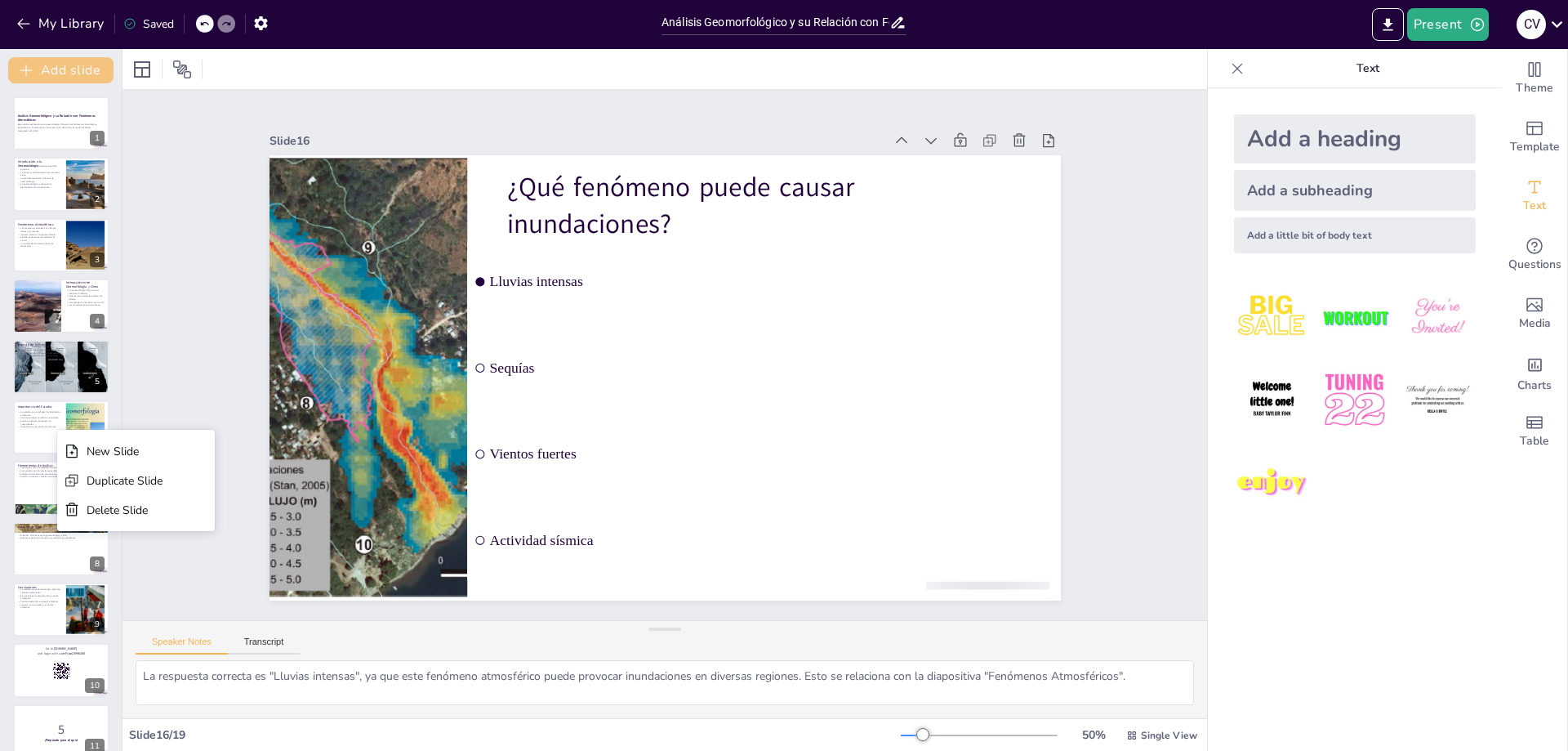
click at [51, 59] on button "Add slide" at bounding box center [60, 71] width 105 height 26
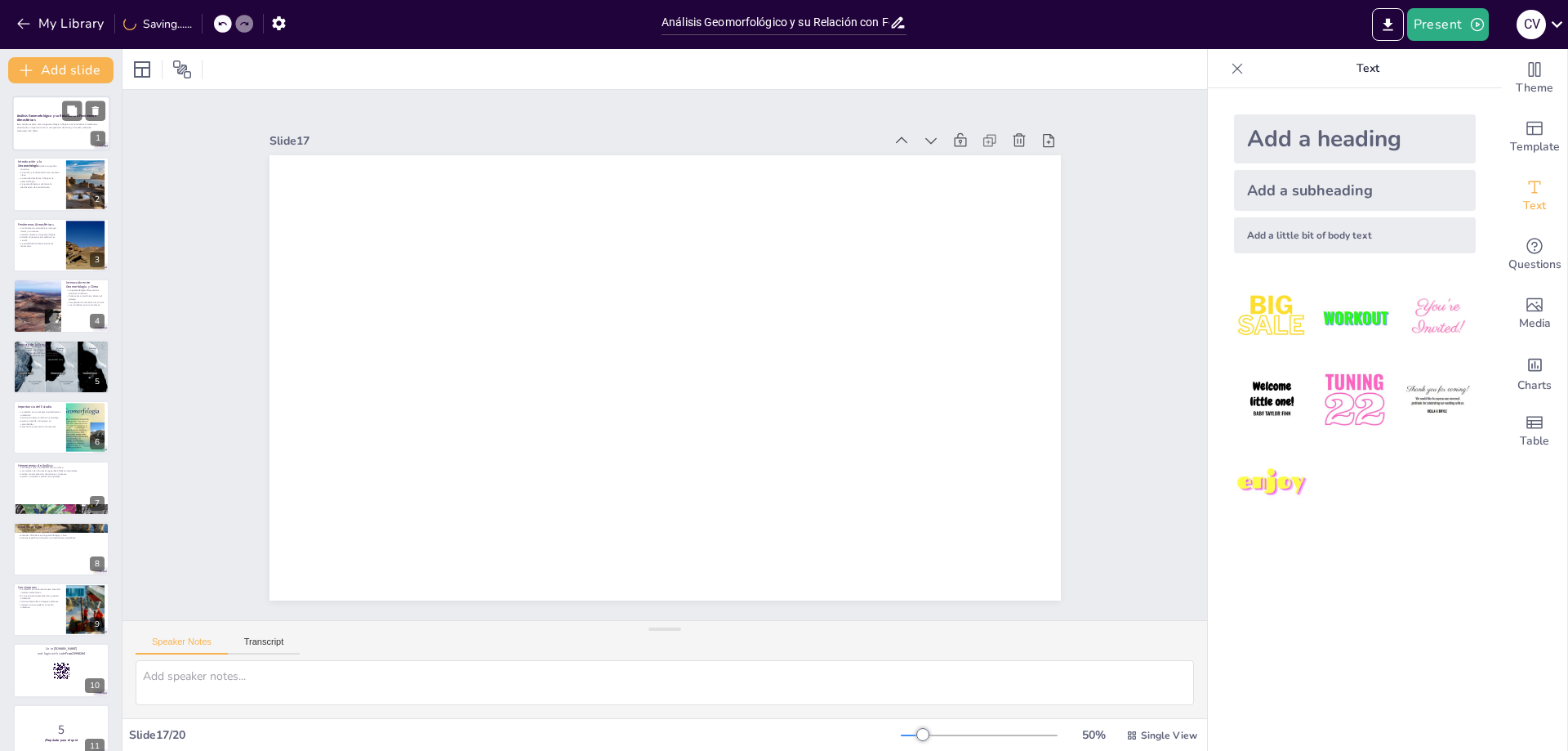
click at [34, 135] on div at bounding box center [60, 124] width 98 height 56
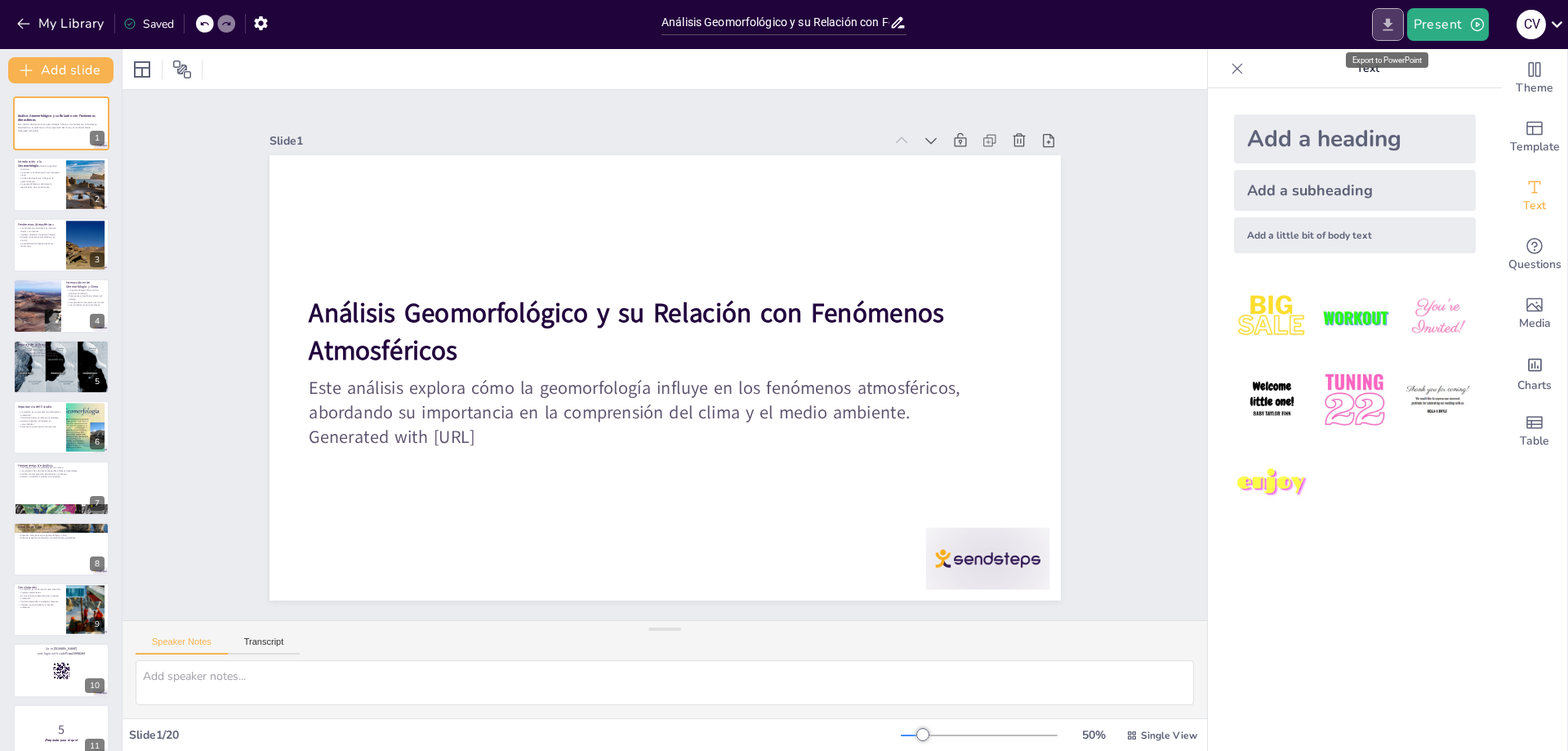
click at [1377, 24] on button "Export to PowerPoint" at bounding box center [1388, 24] width 32 height 33
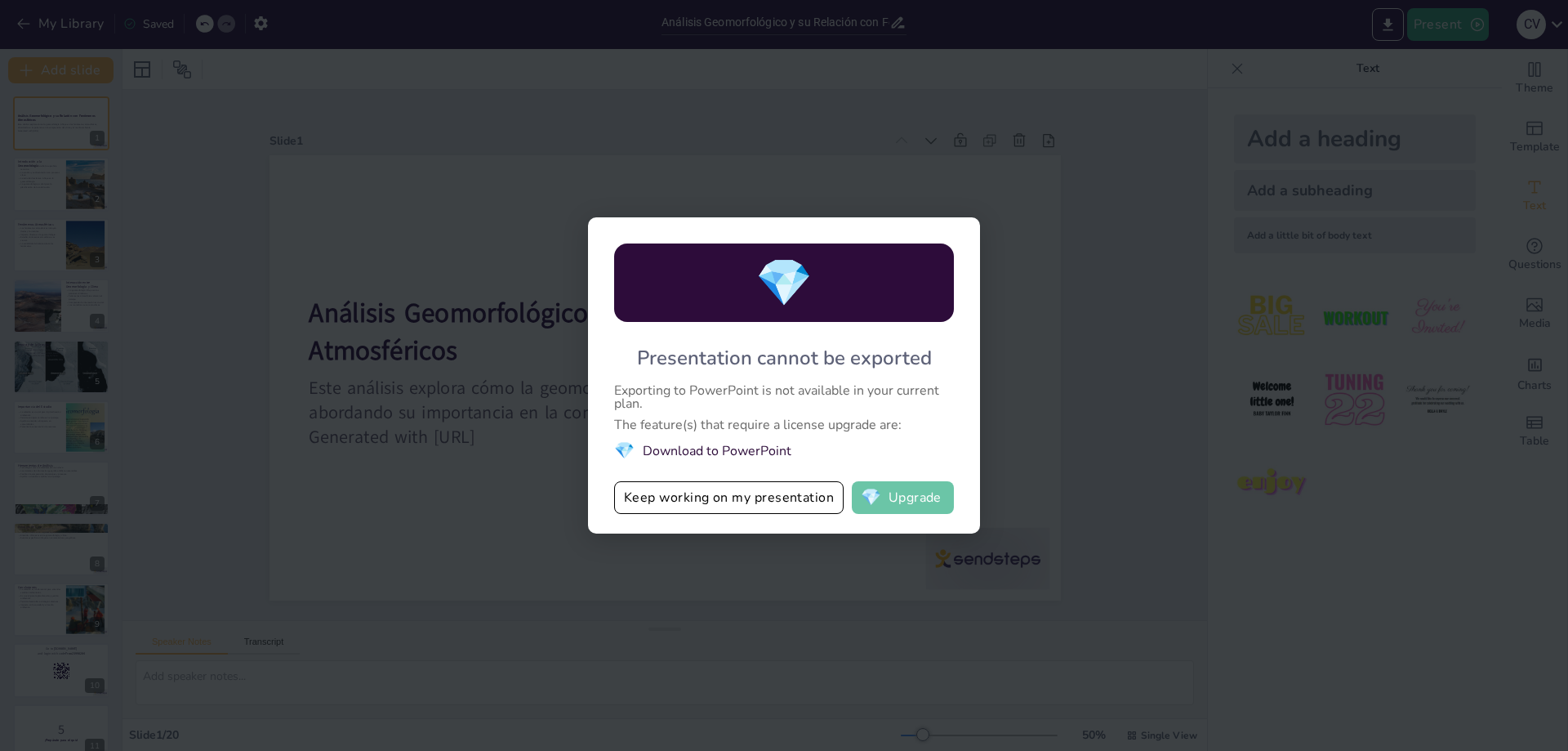
click at [891, 506] on button "💎 Upgrade" at bounding box center [903, 497] width 102 height 33
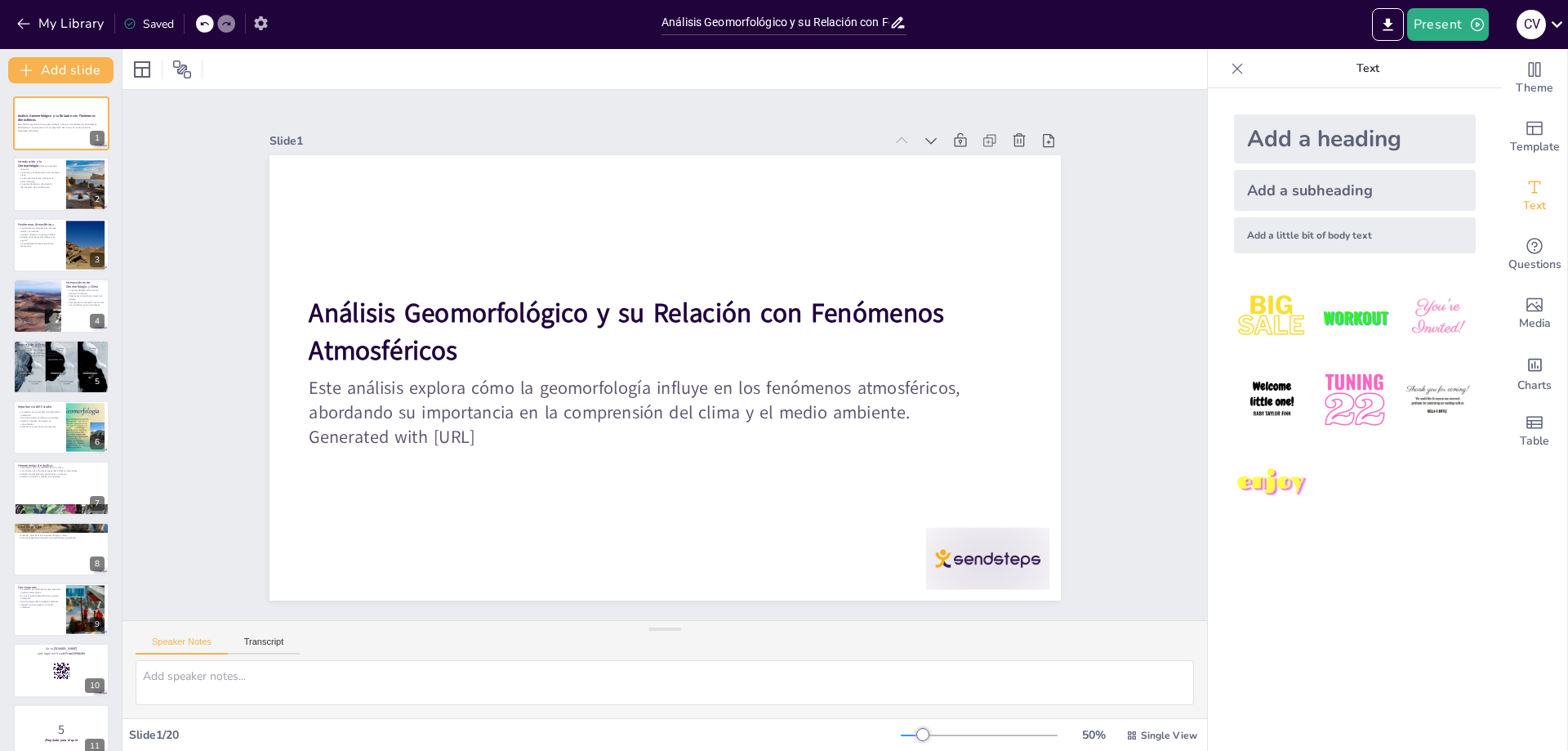
click at [269, 29] on icon "button" at bounding box center [261, 23] width 17 height 17
click at [263, 24] on icon "button" at bounding box center [261, 23] width 17 height 17
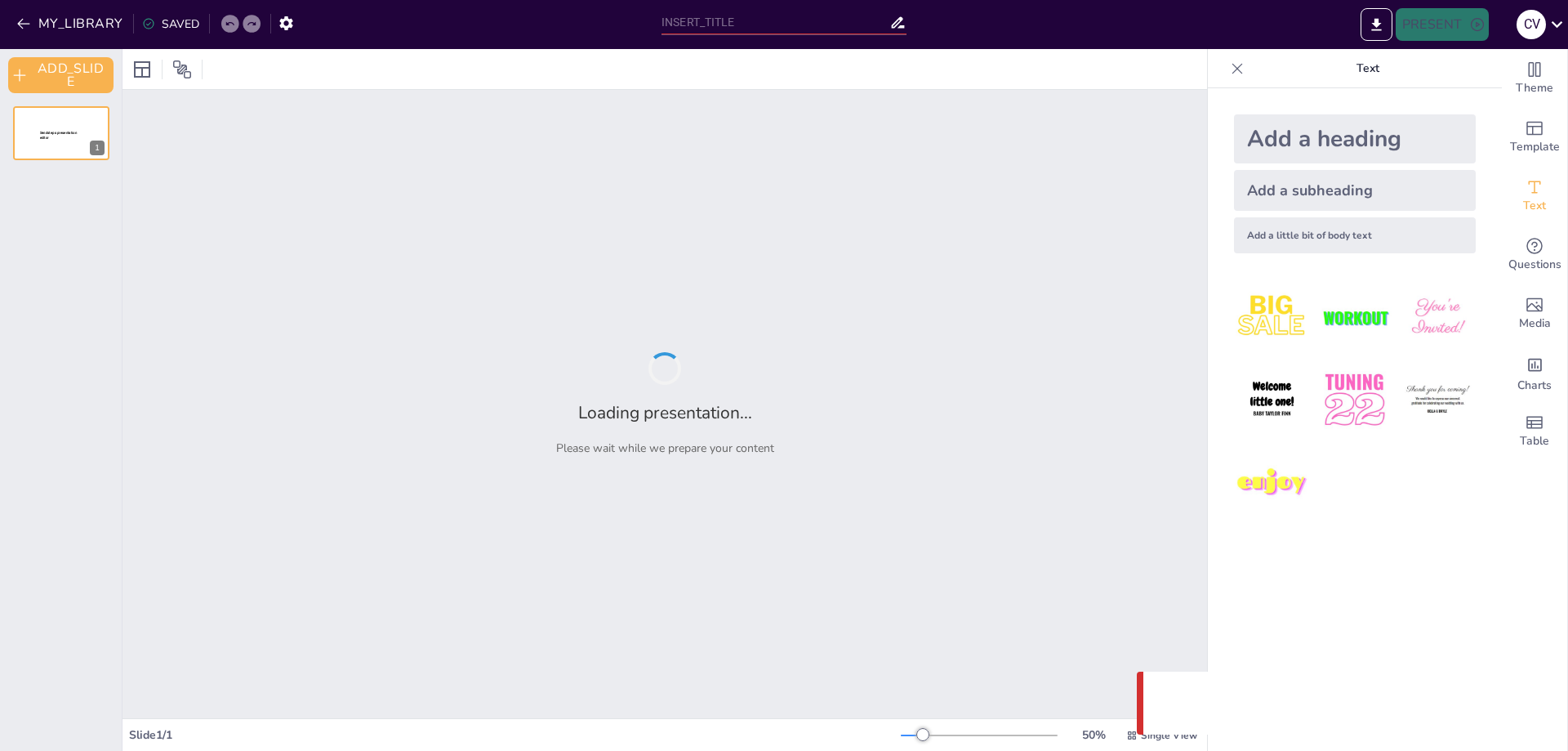
type input "Análisis Geomorfológico y su Relación con Fenómenos Atmosféricos"
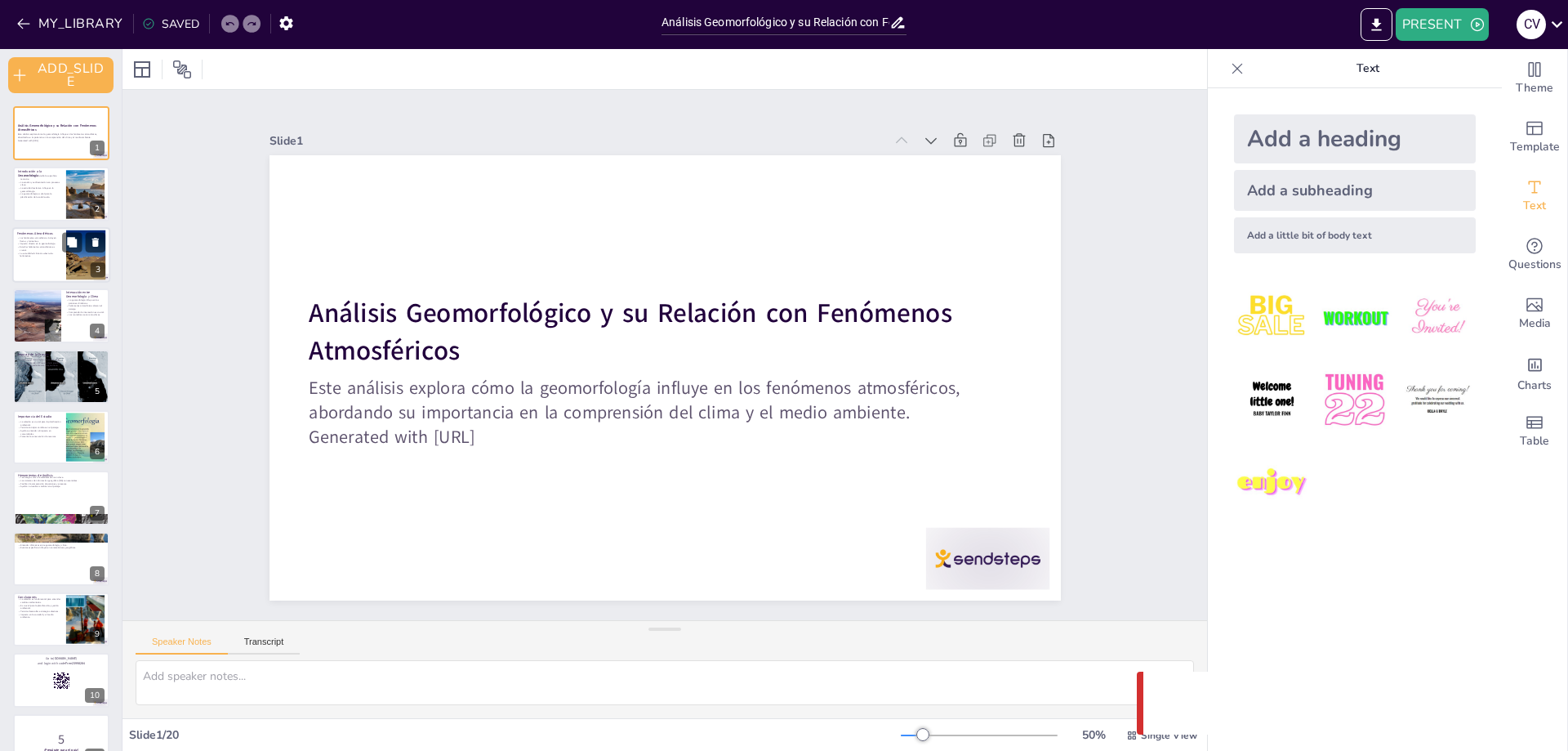
checkbox input "true"
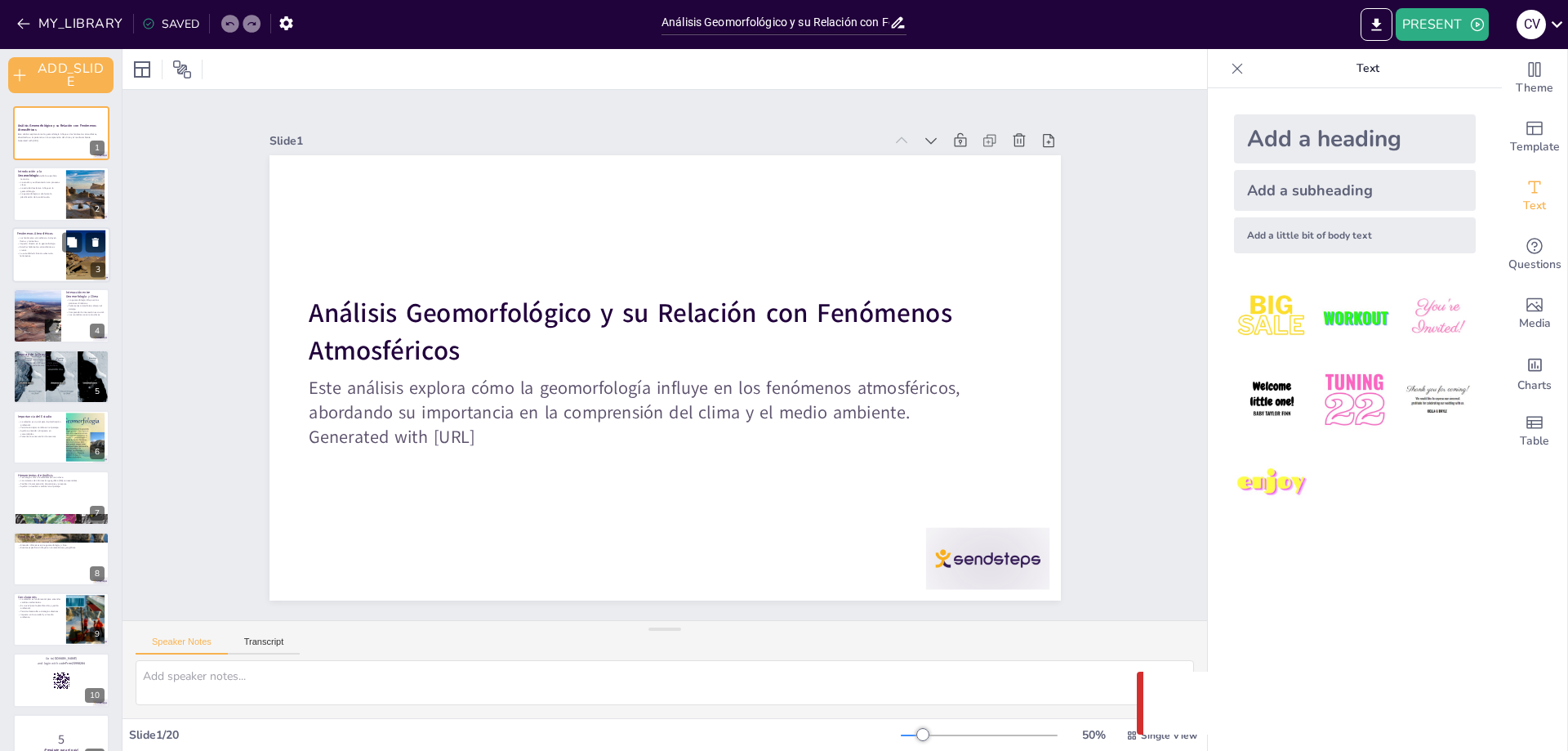
checkbox input "true"
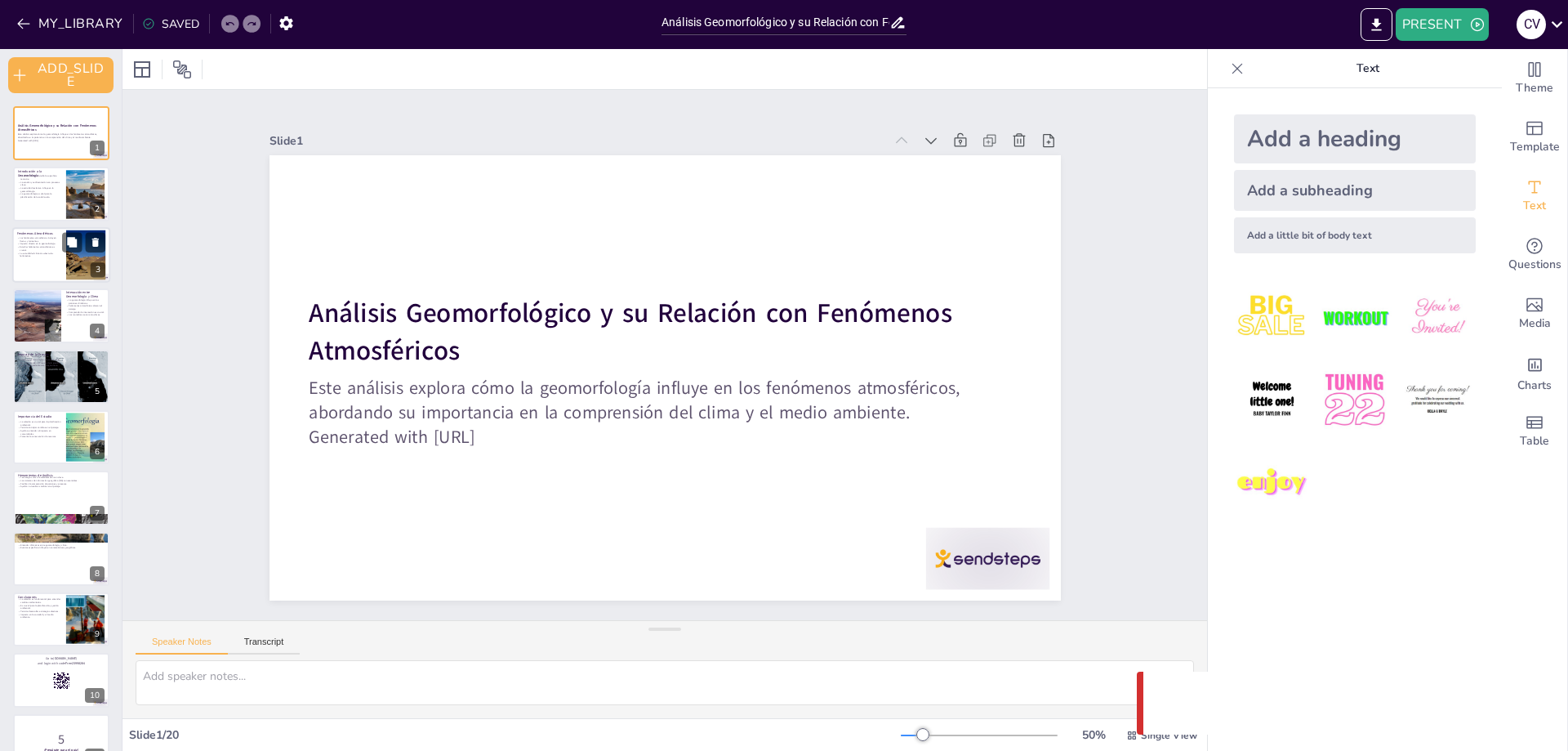
checkbox input "true"
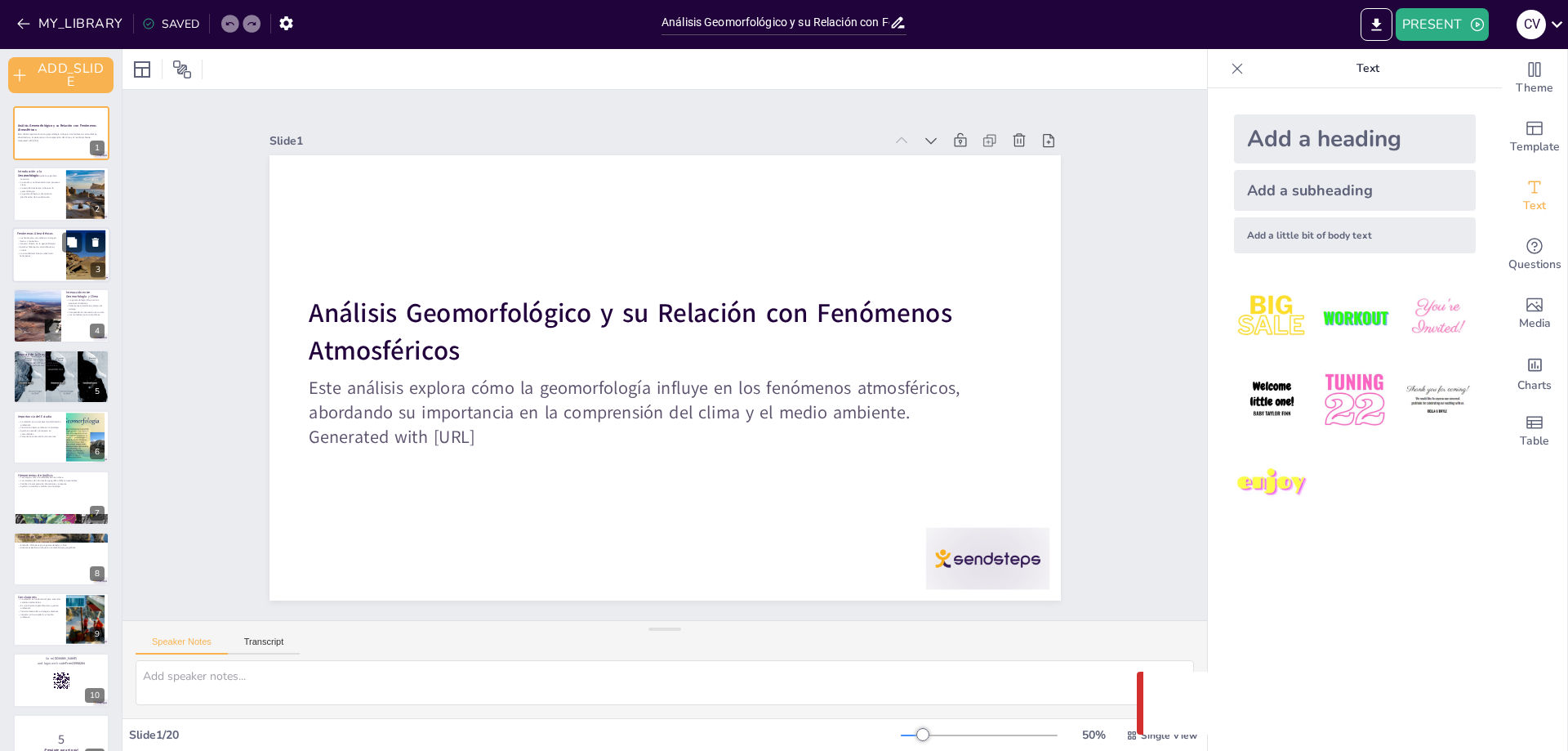
checkbox input "true"
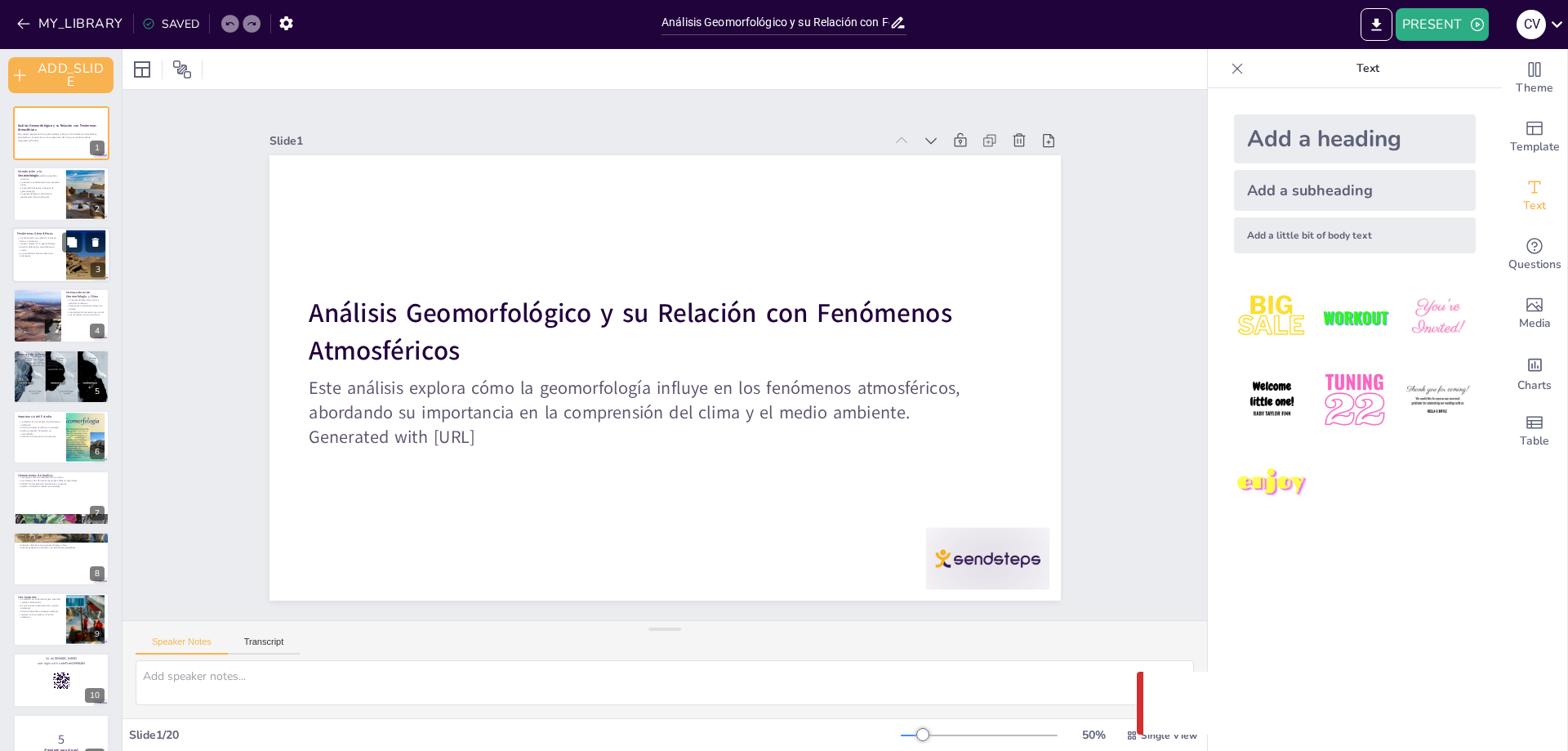
checkbox input "true"
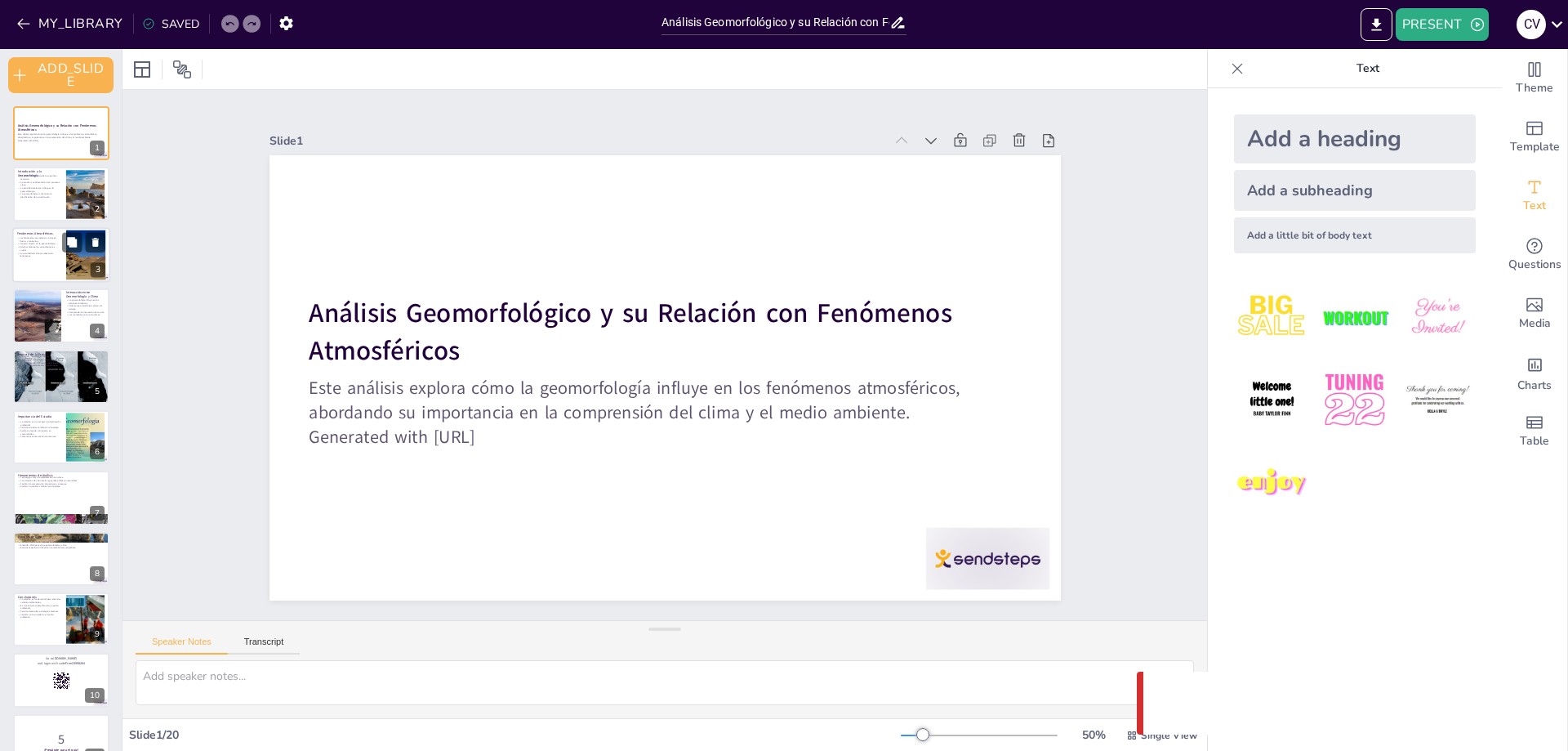
checkbox input "true"
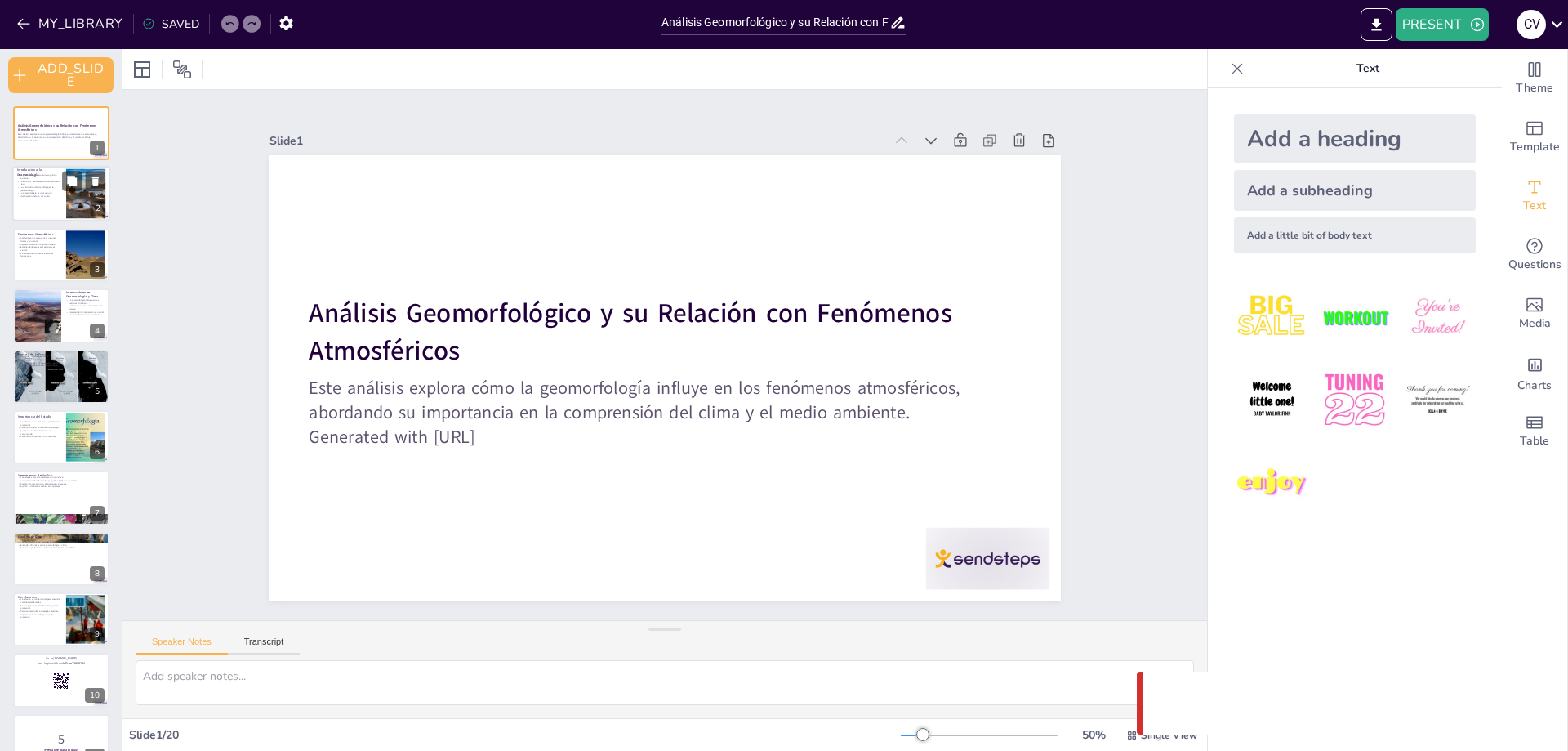
checkbox input "true"
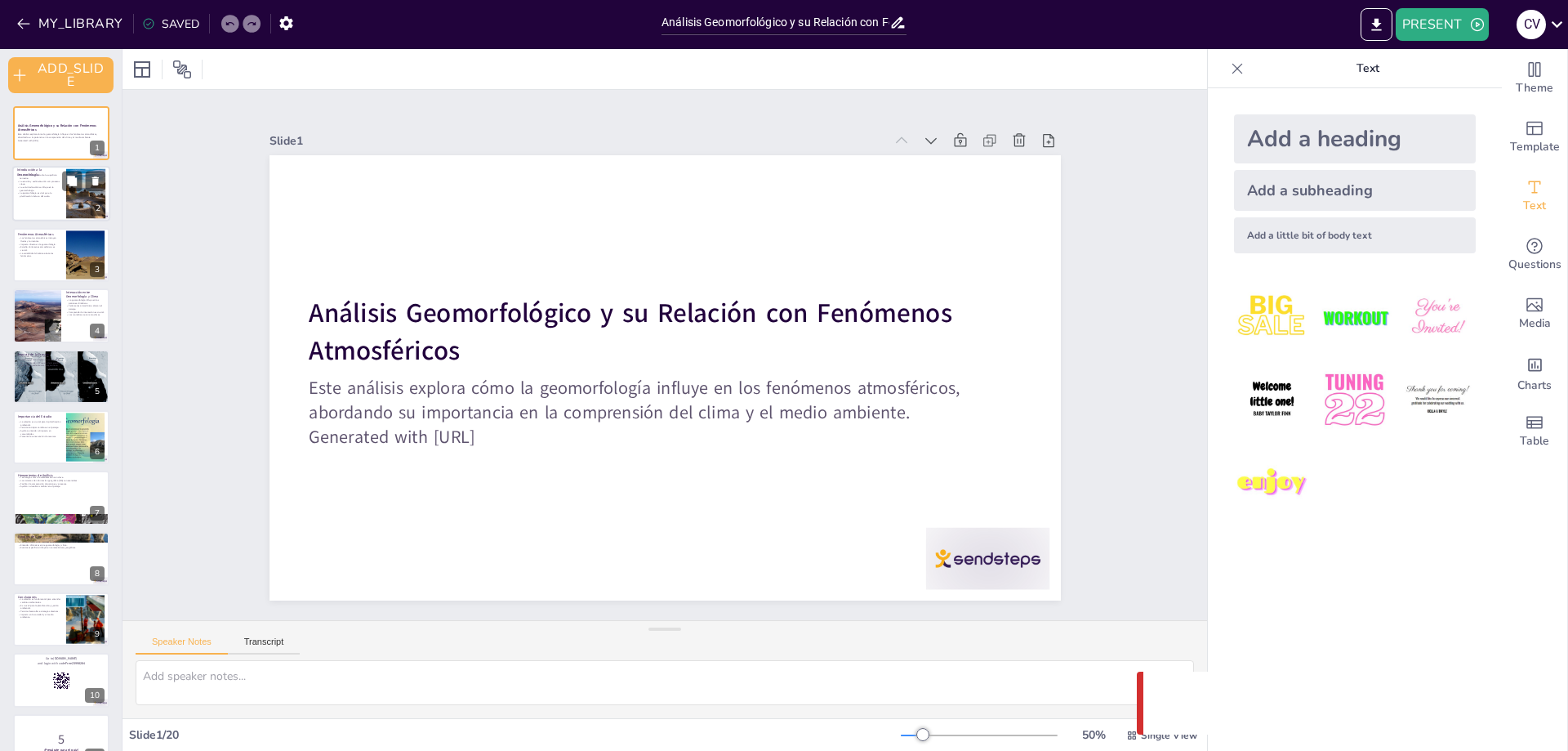
checkbox input "true"
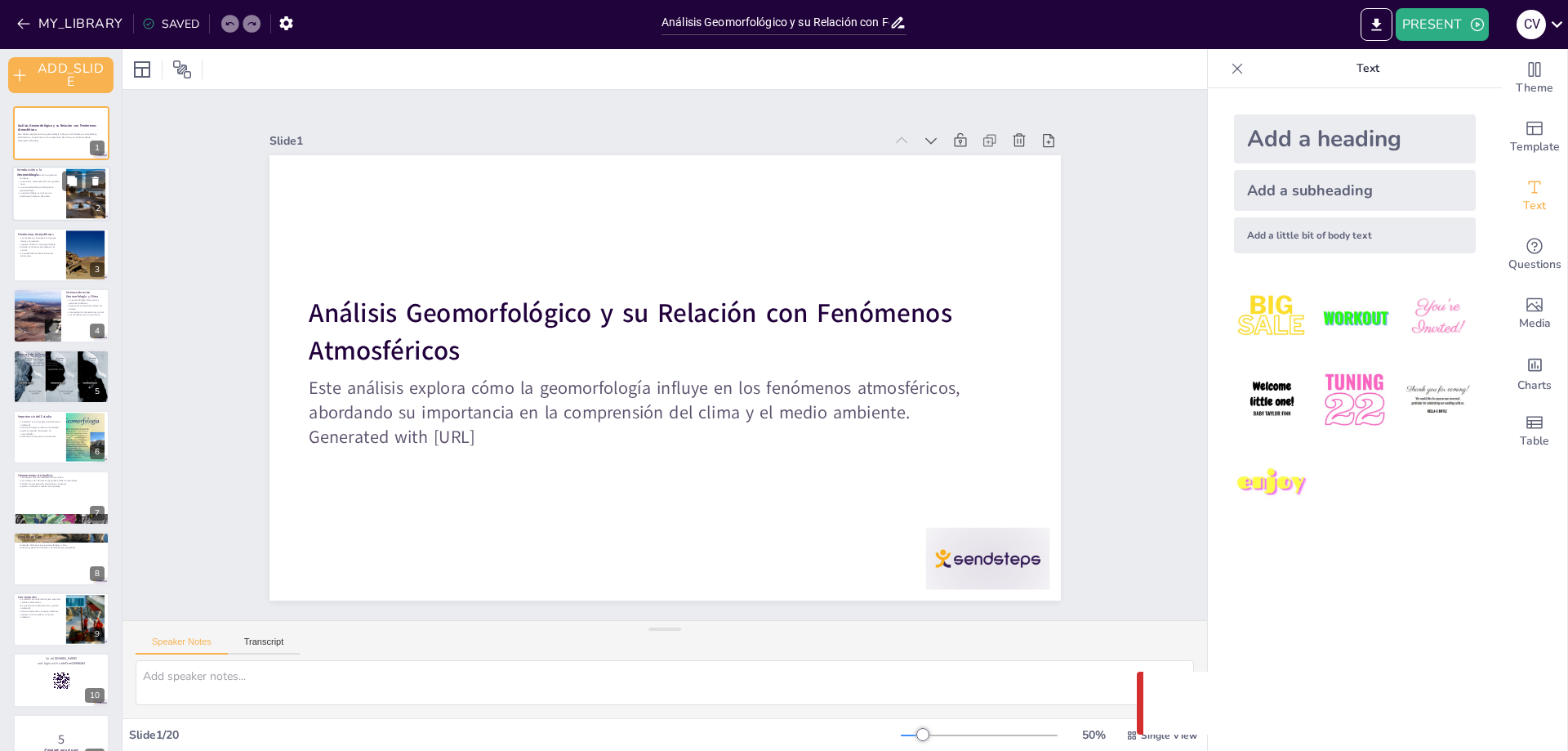
checkbox input "true"
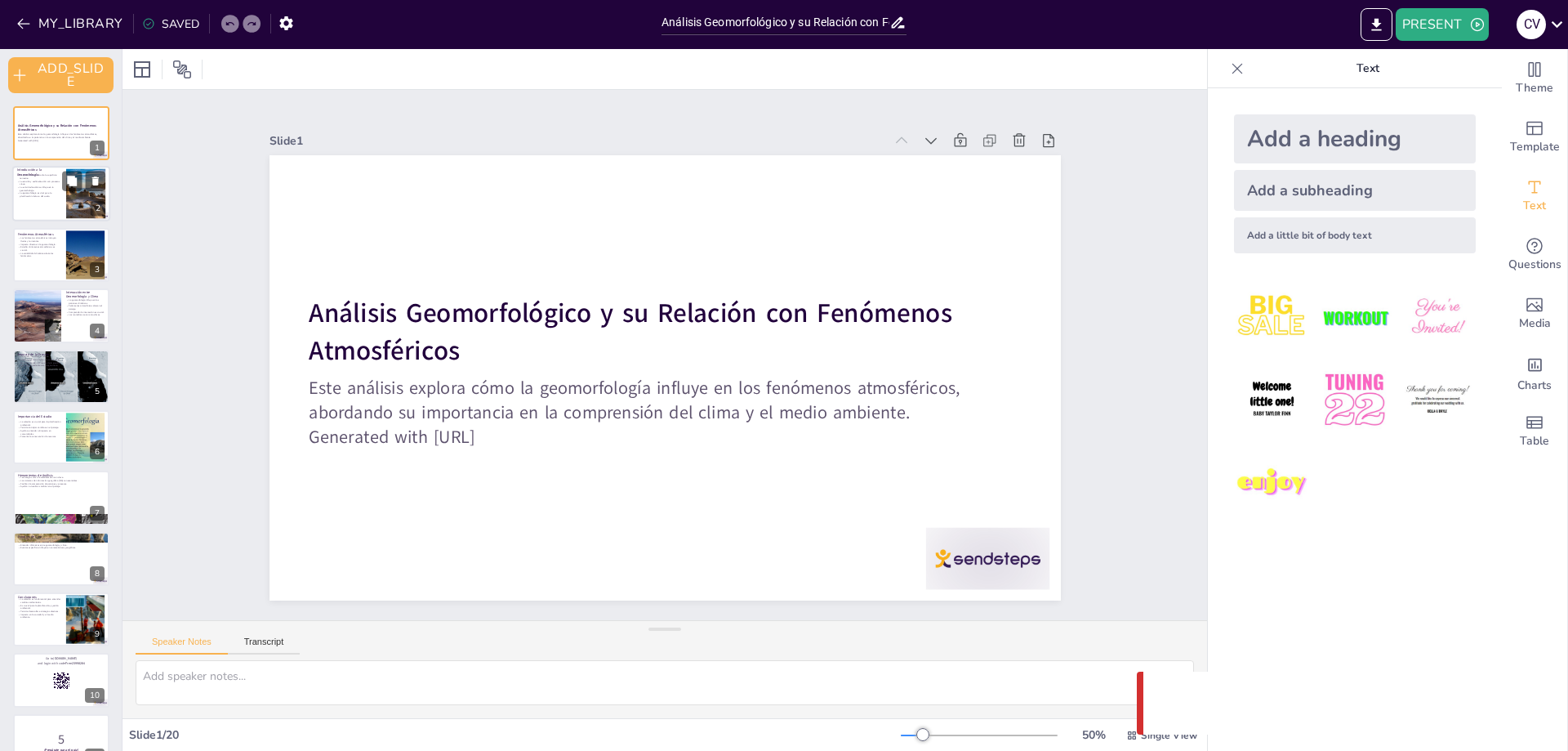
checkbox input "true"
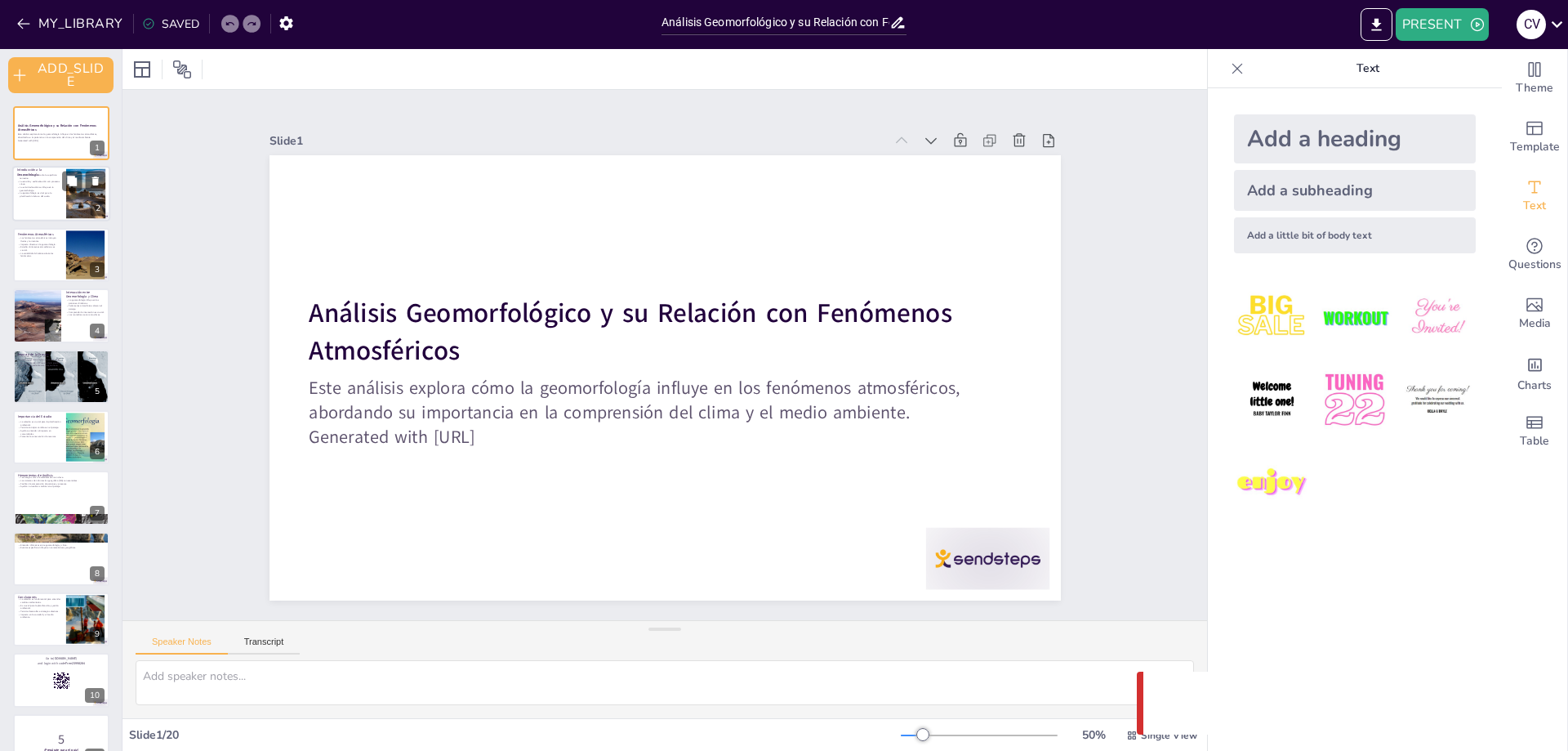
checkbox input "true"
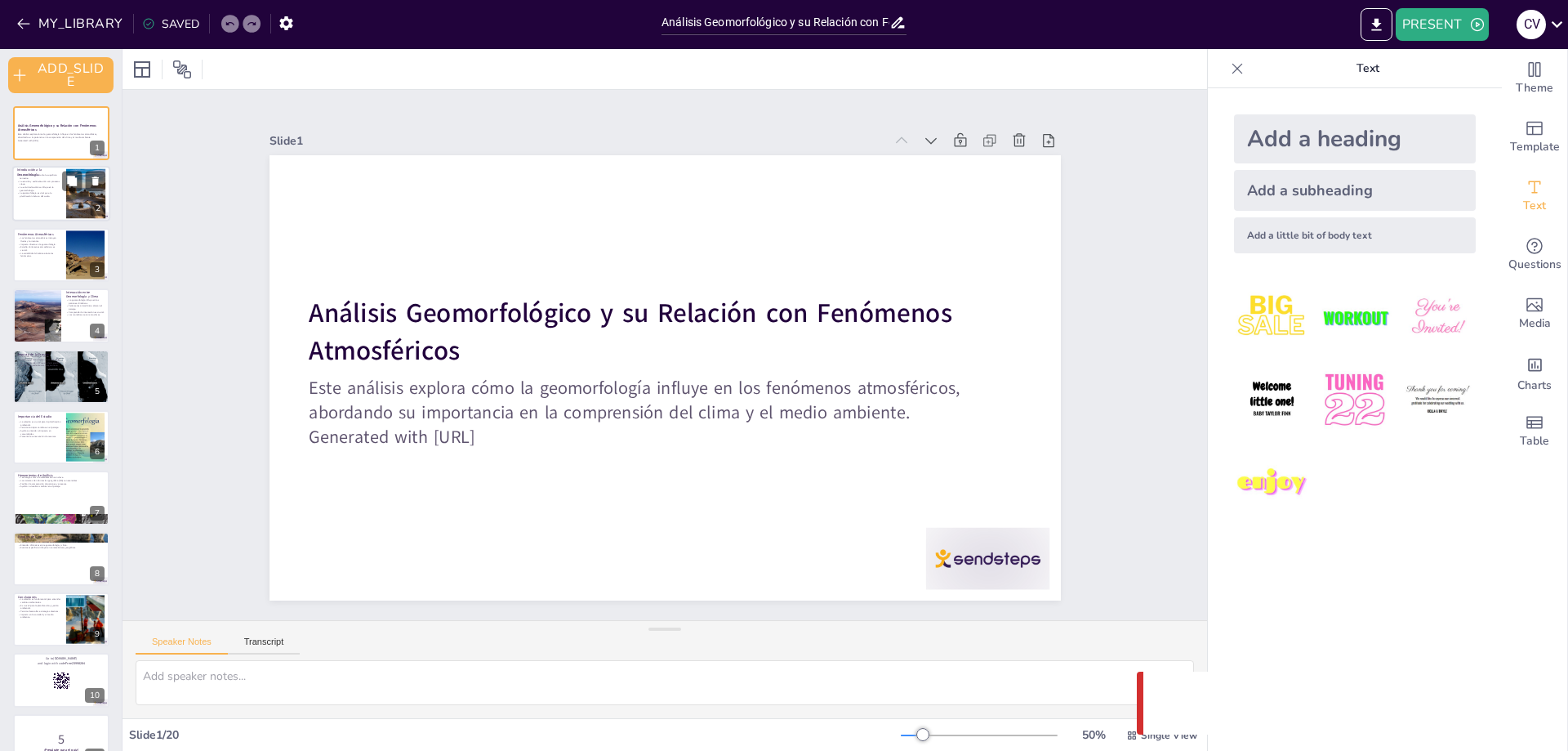
checkbox input "true"
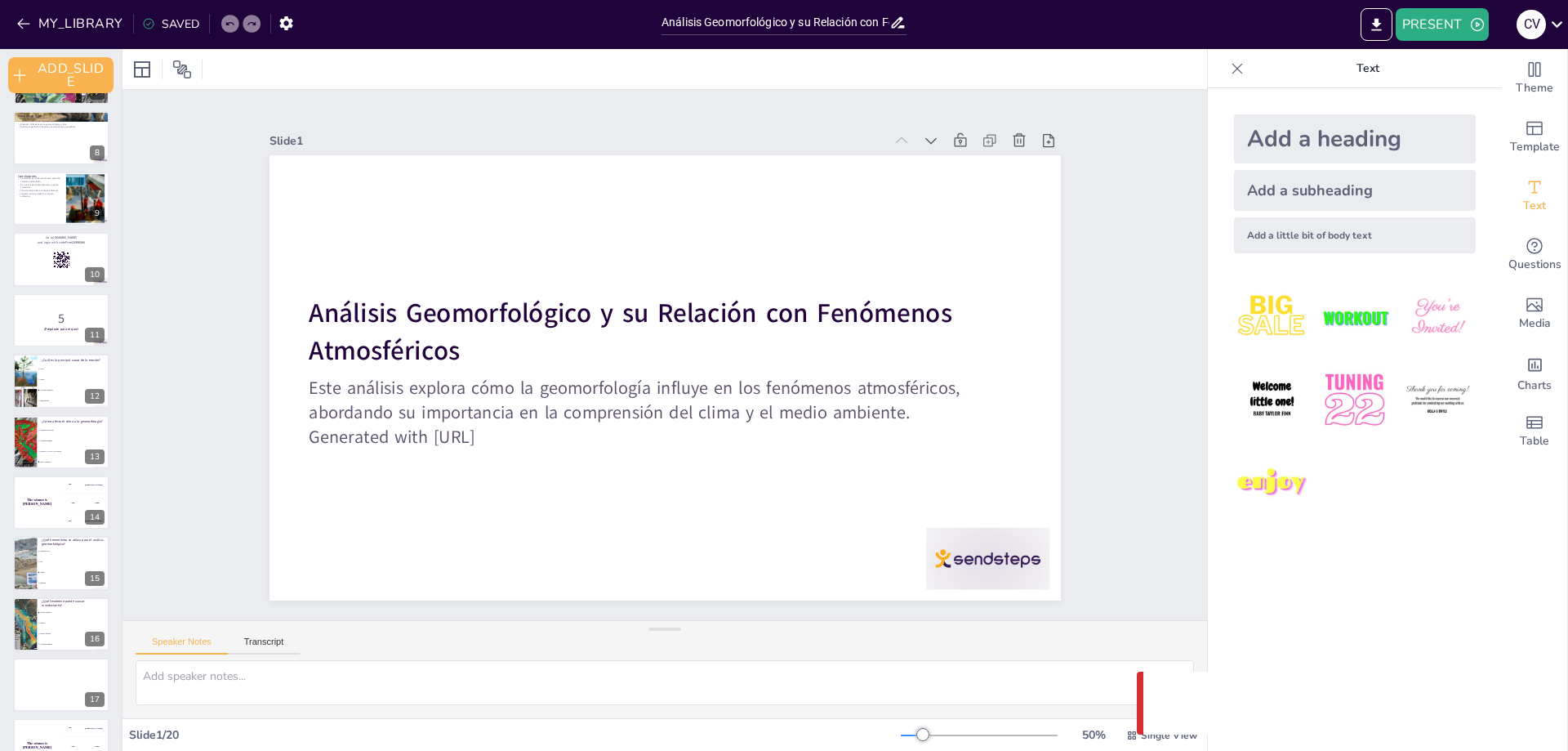
checkbox input "true"
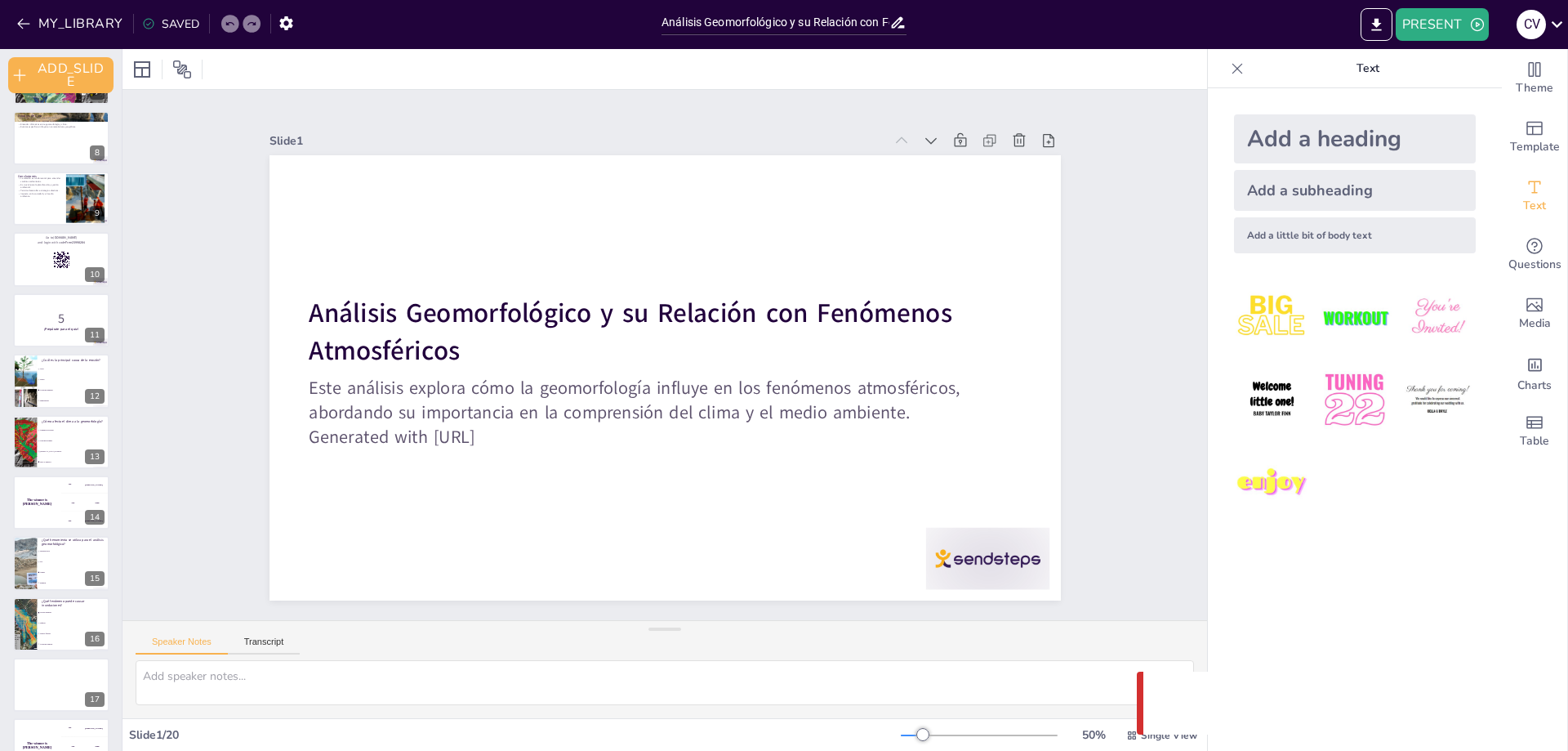
checkbox input "true"
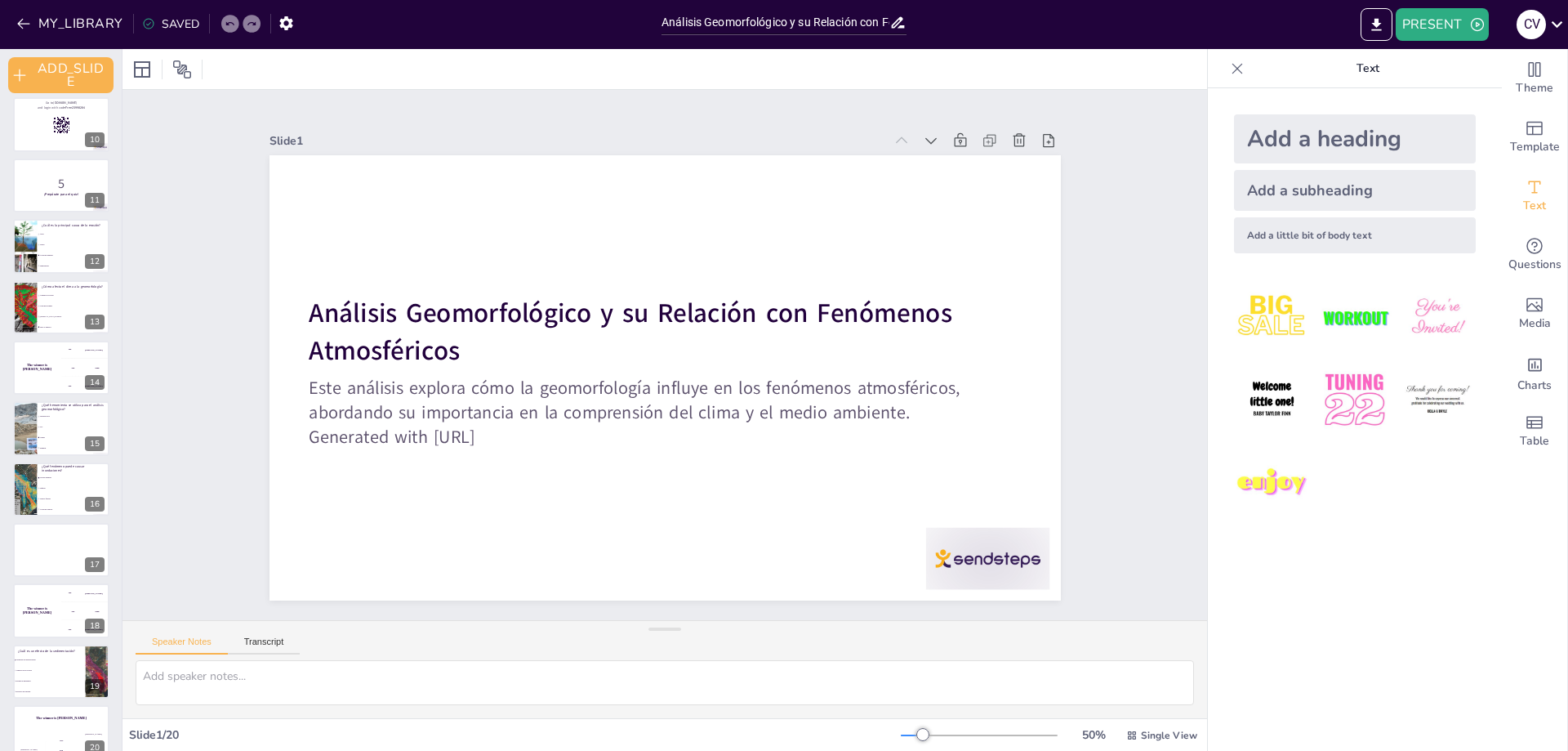
checkbox input "true"
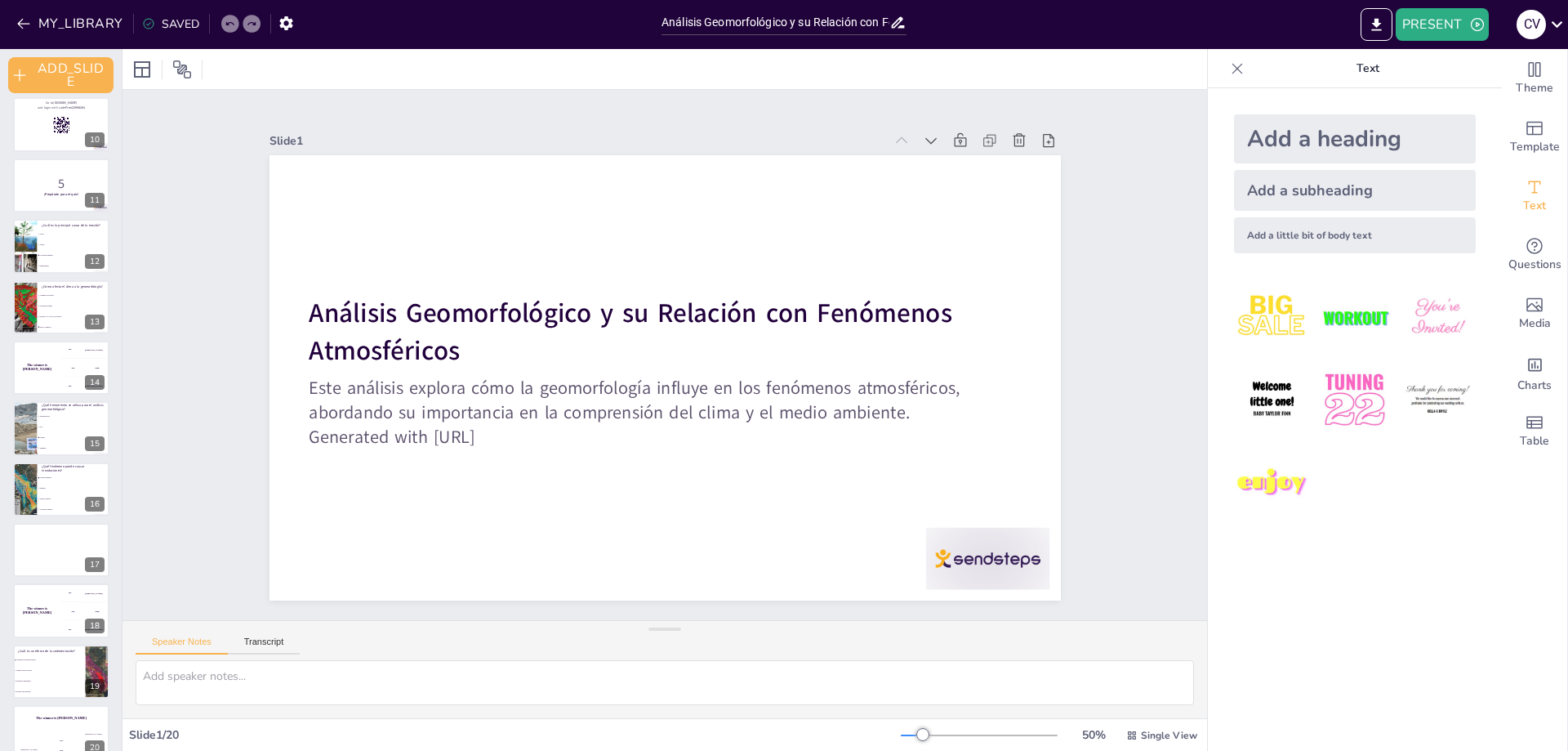
checkbox input "true"
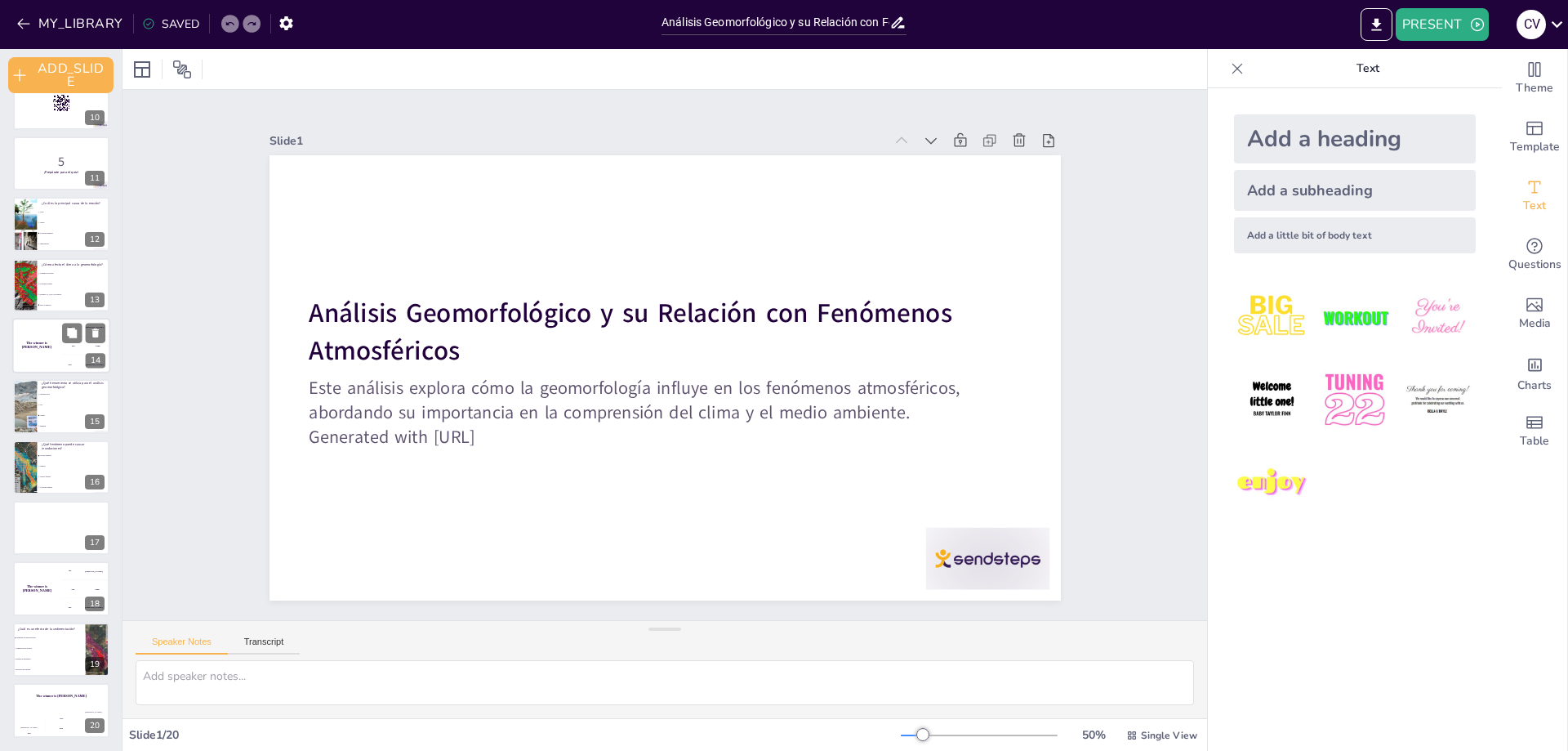
checkbox input "true"
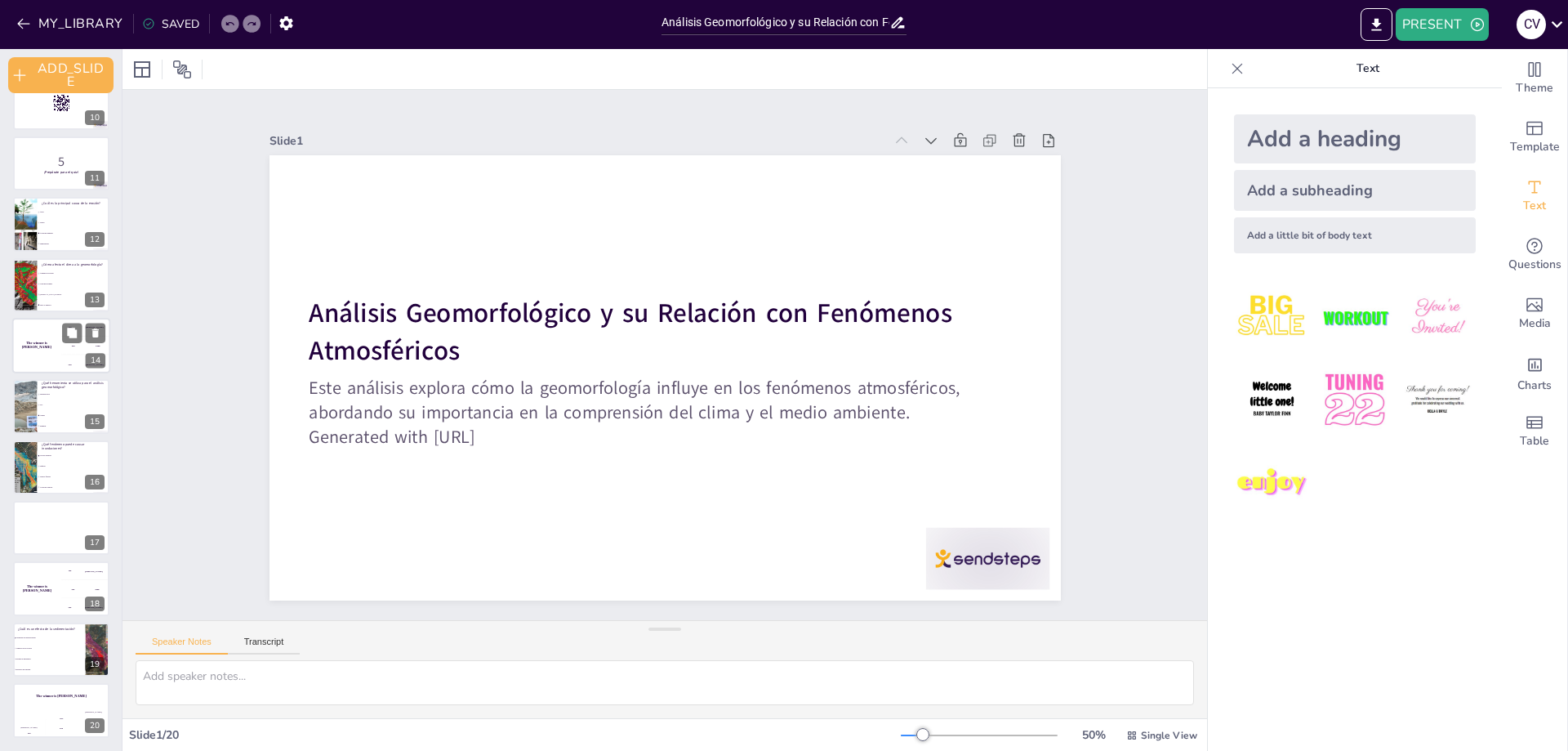
checkbox input "true"
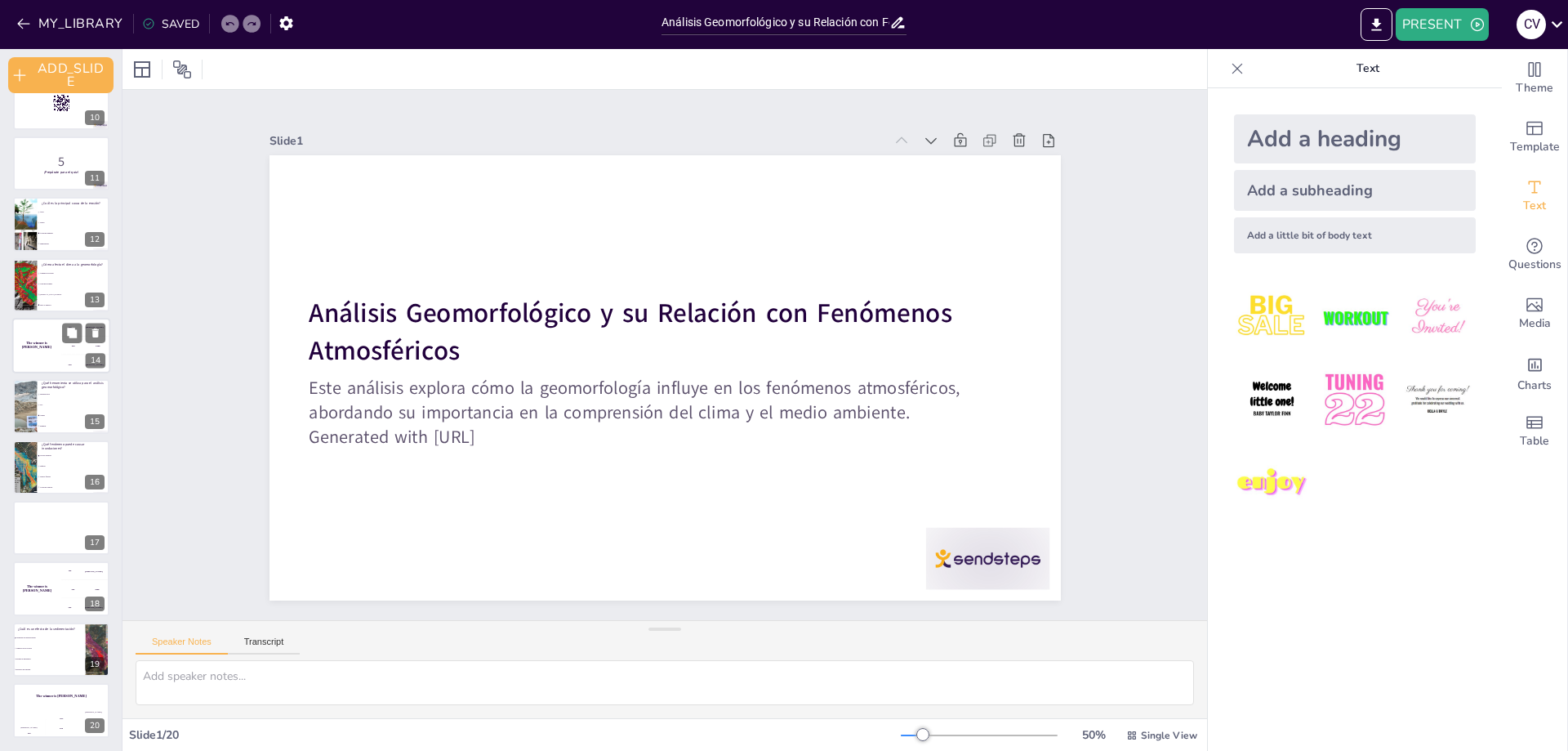
checkbox input "true"
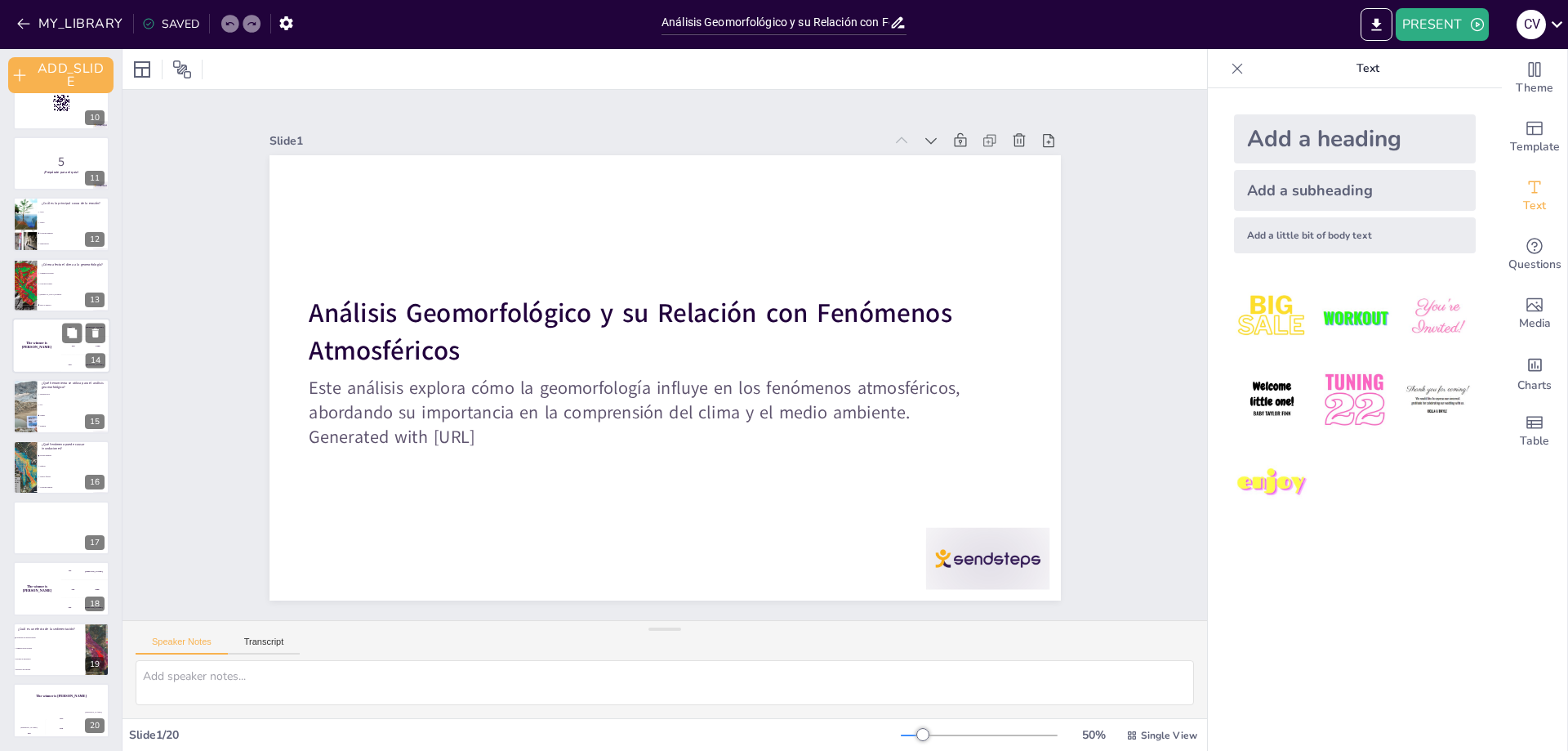
checkbox input "true"
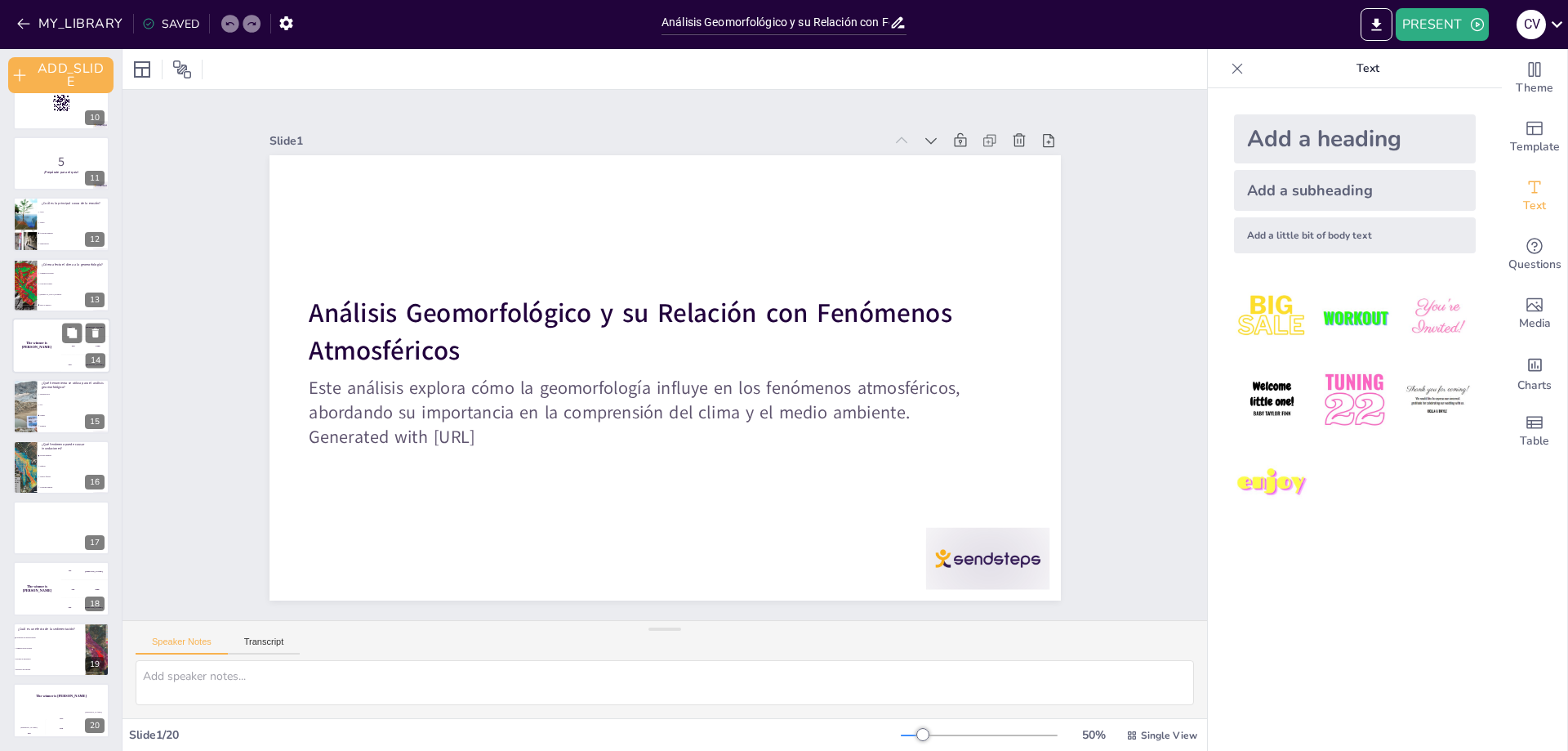
checkbox input "true"
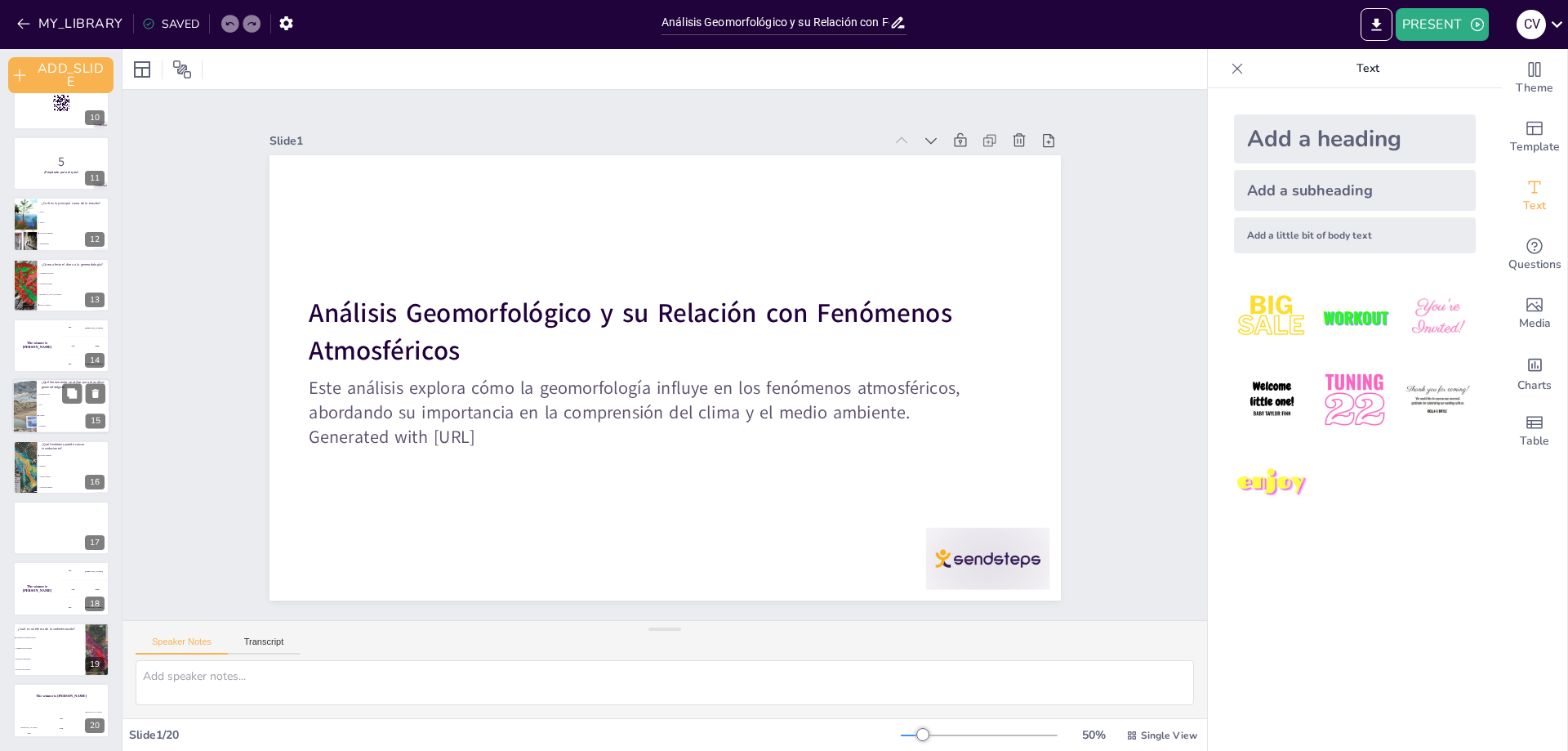
checkbox input "true"
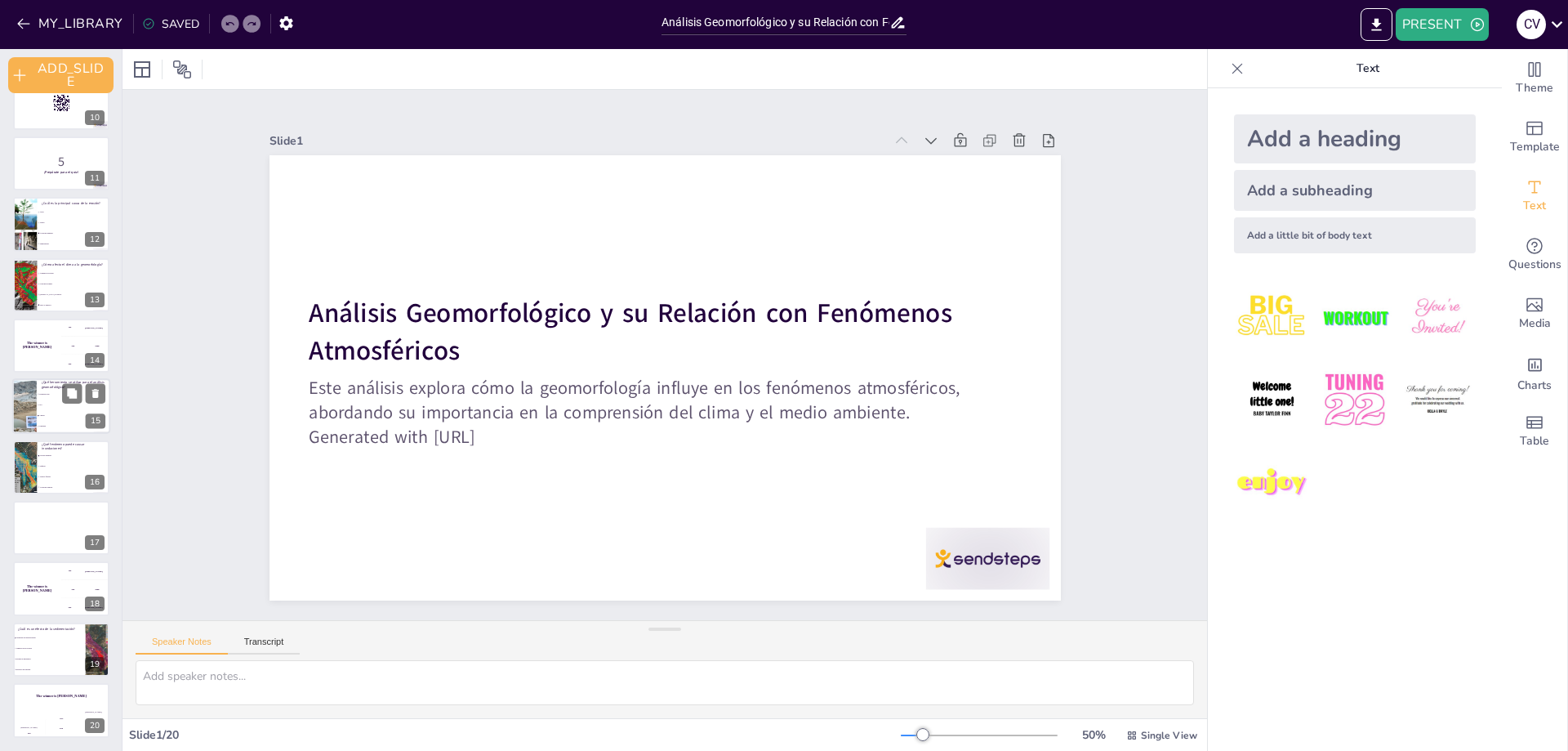
checkbox input "true"
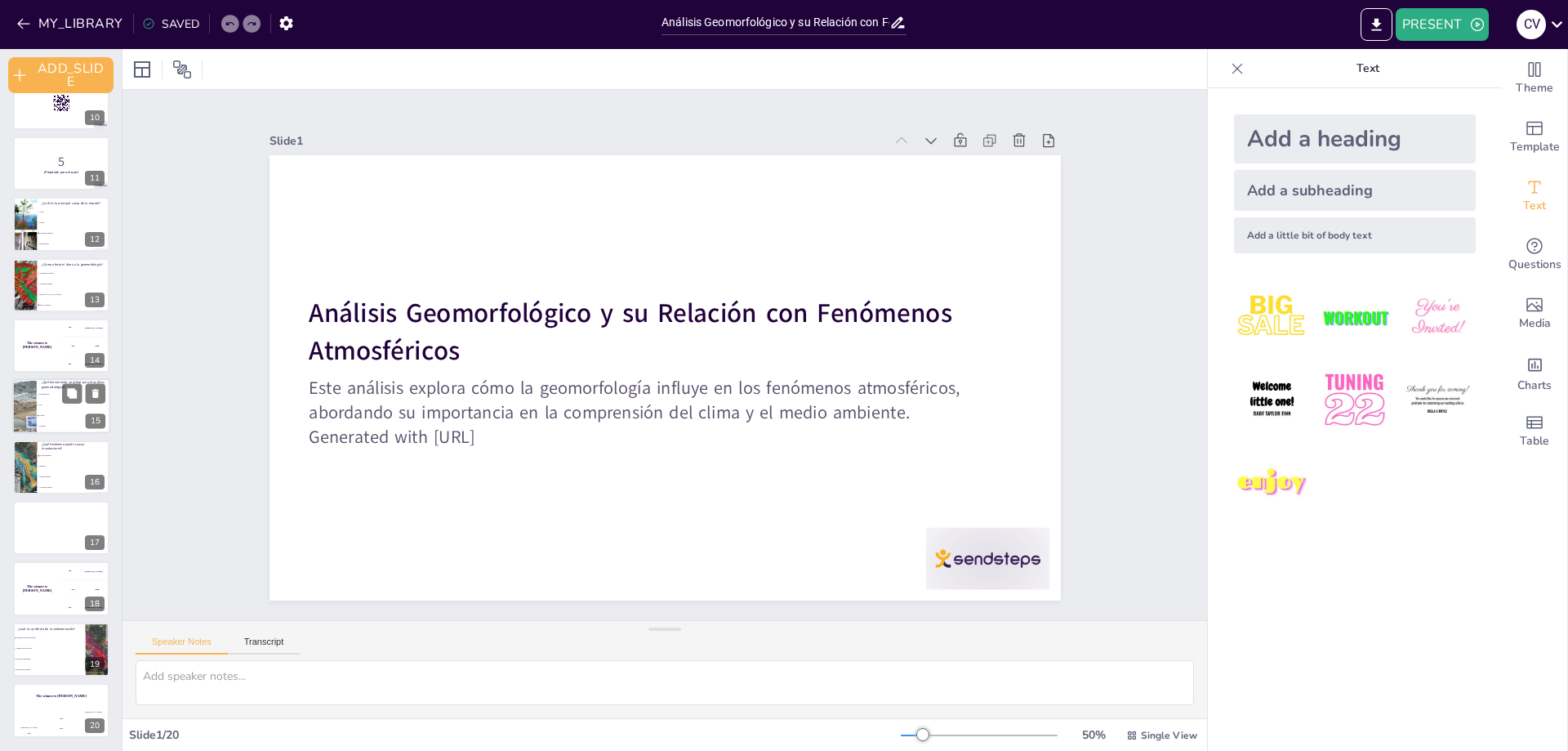
checkbox input "true"
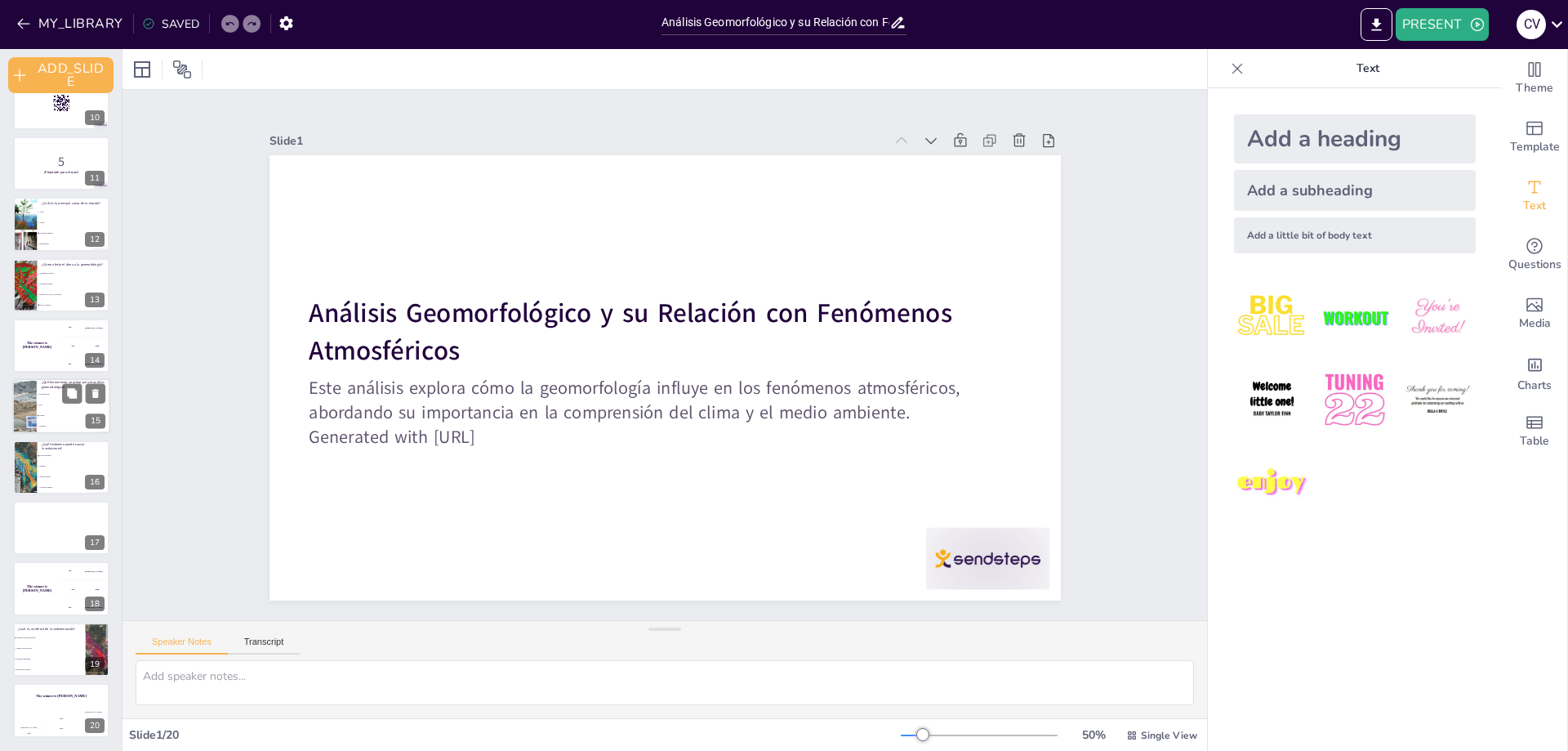
checkbox input "true"
click at [58, 385] on p "¿Qué herramienta se utiliza para el análisis geomorfológico?" at bounding box center [73, 386] width 64 height 9
type textarea "La respuesta correcta es "Ambas", ya que tanto la teledetección como los sistem…"
checkbox input "true"
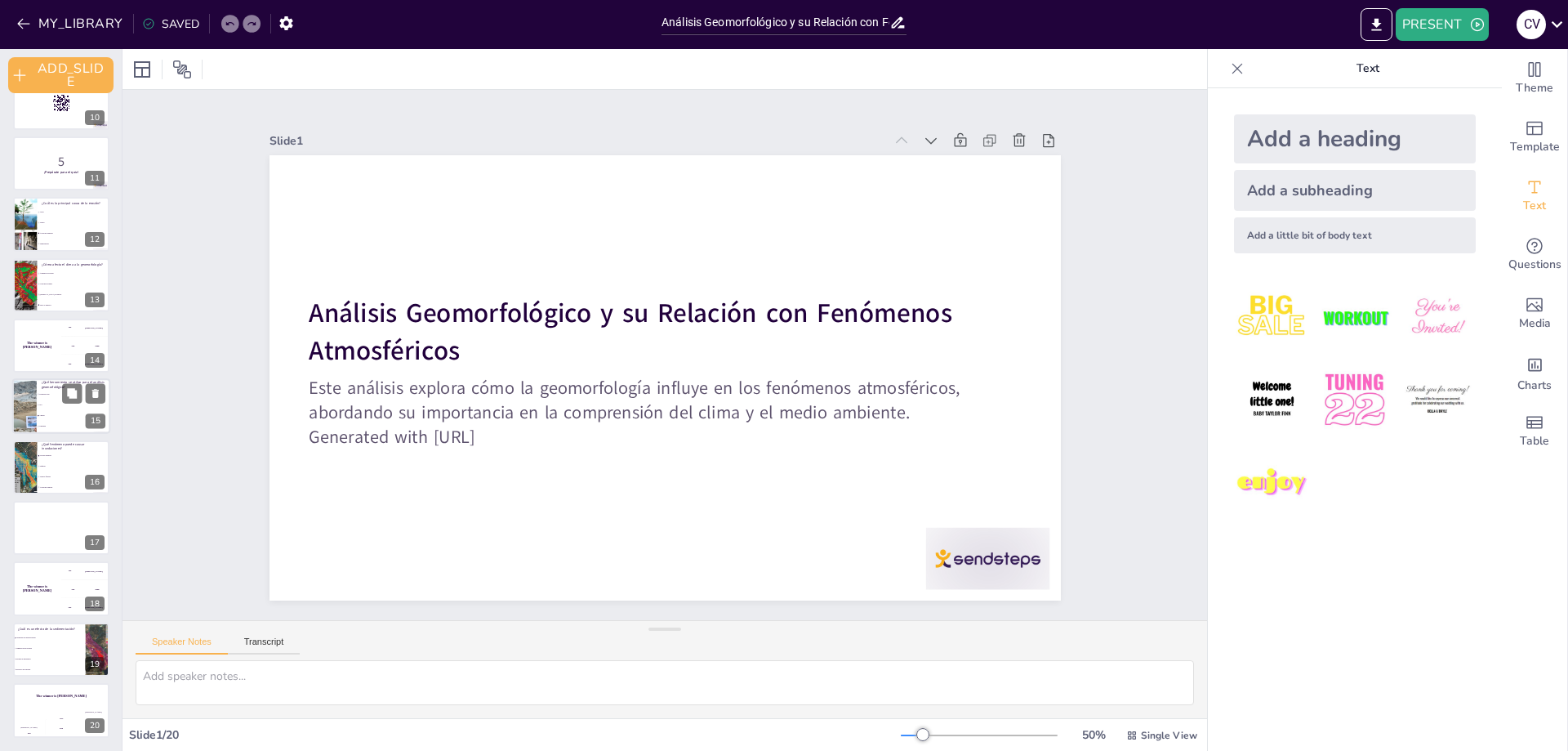
checkbox input "true"
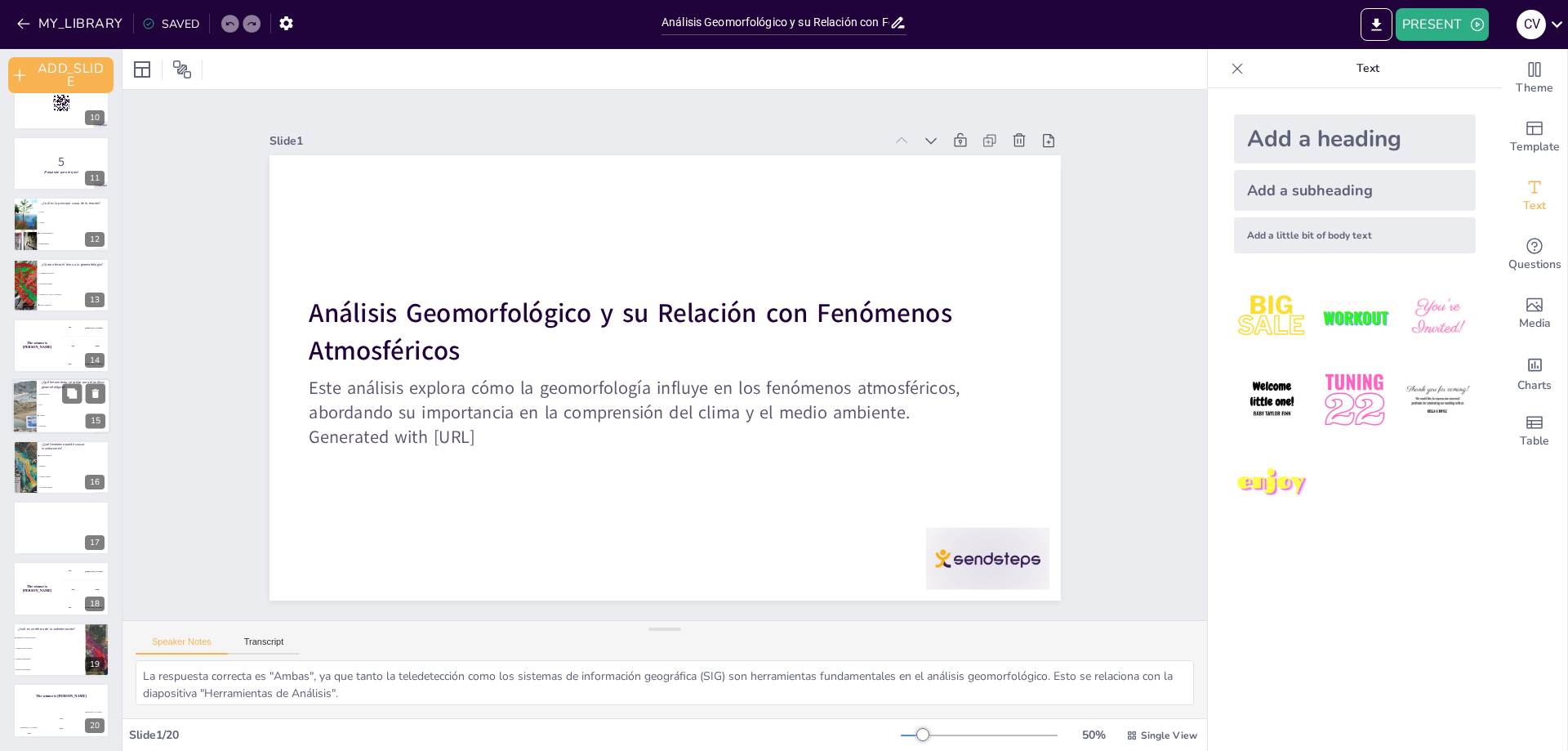
scroll to position [562, 0]
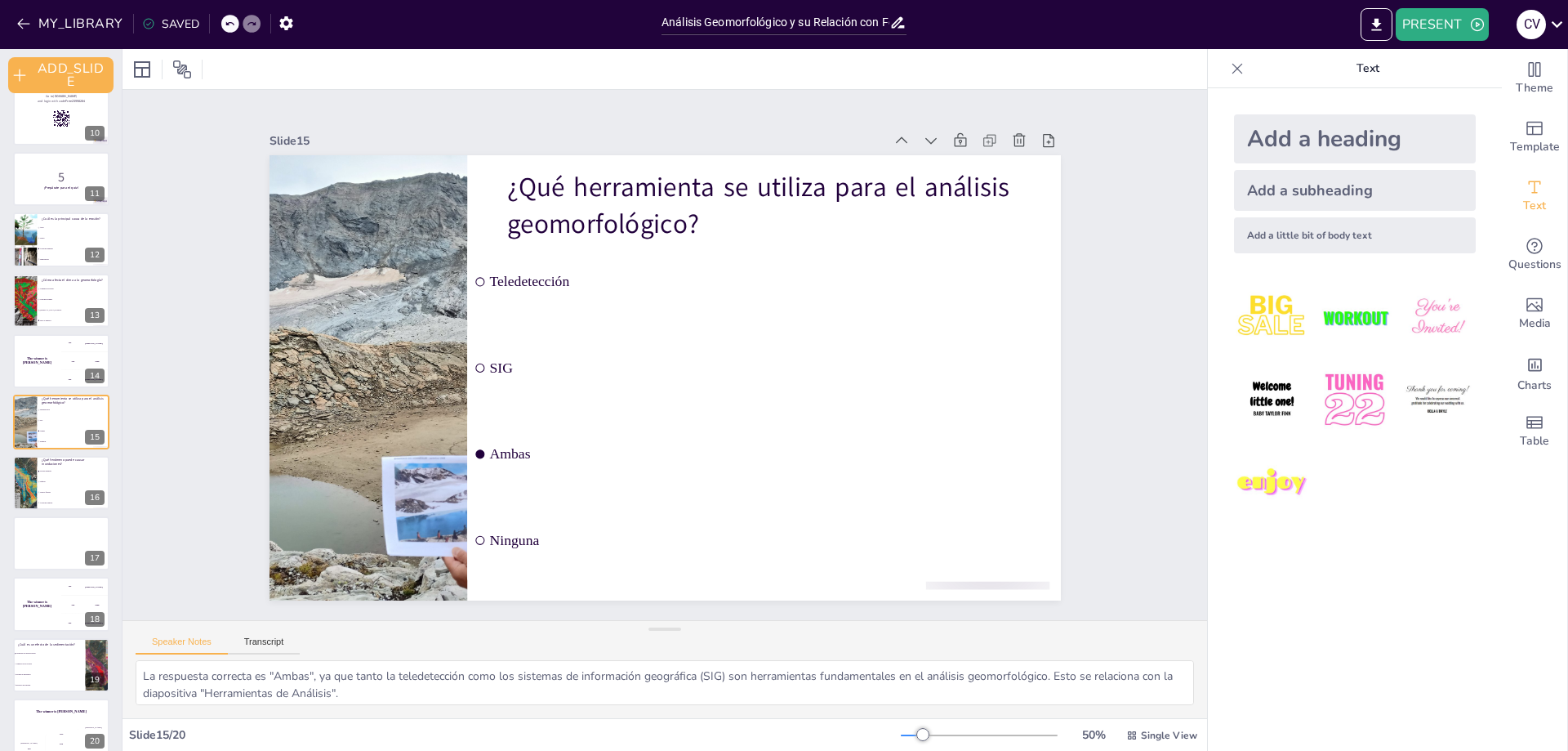
checkbox input "true"
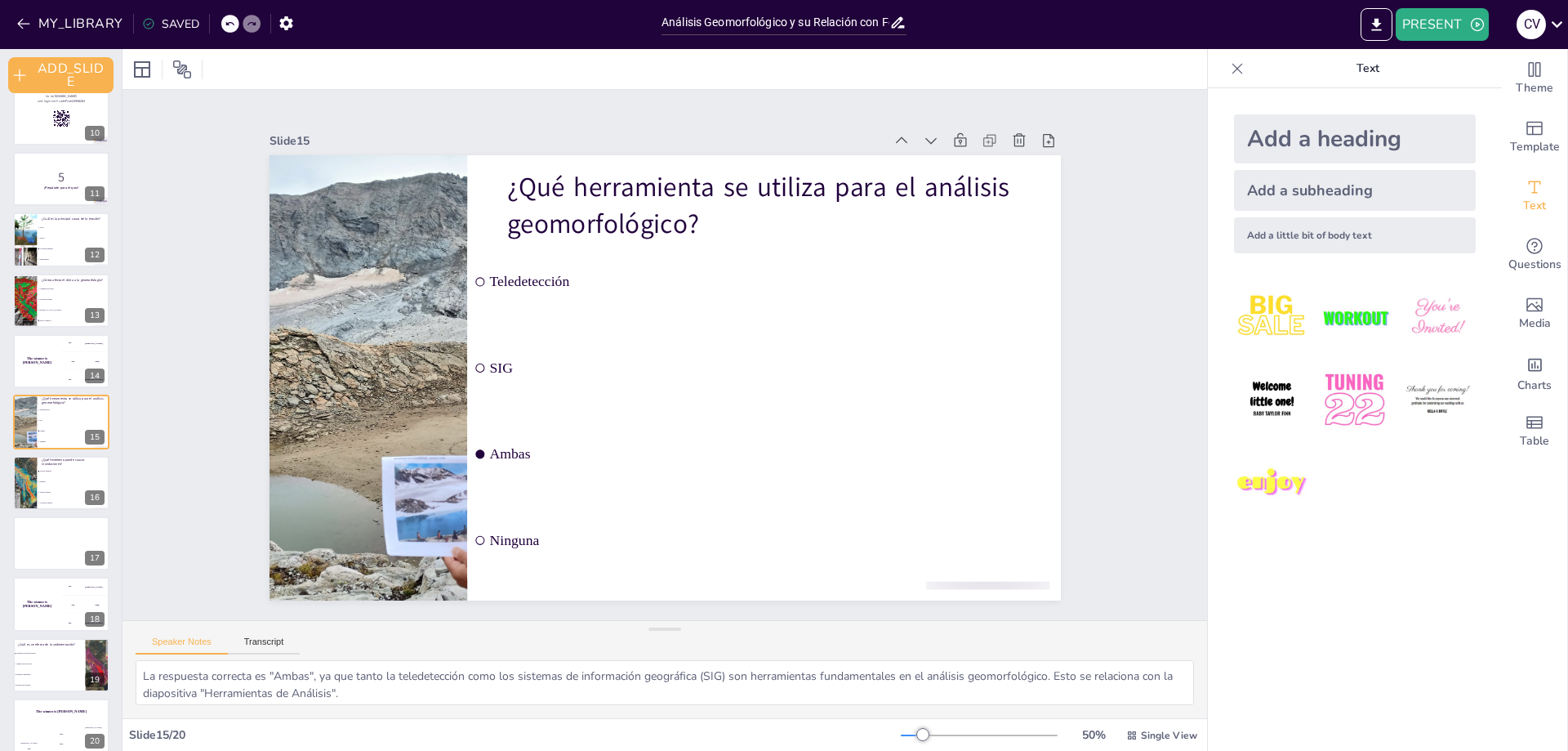
checkbox input "true"
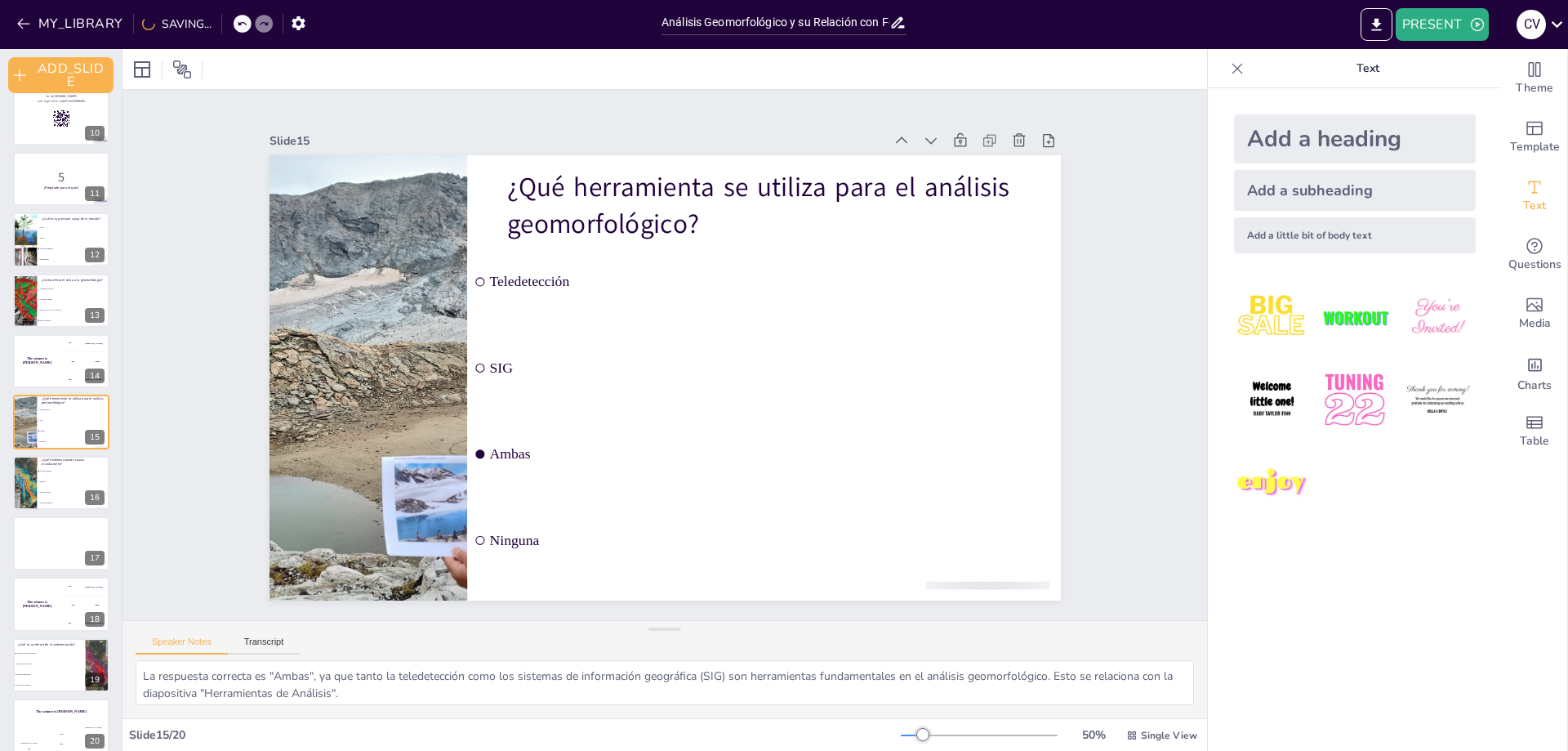
checkbox input "true"
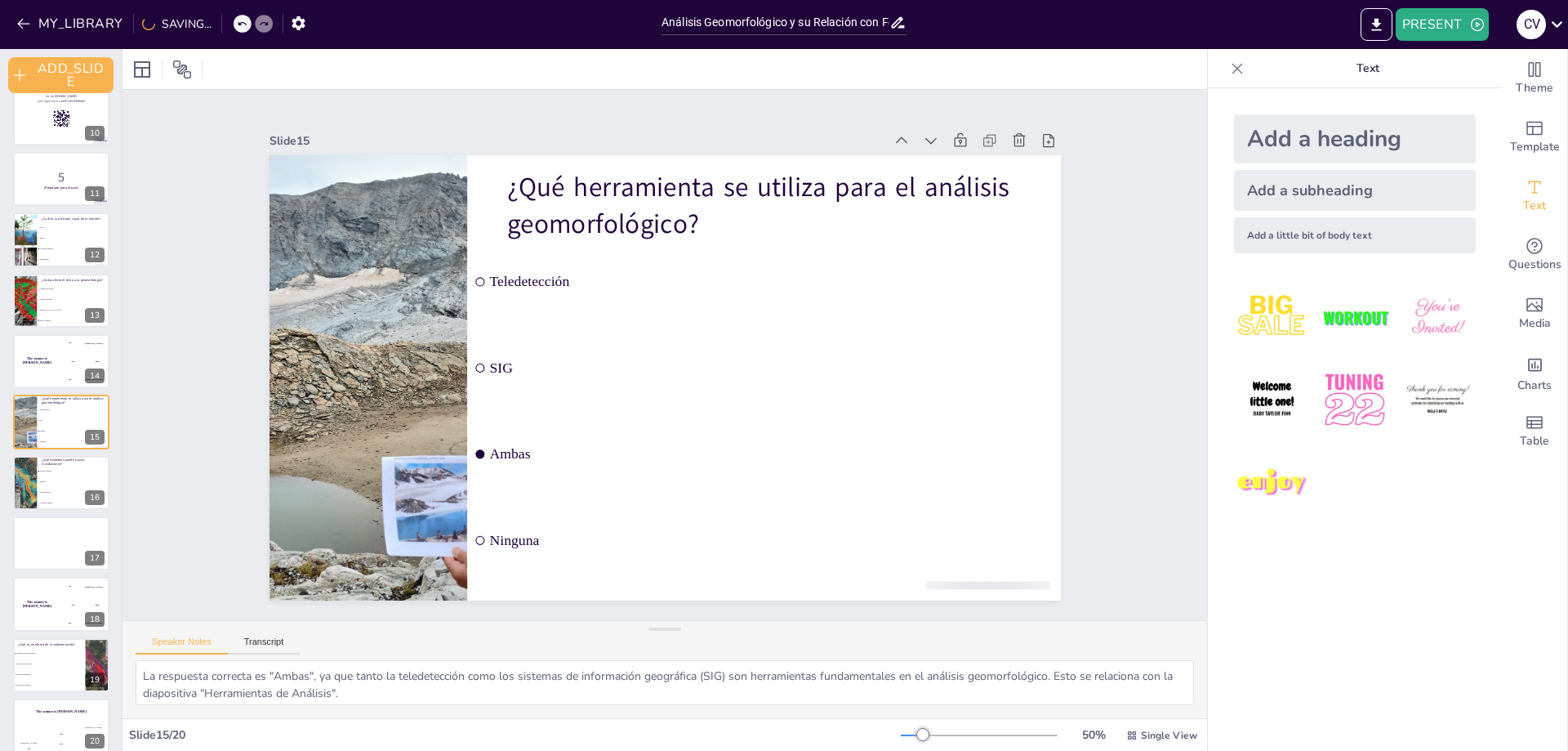
checkbox input "true"
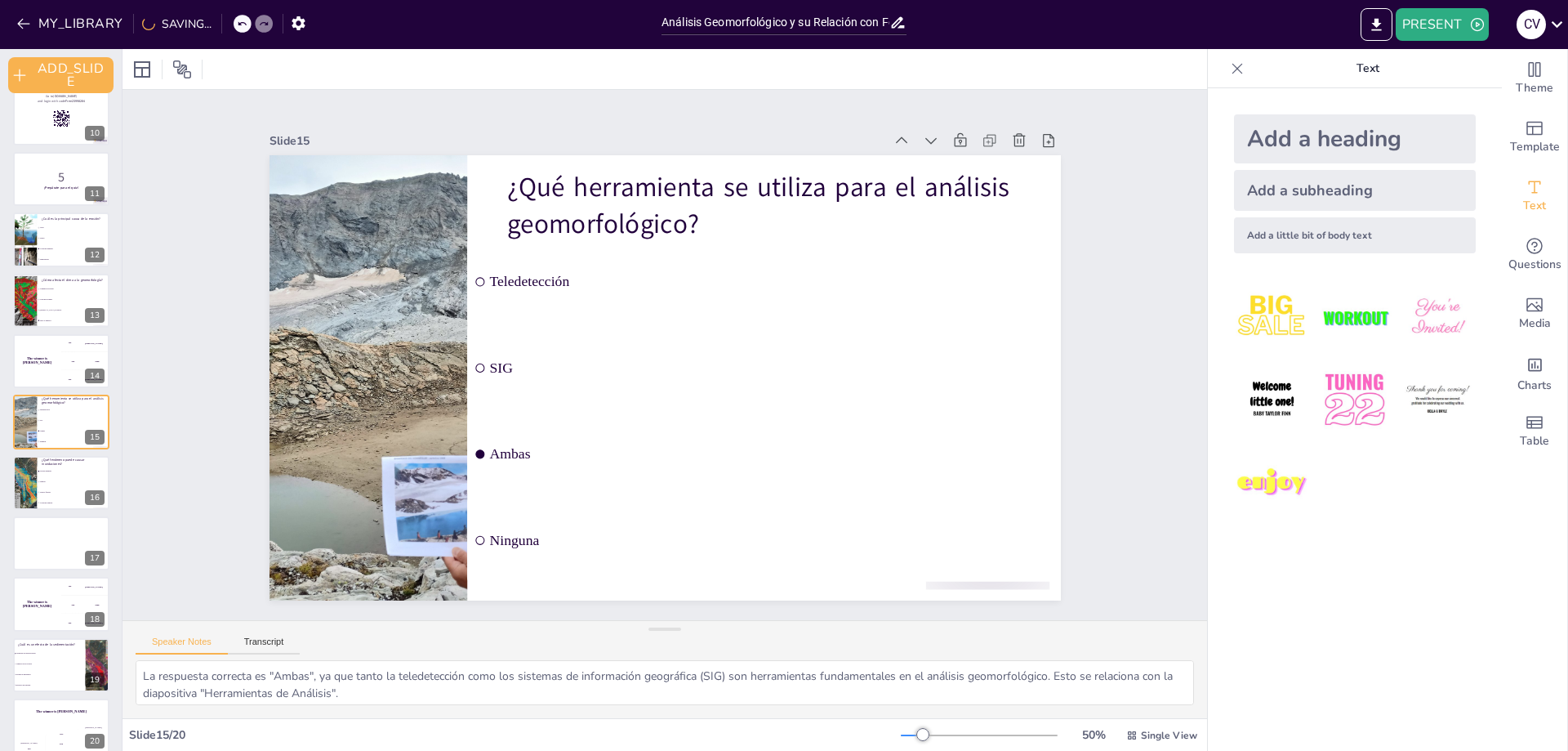
checkbox input "true"
click at [131, 460] on div "Slide 1 Análisis Geomorfológico y su Relación con Fenómenos Atmosféricos Este a…" at bounding box center [665, 356] width 1067 height 1190
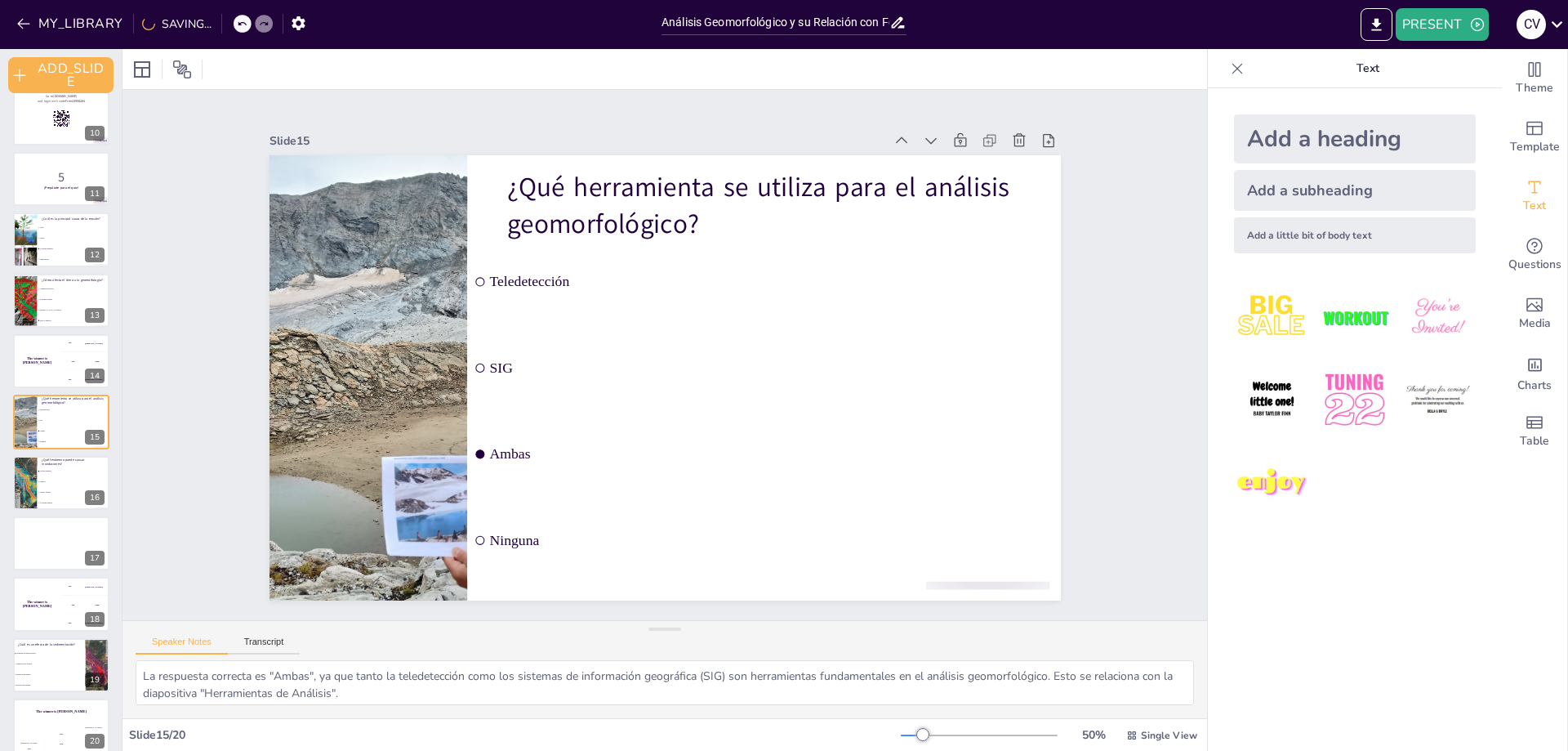
checkbox input "true"
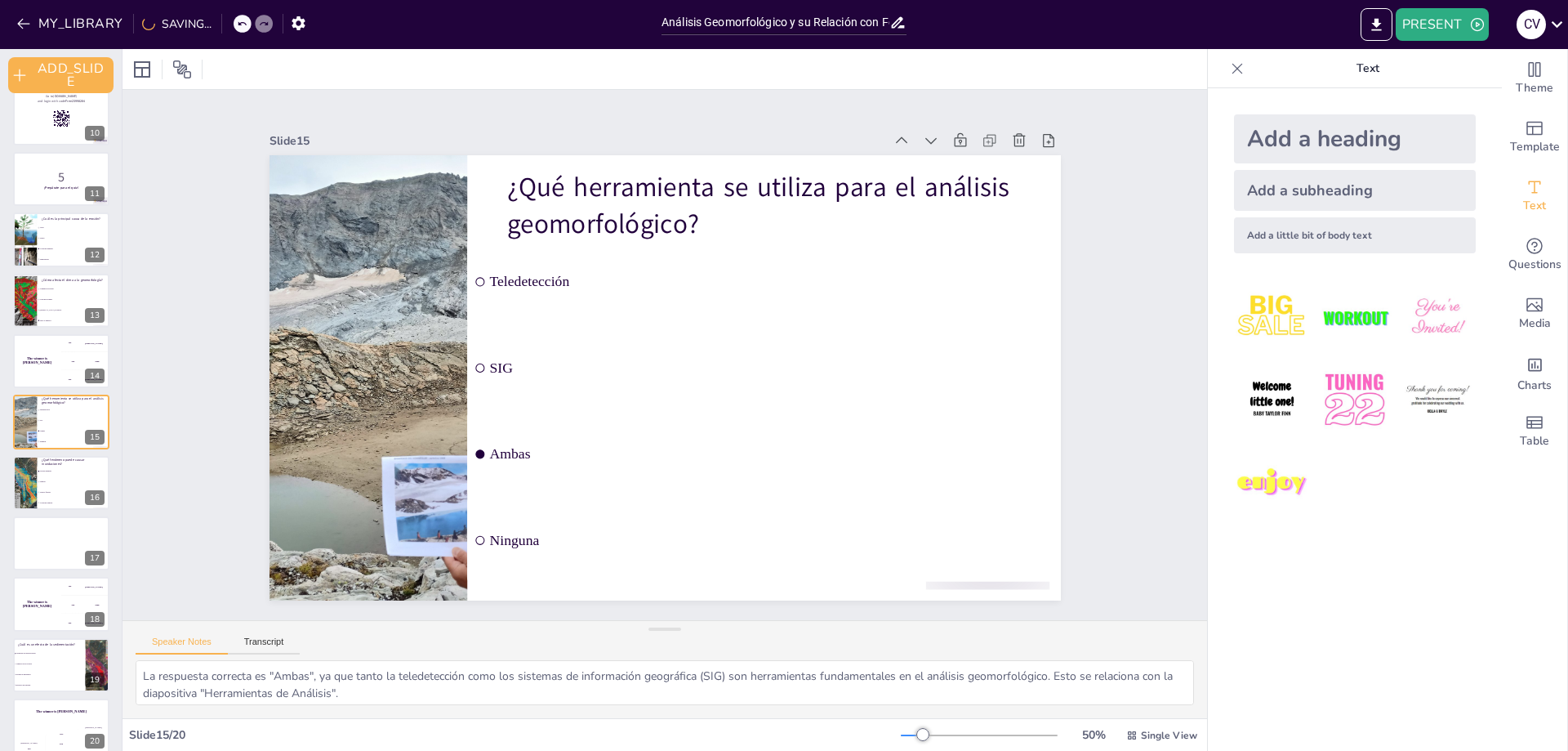
checkbox input "true"
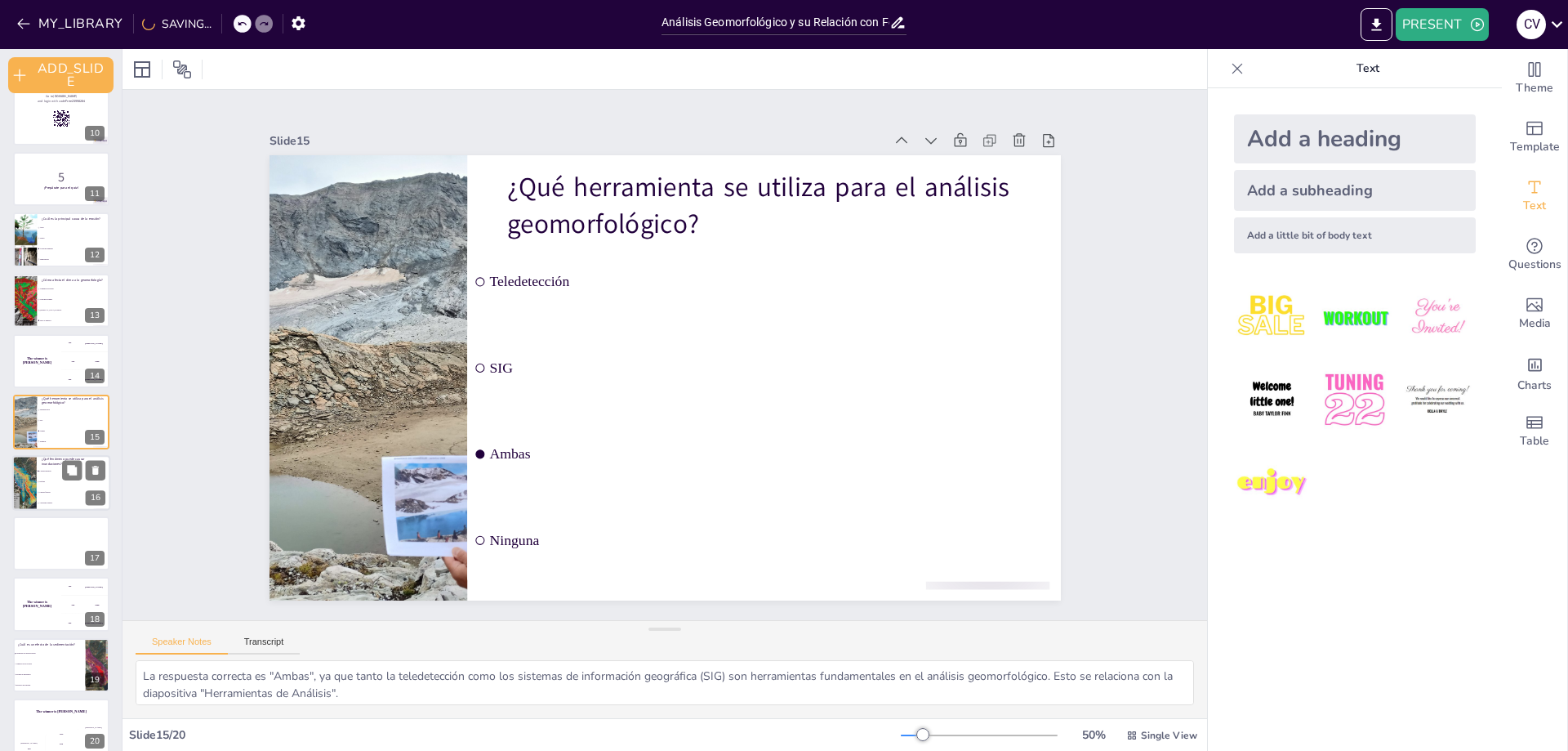
checkbox input "true"
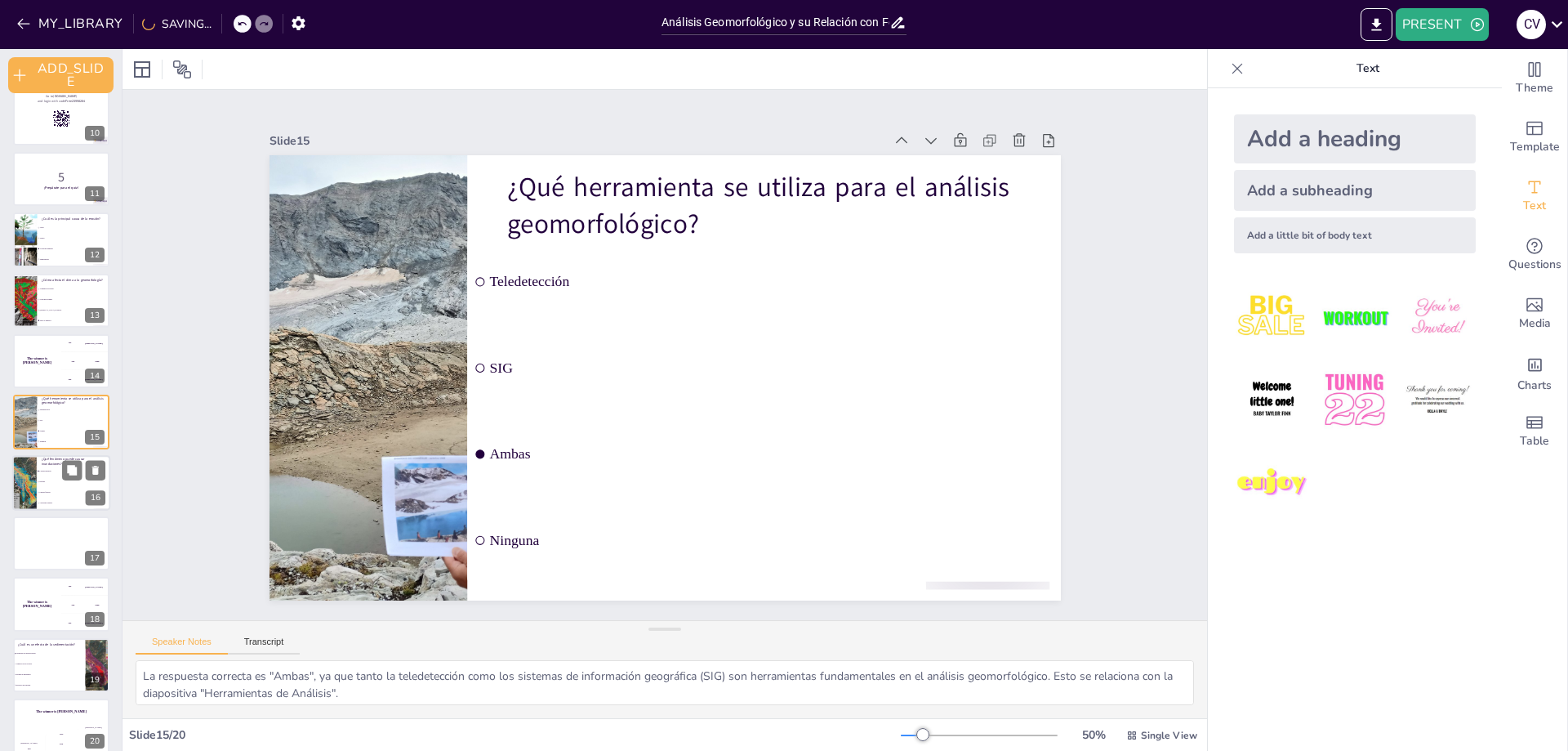
checkbox input "true"
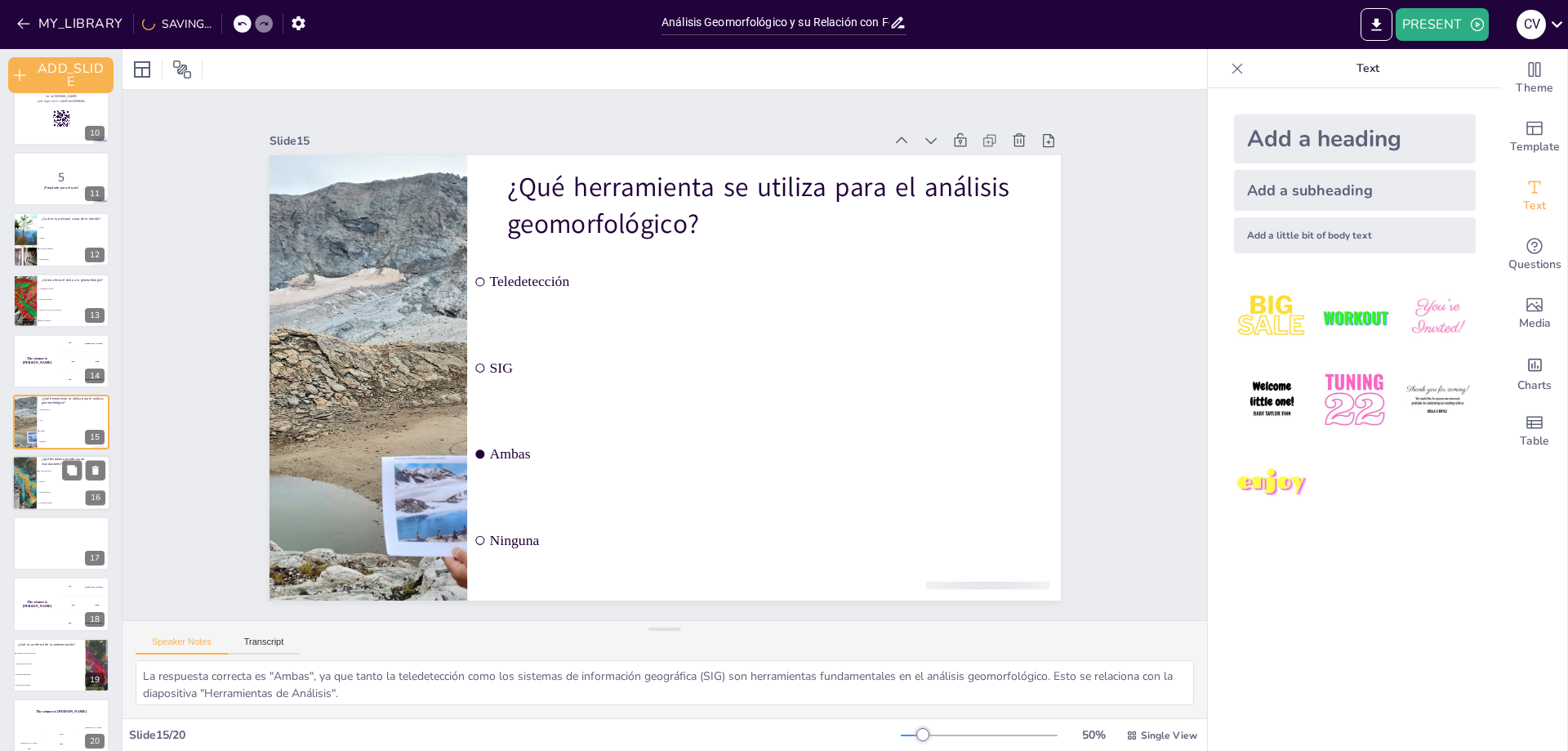
checkbox input "true"
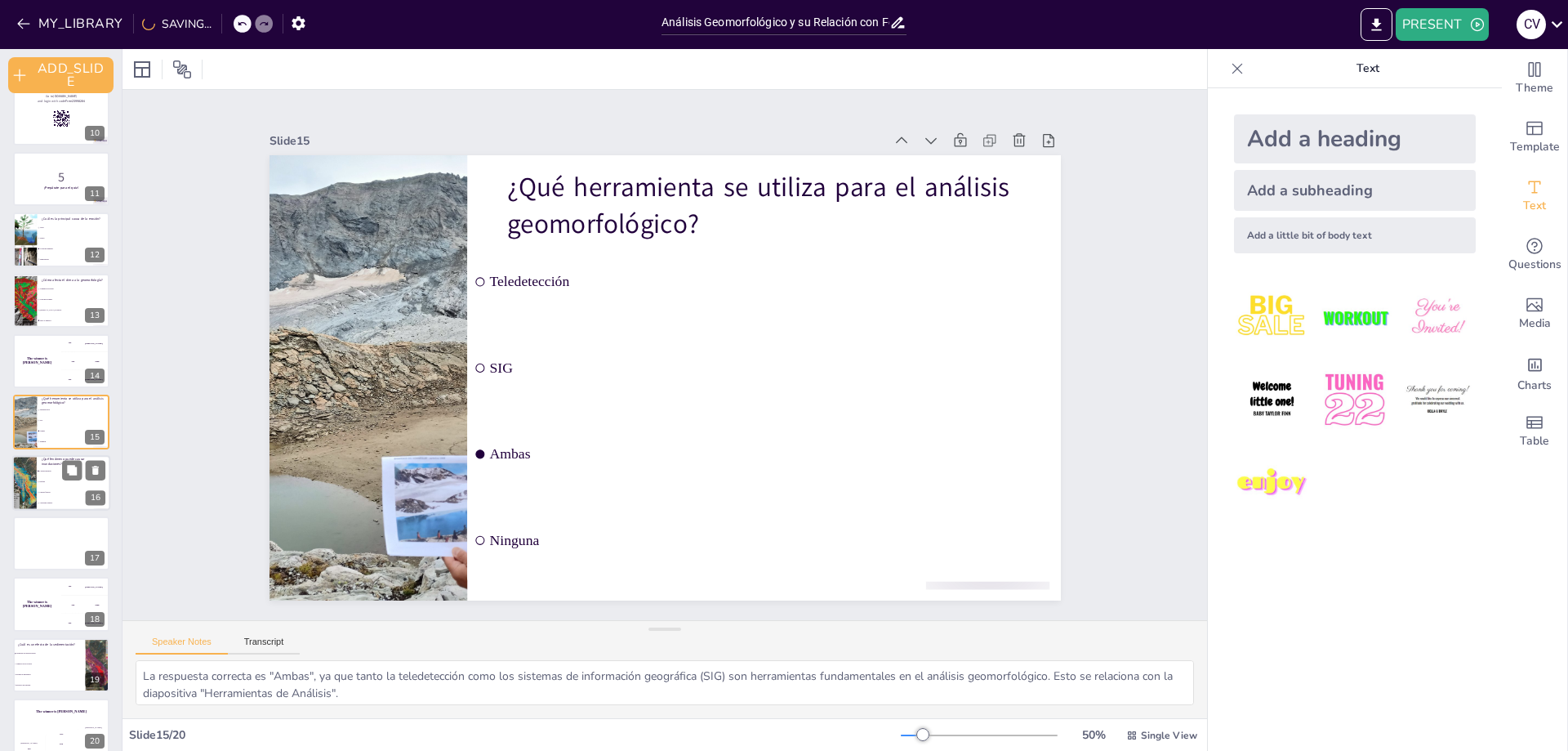
checkbox input "true"
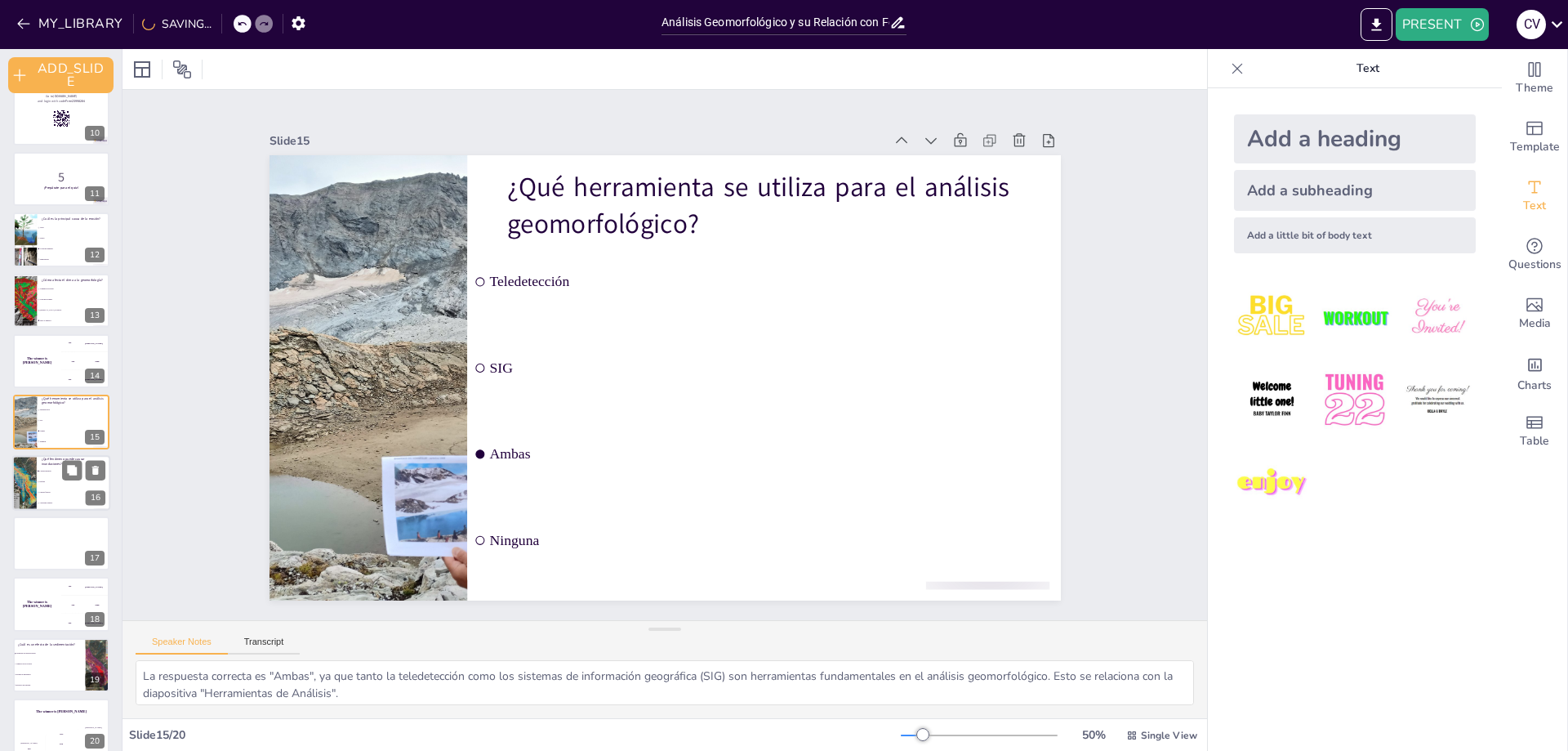
click at [62, 508] on ul "Lluvias intensas Sequías Vientos fuertes Actividad sísmica" at bounding box center [73, 487] width 73 height 43
type textarea "La respuesta correcta es "Lluvias intensas", ya que este fenómeno atmosférico p…"
checkbox input "true"
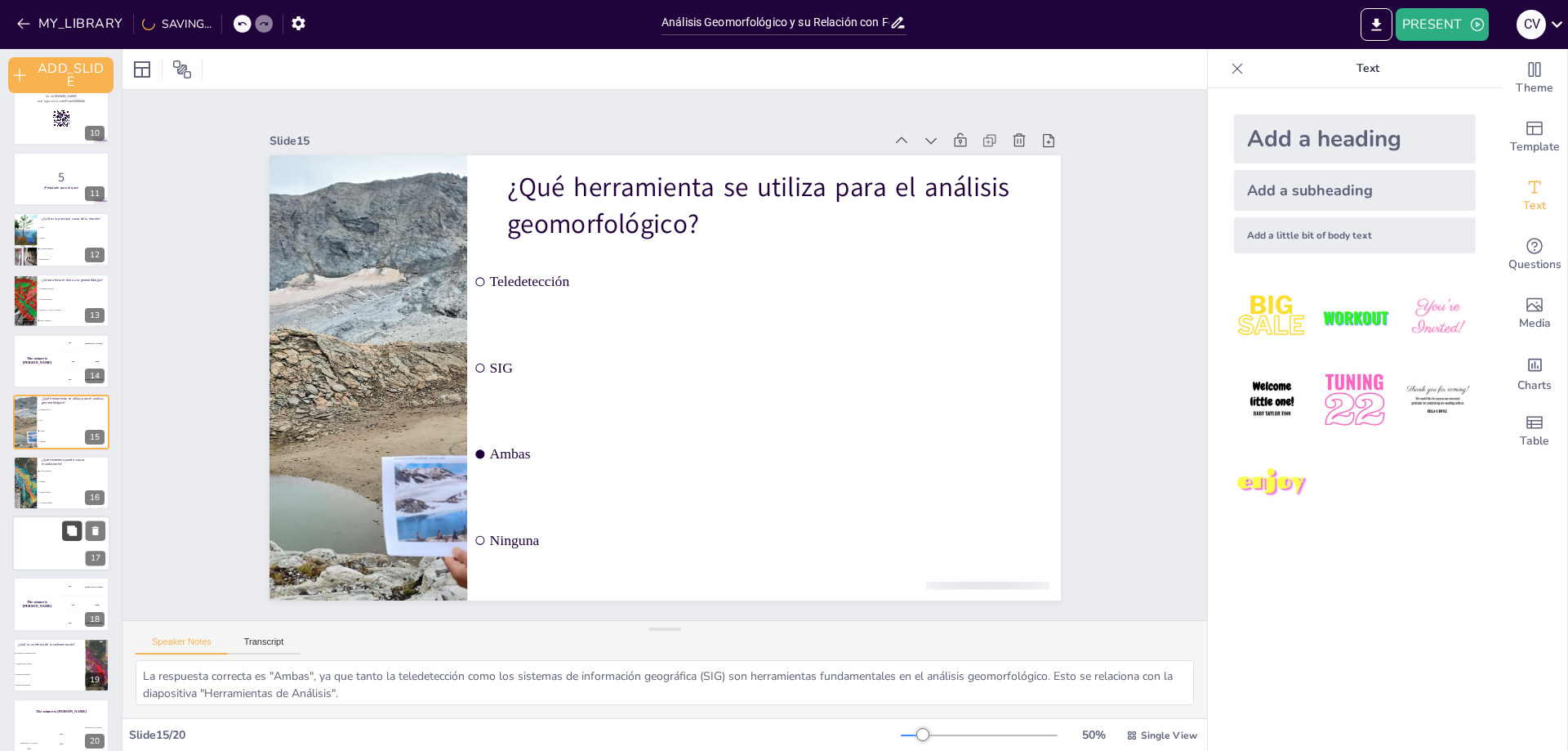
checkbox input "true"
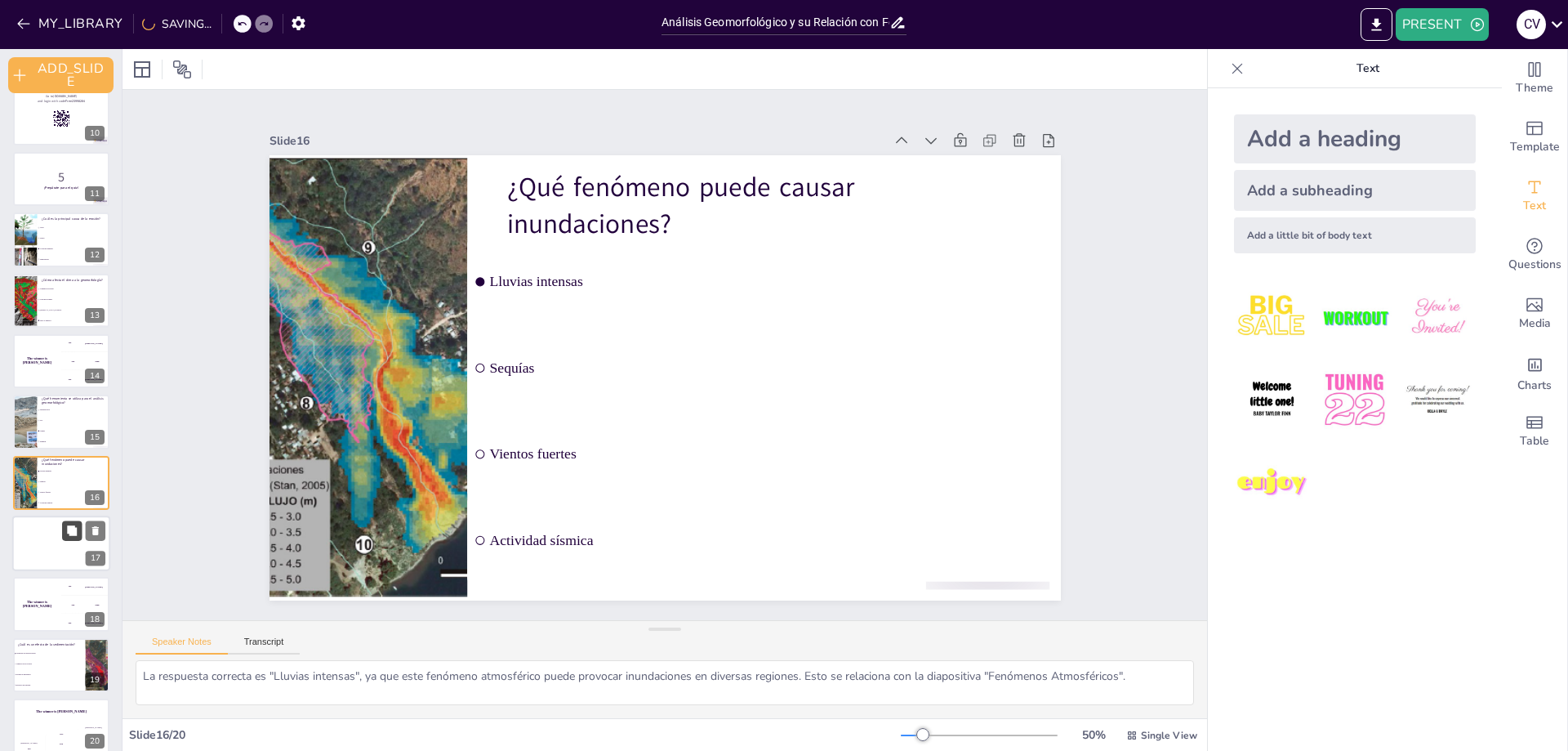
scroll to position [577, 0]
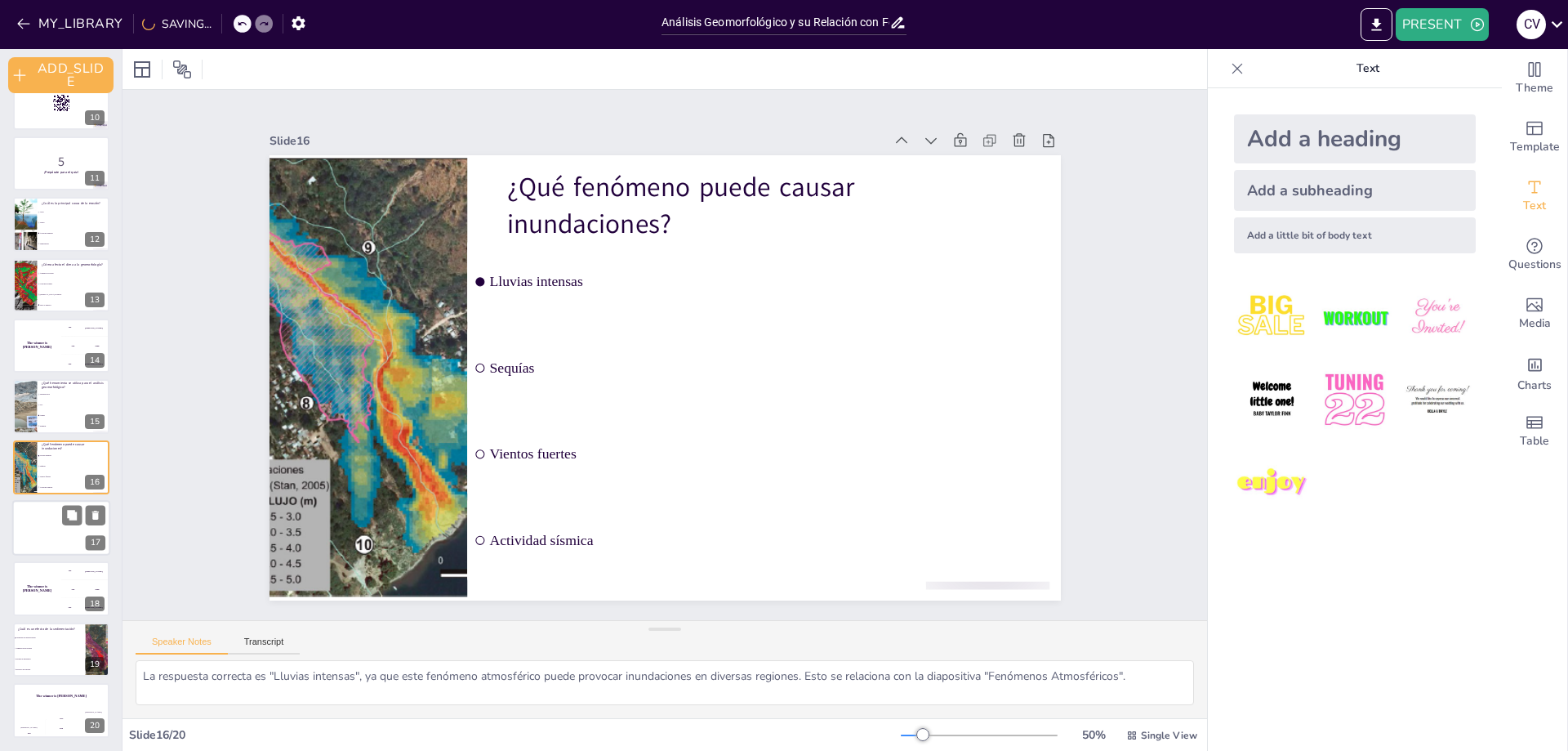
checkbox input "true"
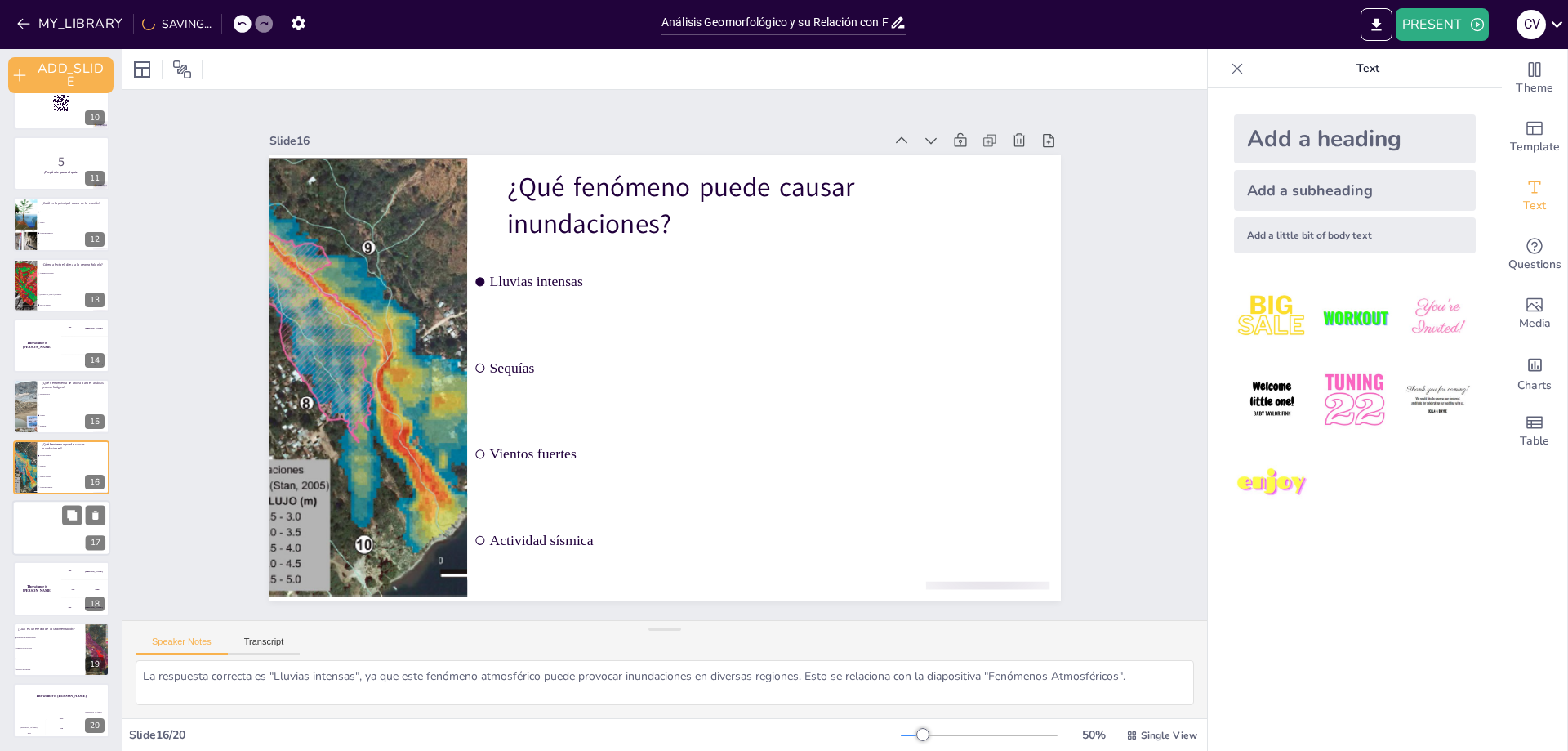
checkbox input "true"
click at [38, 549] on div at bounding box center [60, 528] width 98 height 56
checkbox input "true"
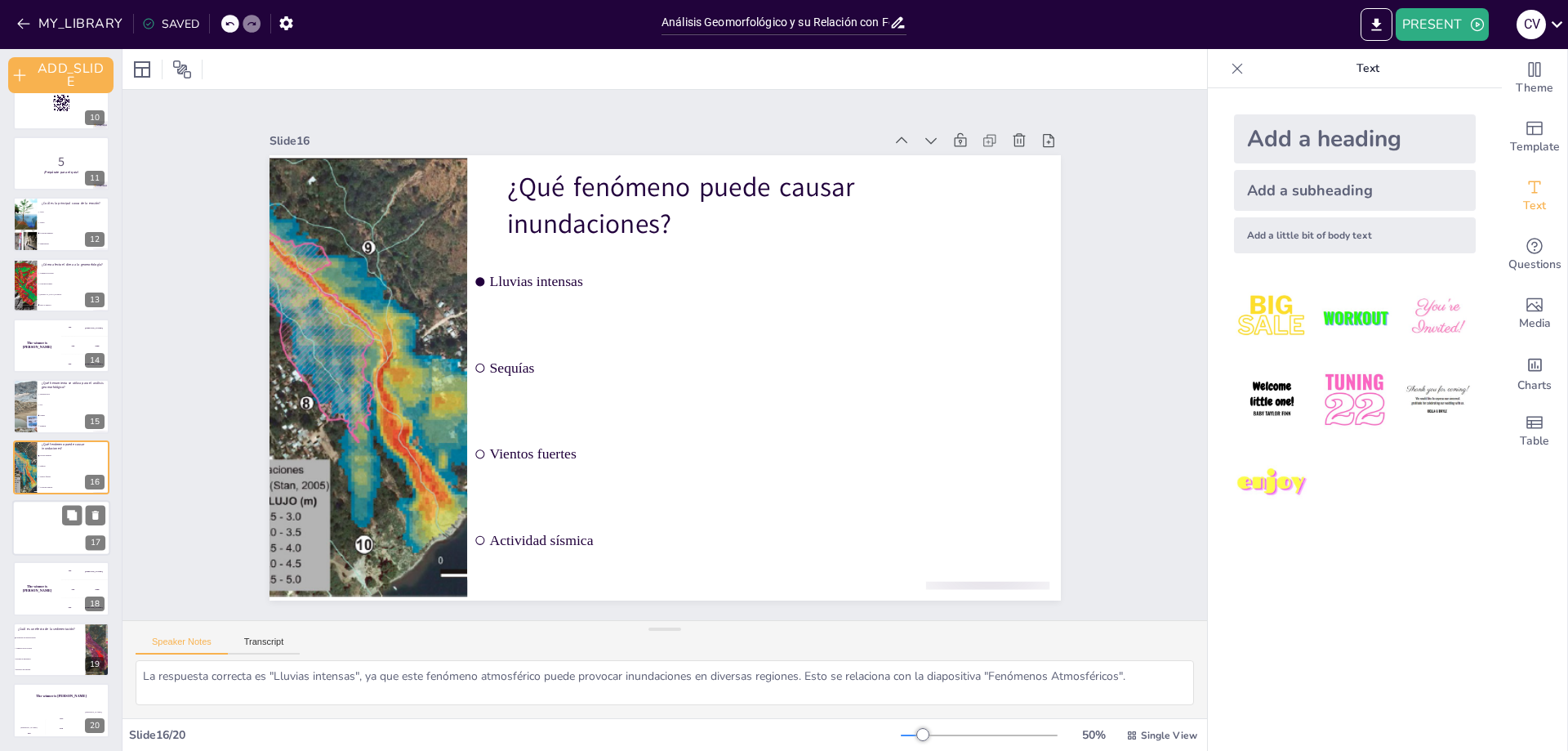
checkbox input "true"
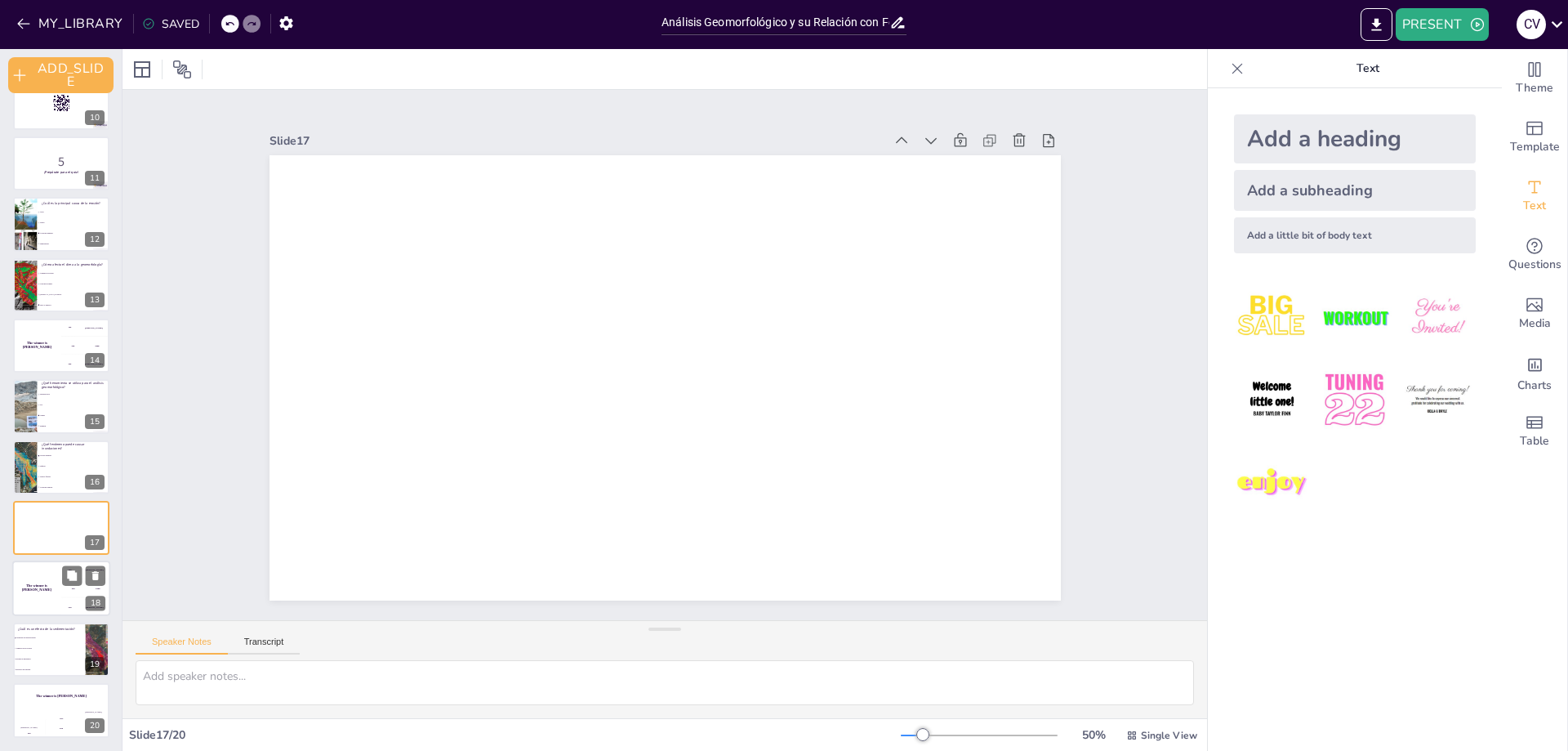
checkbox input "true"
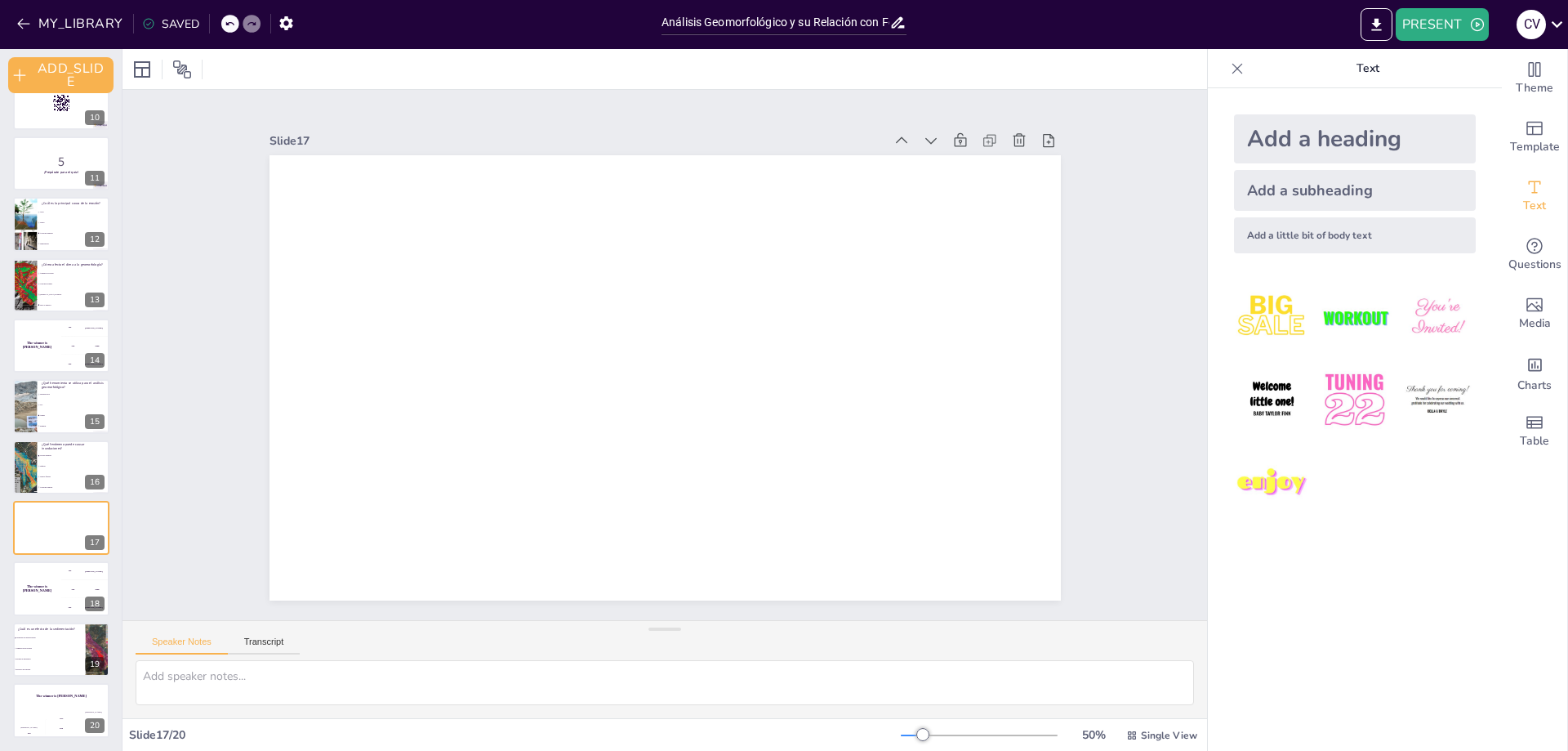
checkbox input "true"
click at [88, 517] on button at bounding box center [95, 514] width 20 height 20
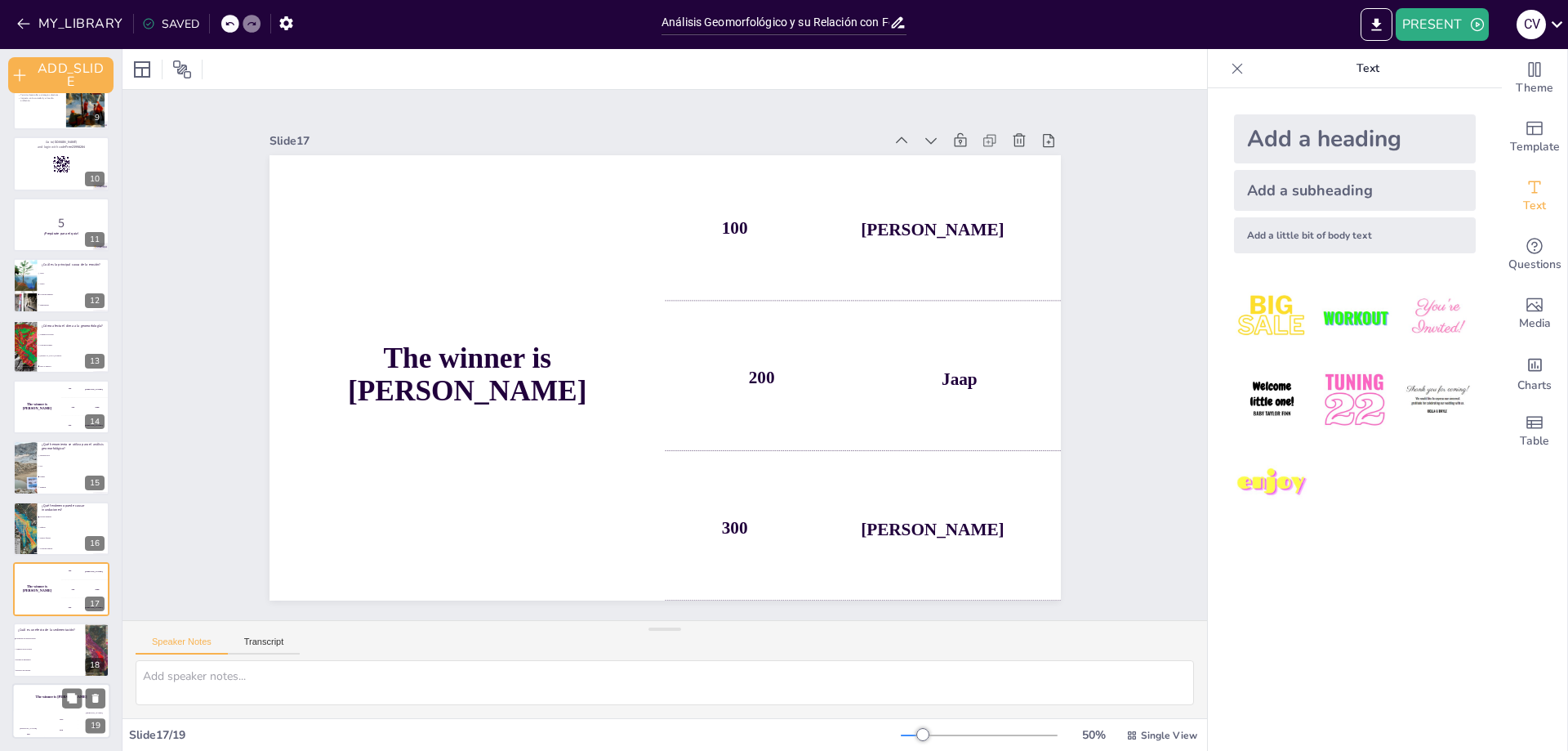
click at [54, 718] on div "Jaap 200" at bounding box center [60, 725] width 33 height 28
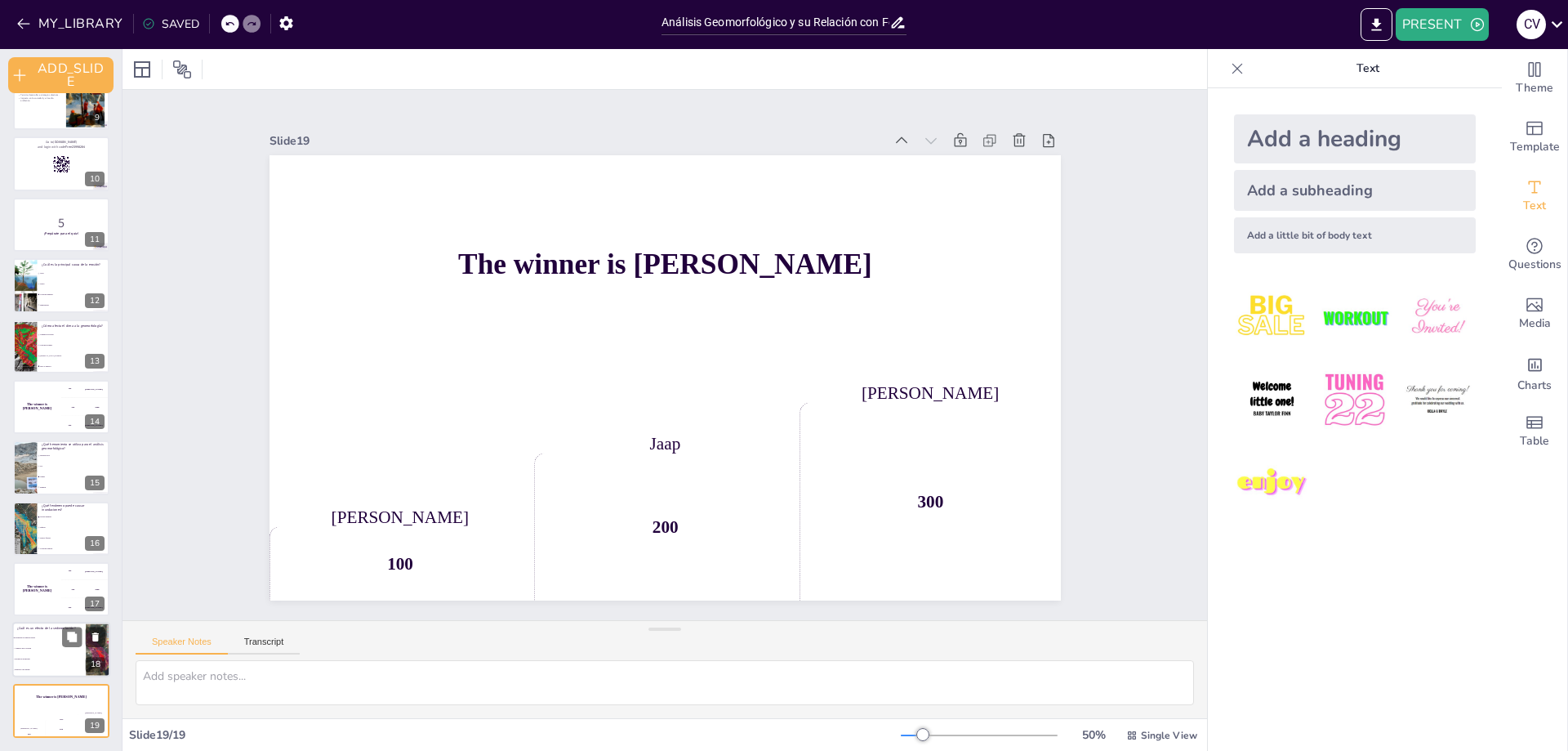
click at [27, 628] on p "¿Cuál es un efecto de la sedimentación?" at bounding box center [48, 628] width 64 height 5
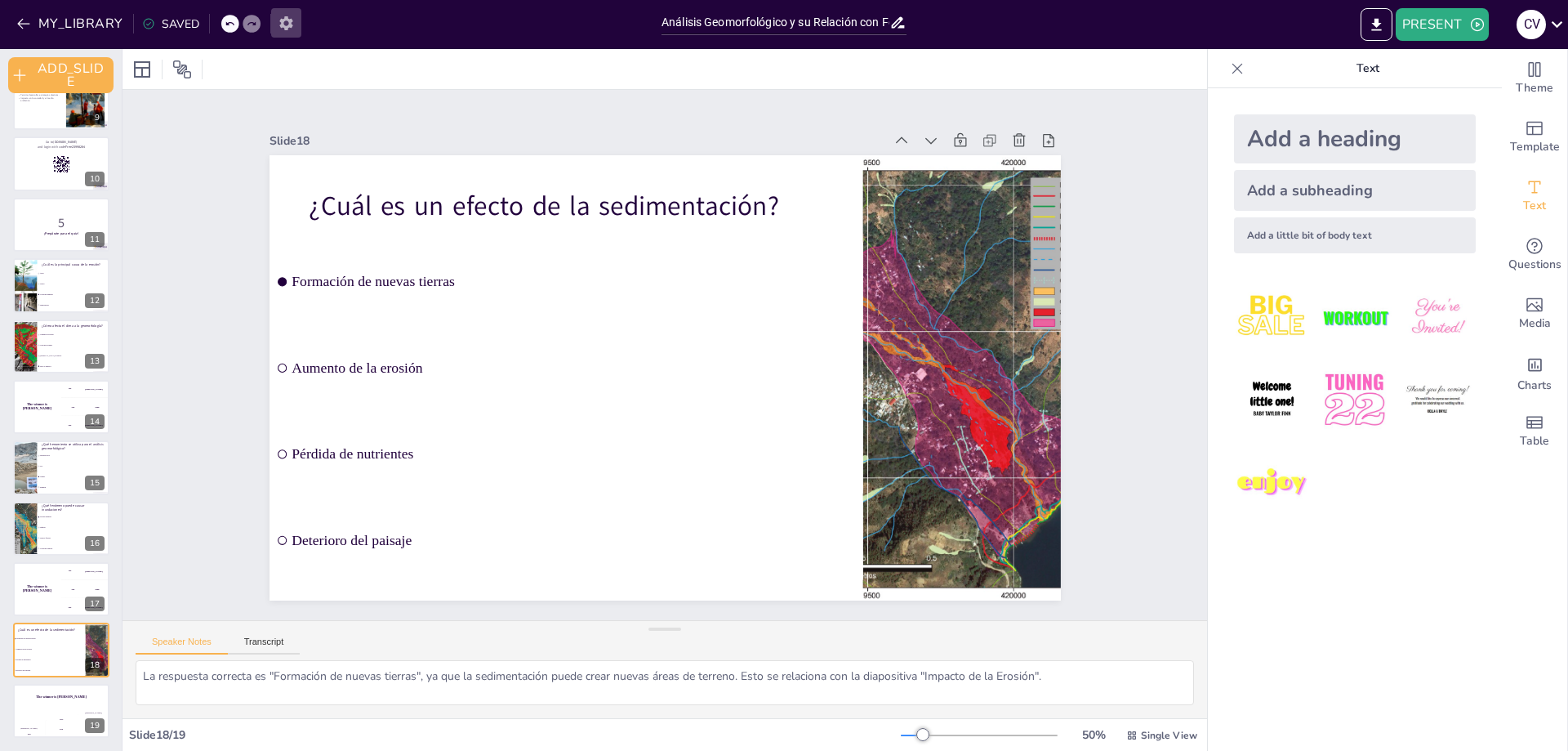
click at [293, 23] on button "button" at bounding box center [286, 23] width 31 height 30
click at [292, 20] on icon "button" at bounding box center [286, 23] width 17 height 17
click at [285, 18] on icon "button" at bounding box center [286, 23] width 13 height 14
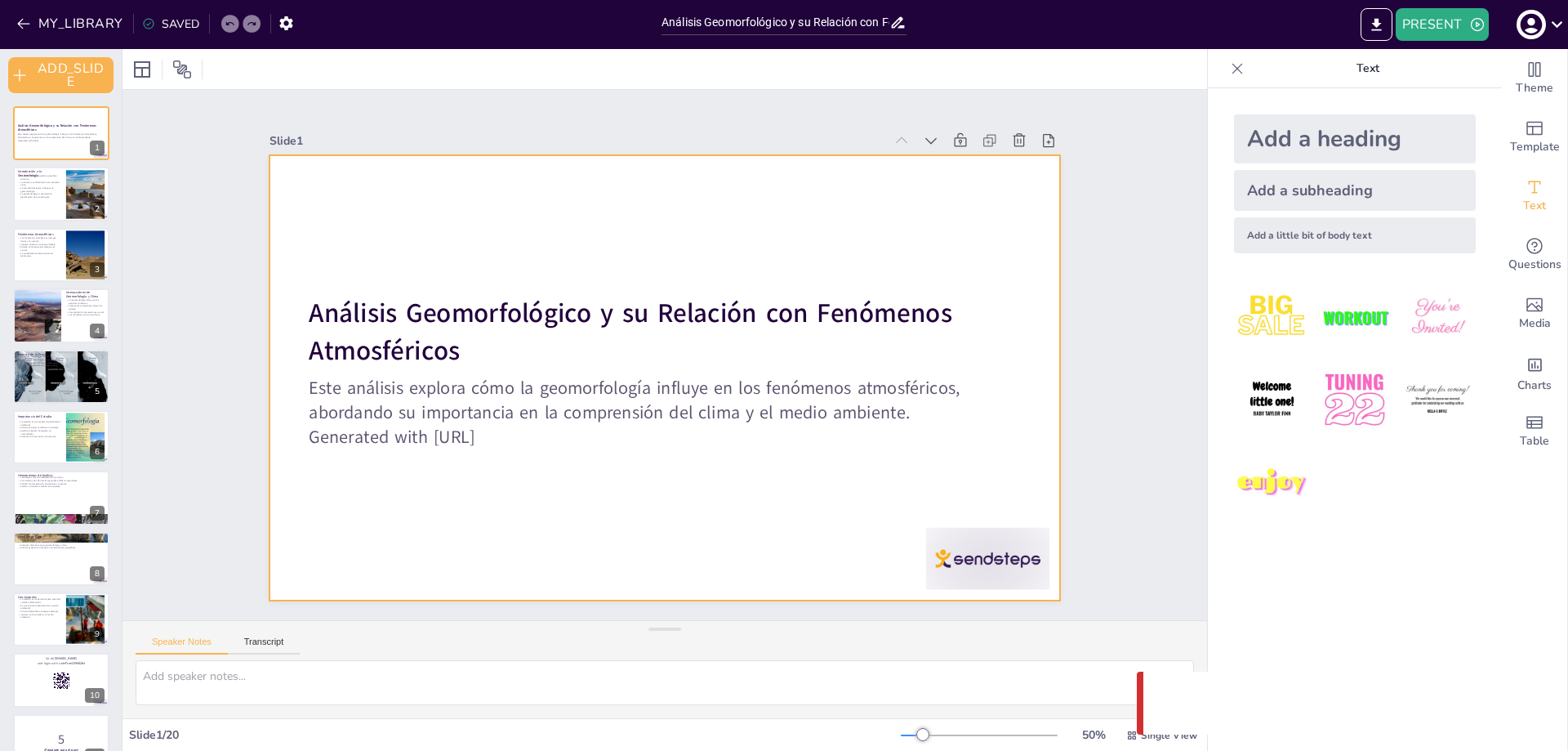
checkbox input "true"
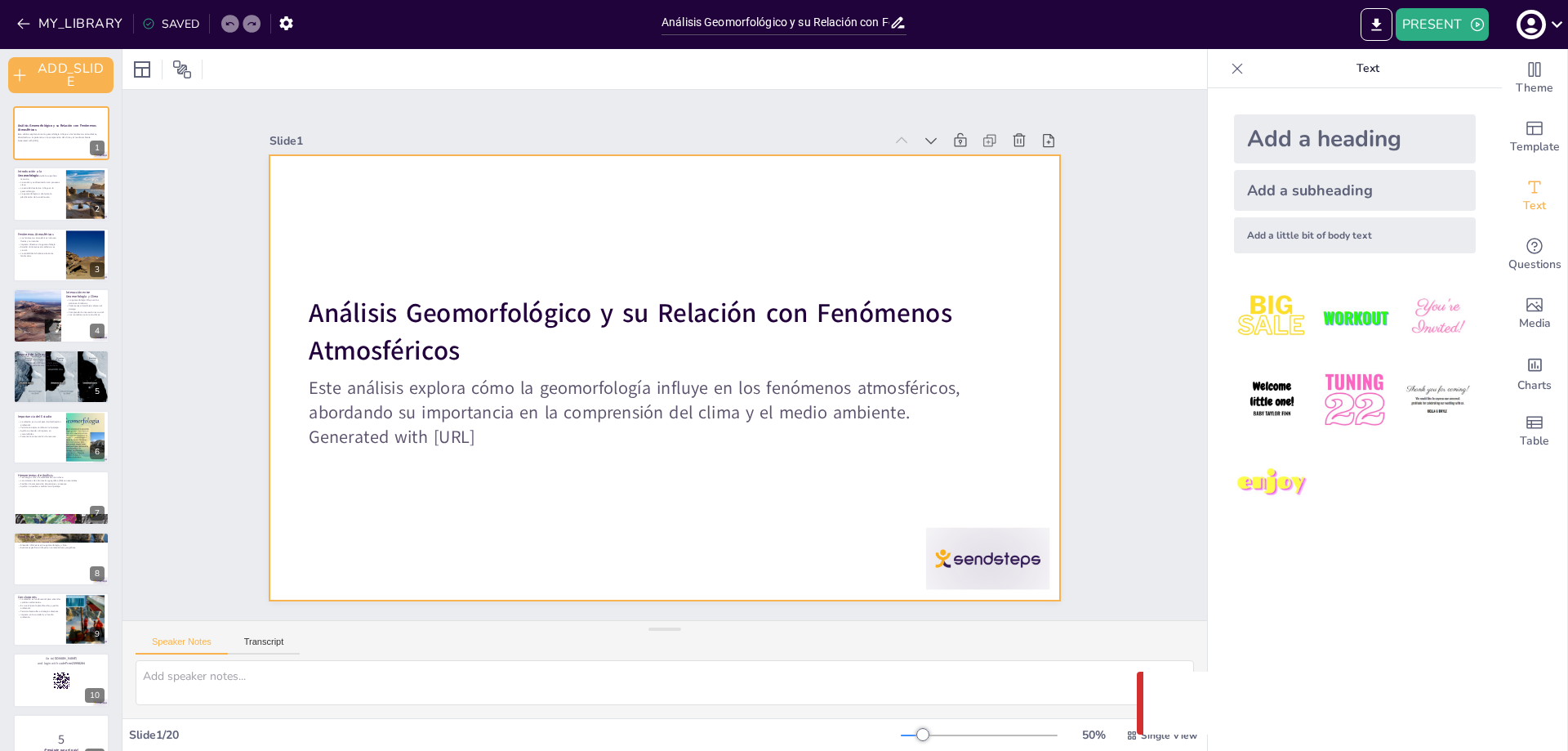
checkbox input "true"
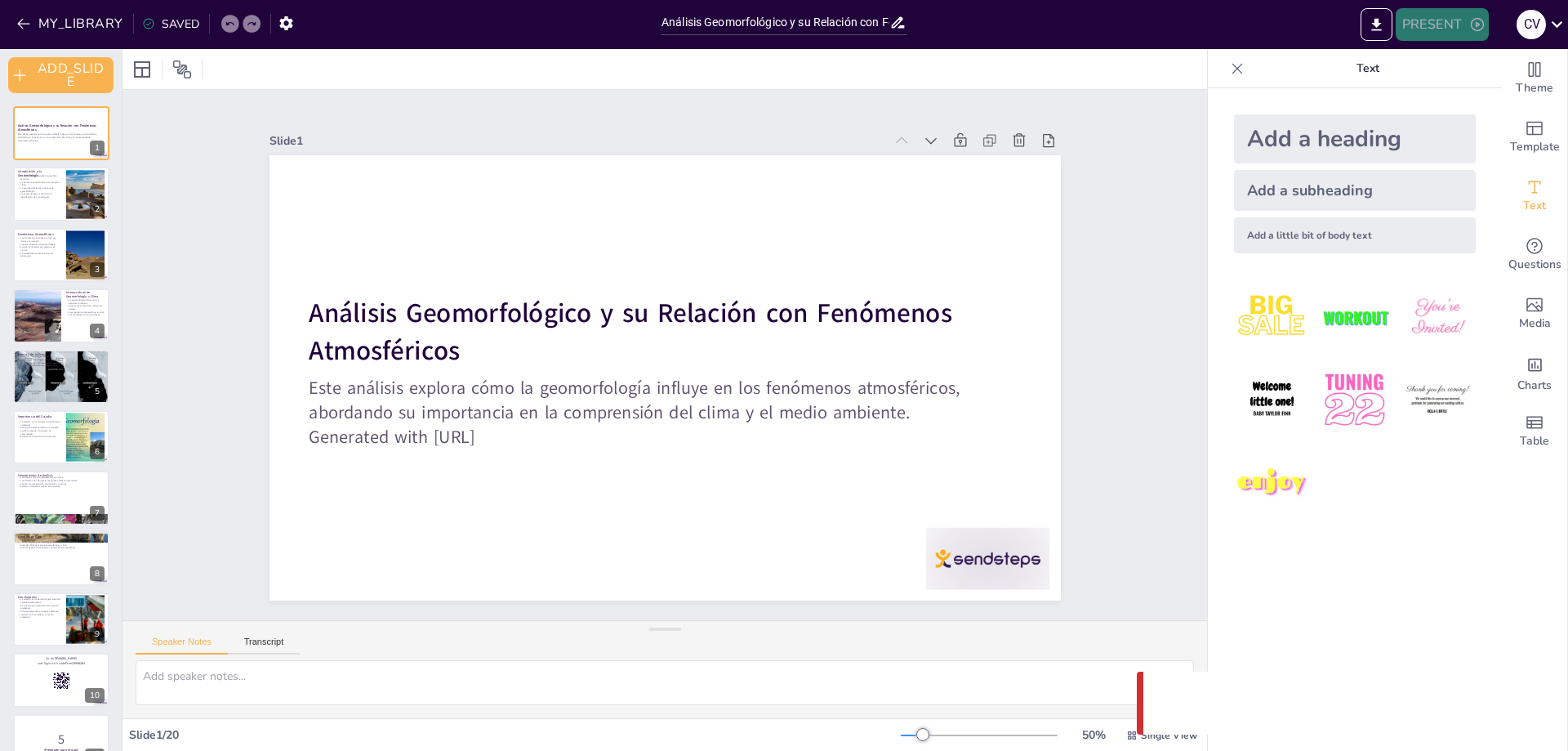
checkbox input "true"
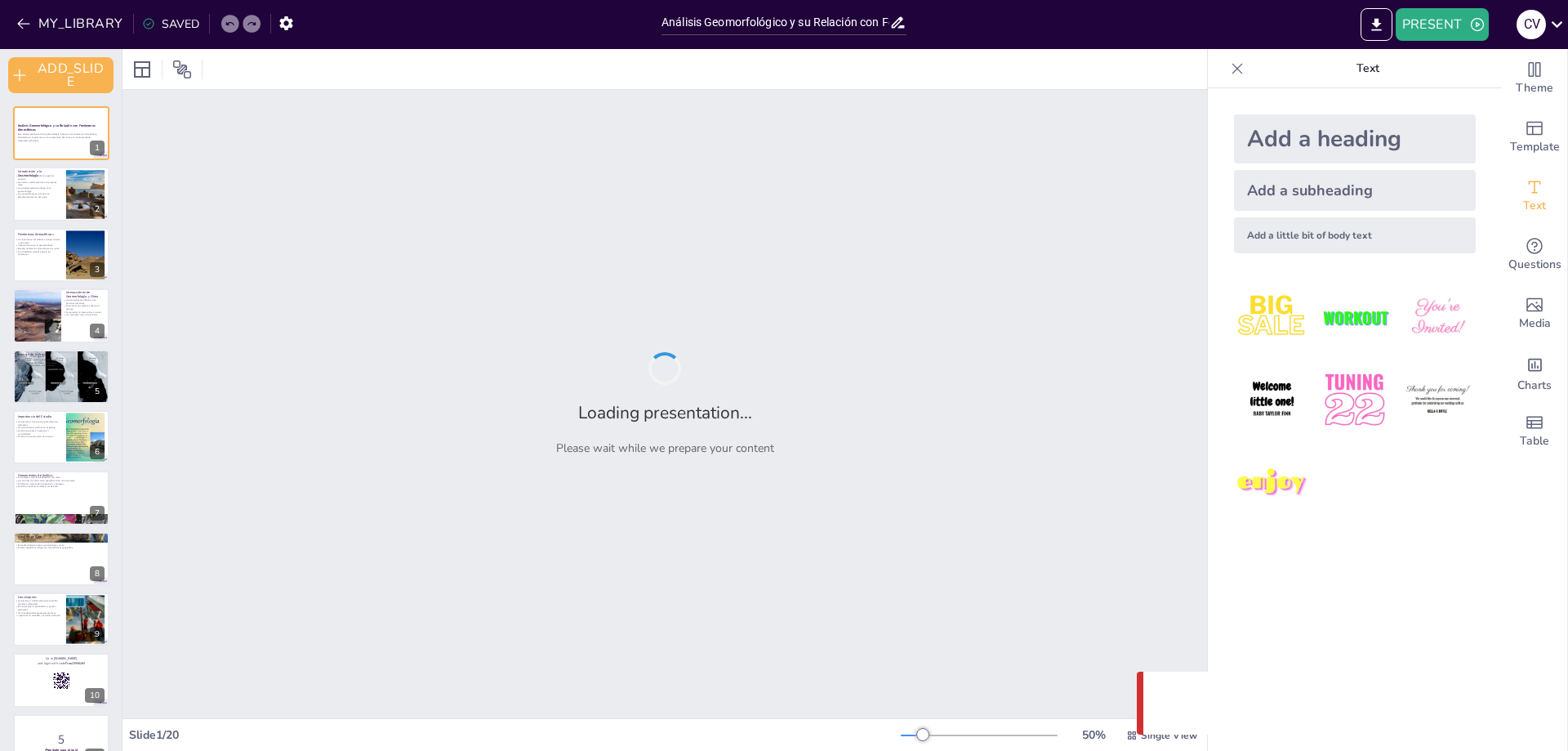
checkbox input "true"
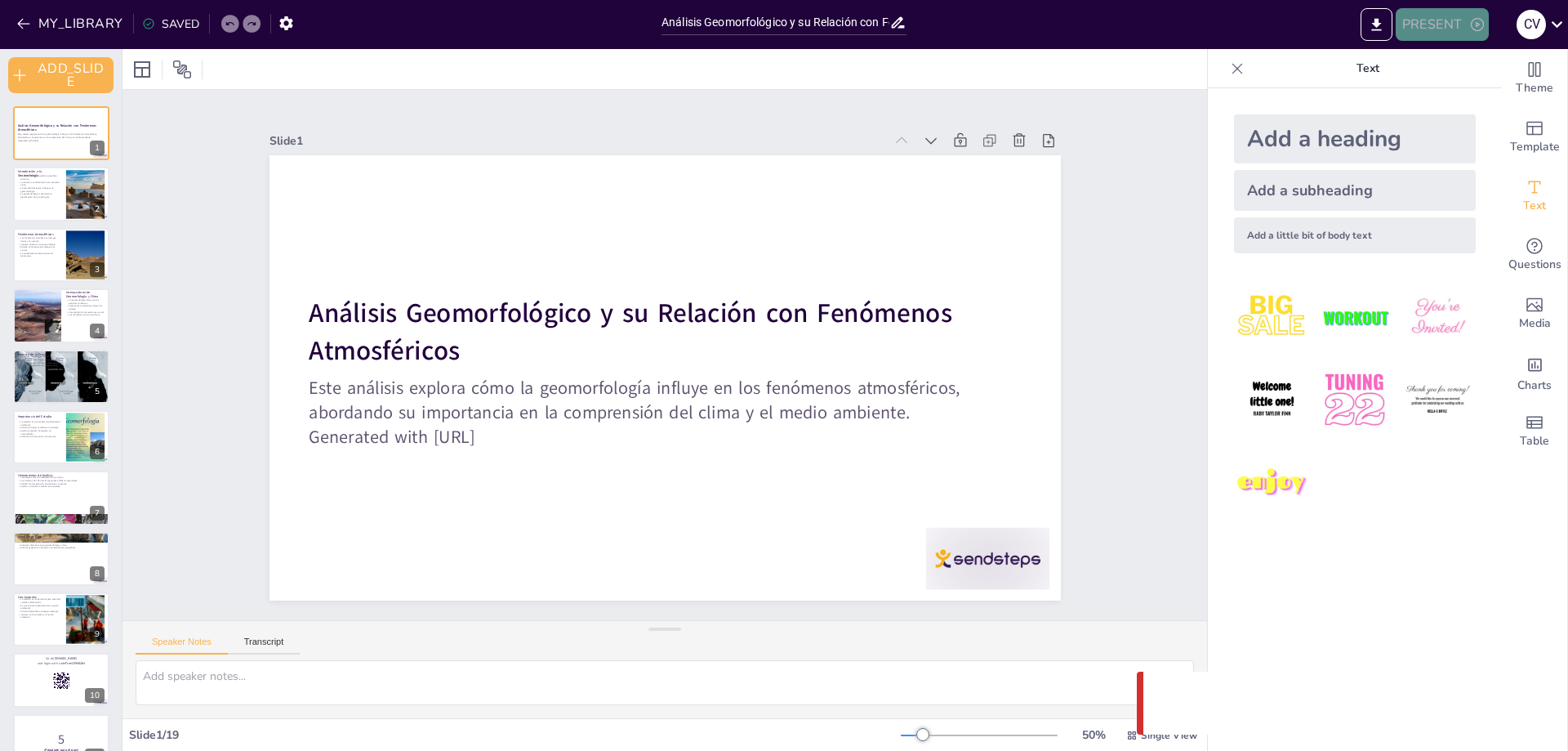
click at [1420, 18] on button "PRESENT" at bounding box center [1443, 24] width 93 height 33
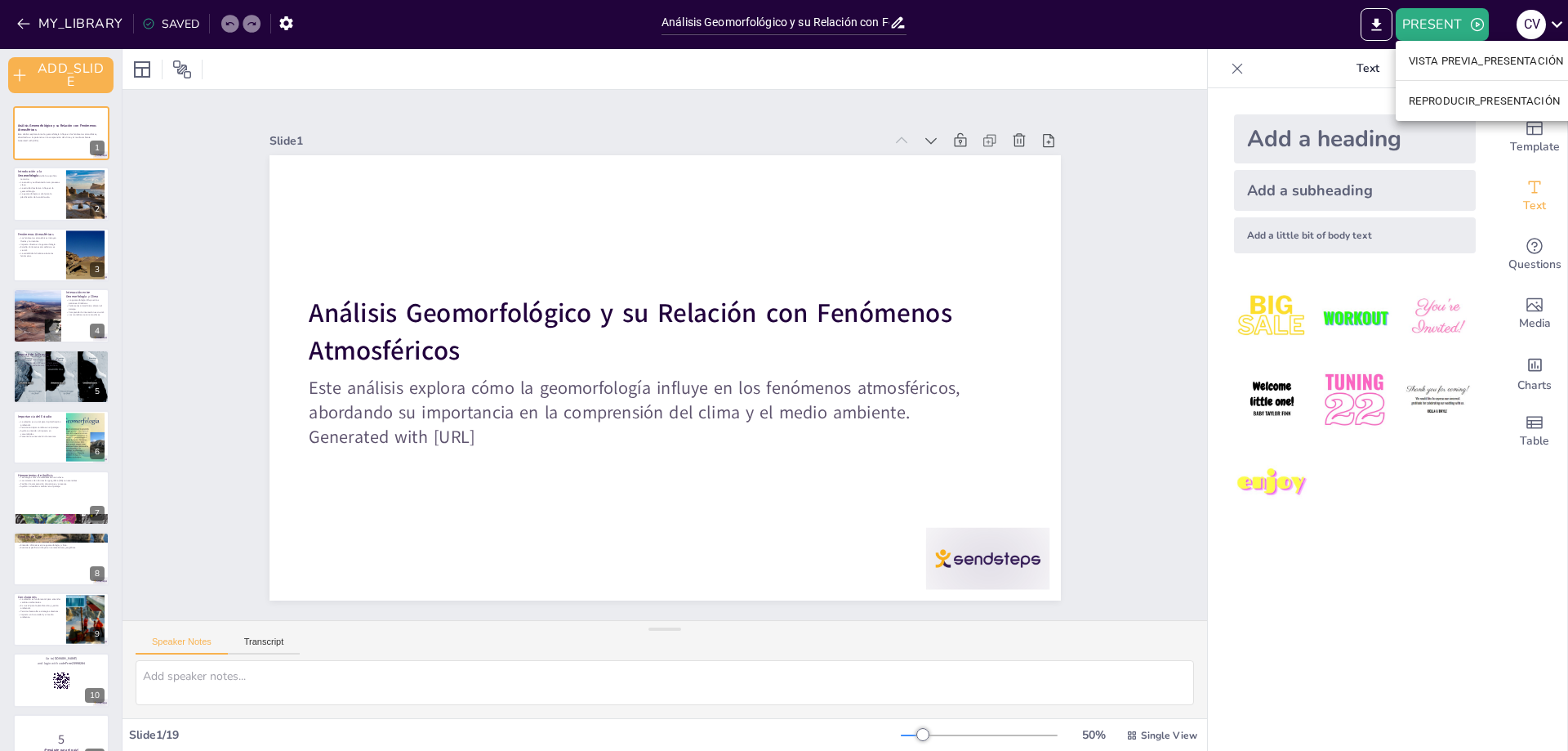
click at [1402, 109] on li "REPRODUCIR_PRESENTACIÓN" at bounding box center [1486, 100] width 180 height 26
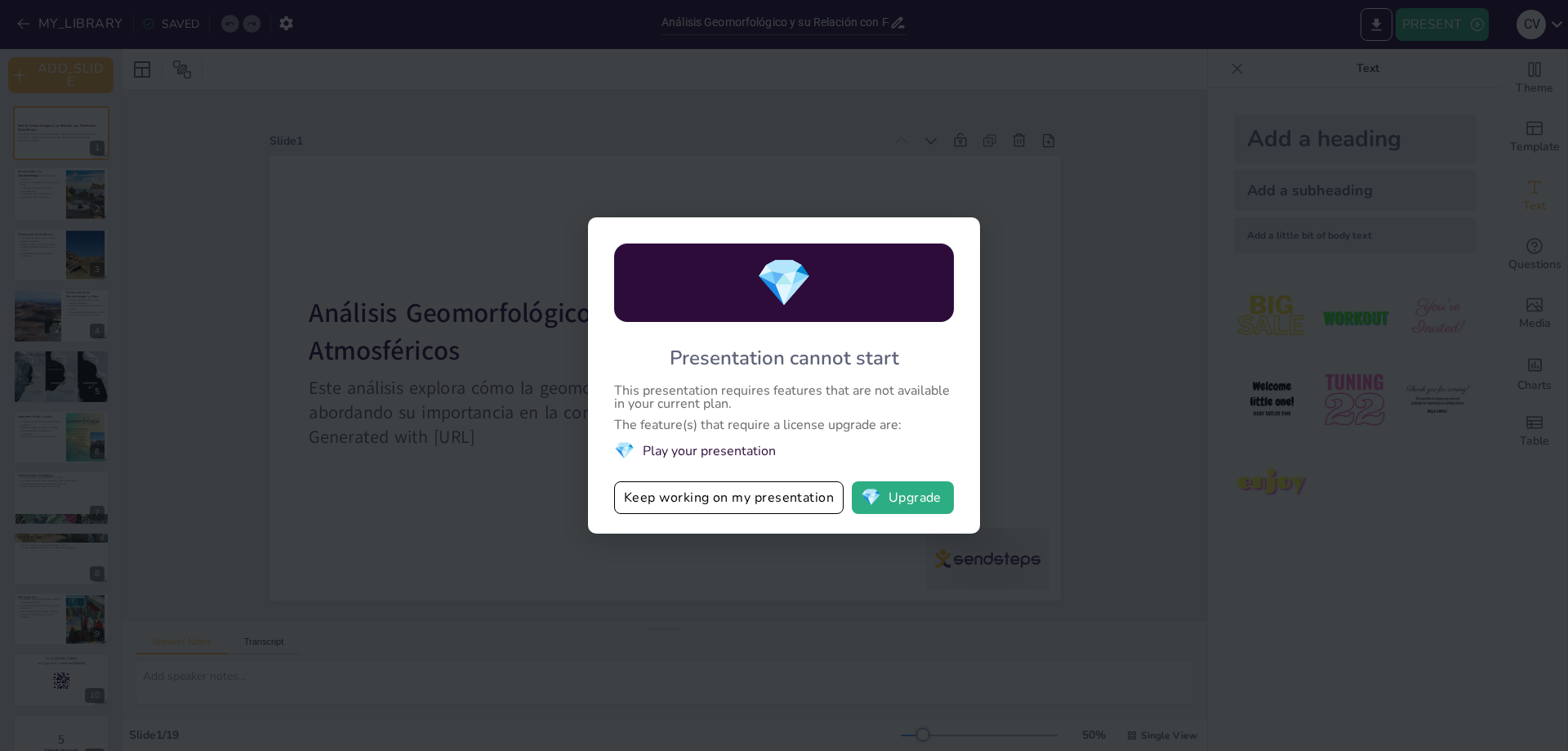
click at [876, 345] on div "Presentation cannot start" at bounding box center [784, 358] width 230 height 26
